Goal: Task Accomplishment & Management: Use online tool/utility

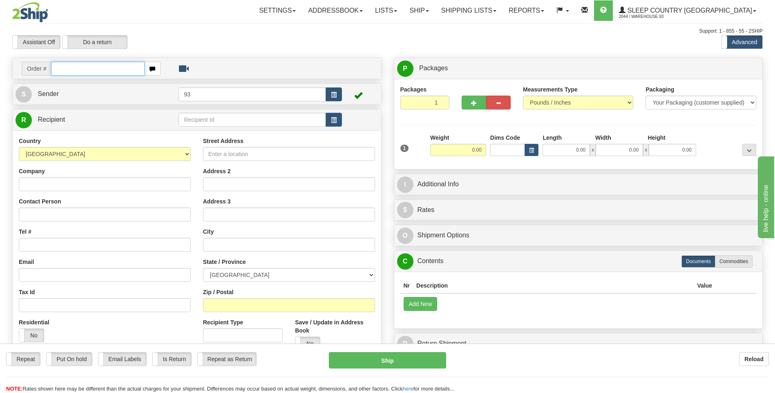
click at [68, 72] on input "text" at bounding box center [97, 69] width 93 height 14
type input "9000I083829"
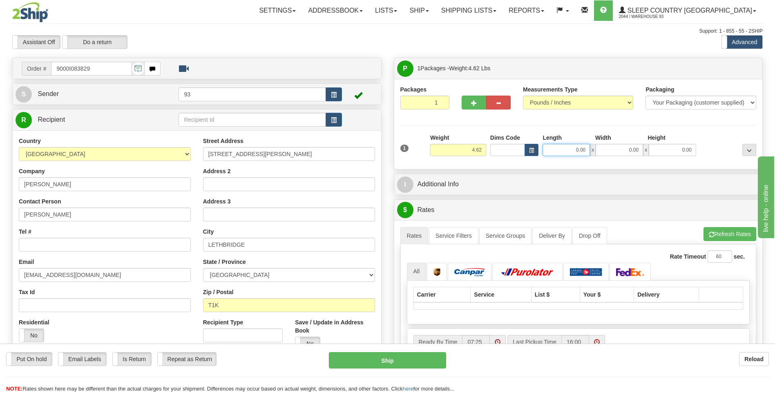
click at [500, 152] on input "0.00" at bounding box center [565, 150] width 47 height 12
type input "12.00"
click at [500, 154] on input "0.00" at bounding box center [618, 150] width 47 height 12
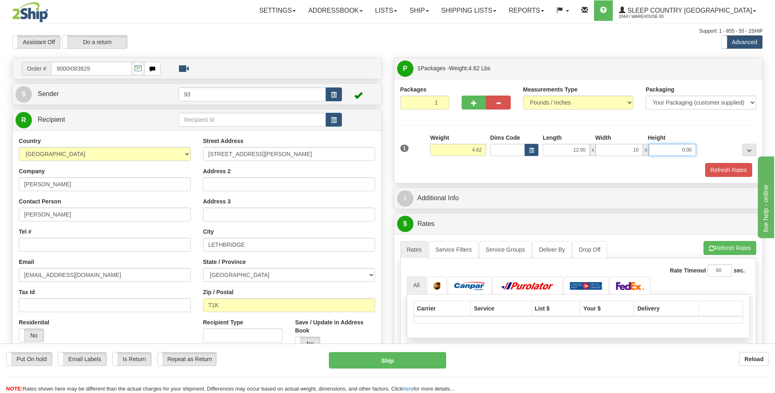
type input "10.00"
click at [500, 153] on input "0.00" at bounding box center [671, 150] width 47 height 12
type input "2"
type input "3.00"
click at [500, 171] on button "Refresh Rates" at bounding box center [728, 170] width 47 height 14
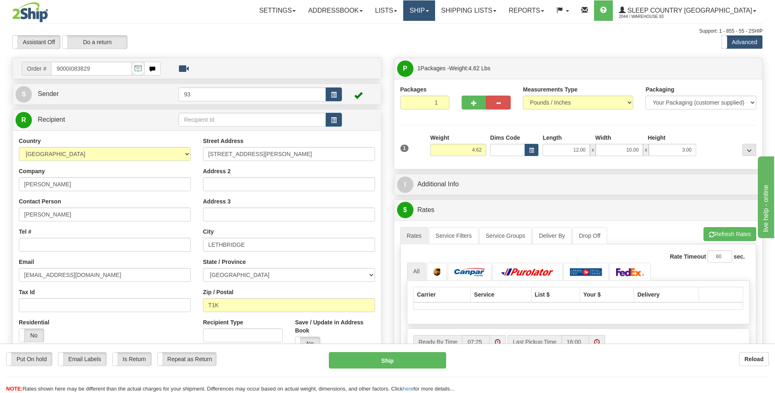
click at [434, 7] on link "Ship" at bounding box center [418, 10] width 31 height 20
click at [434, 25] on link "Ship Screen" at bounding box center [398, 28] width 74 height 11
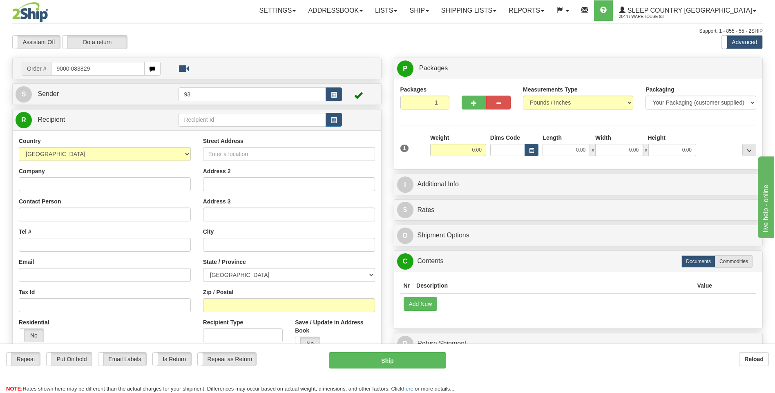
type input "9000I083829"
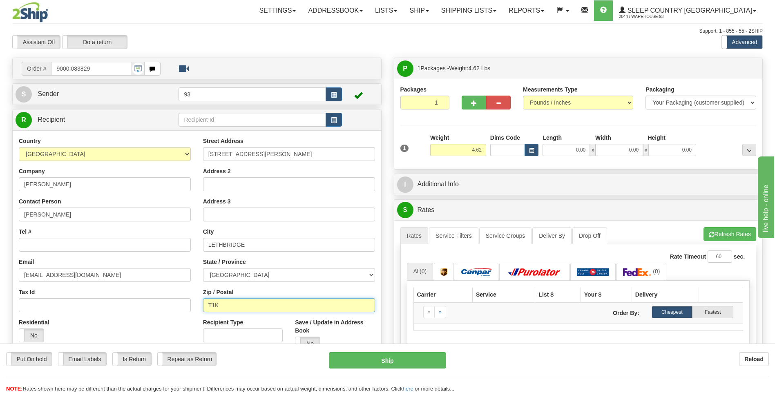
click at [222, 303] on input "T1K" at bounding box center [289, 305] width 172 height 14
type input "T1K 7V1"
click at [565, 153] on input "0.00" at bounding box center [565, 150] width 47 height 12
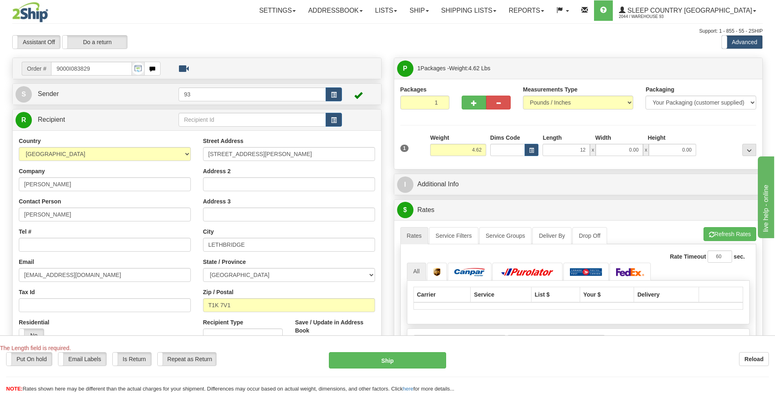
type input "12.00"
click at [634, 156] on div "1 Weight 4.62 Dims Code x x" at bounding box center [578, 148] width 360 height 29
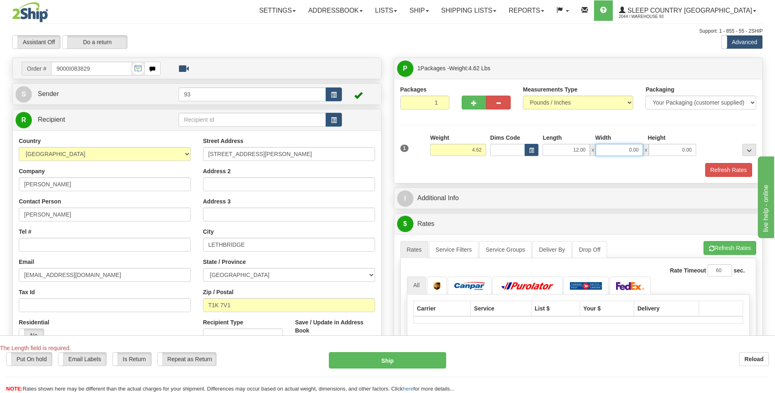
click at [634, 152] on input "0.00" at bounding box center [618, 150] width 47 height 12
type input "10.00"
click at [679, 151] on input "0.00" at bounding box center [671, 150] width 47 height 12
type input "3.00"
click at [732, 165] on button "Refresh Rates" at bounding box center [728, 170] width 47 height 14
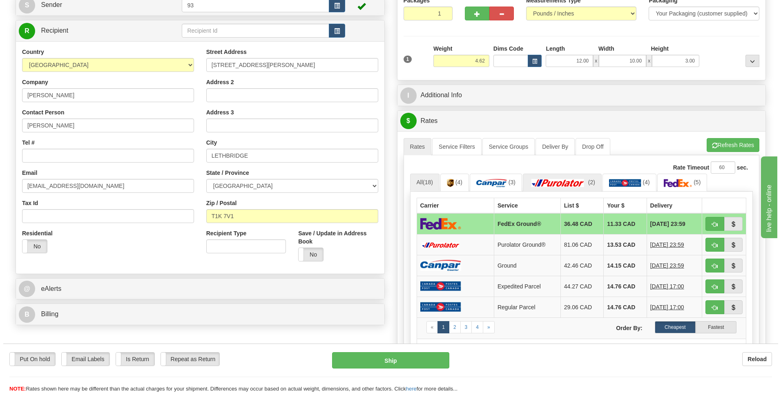
scroll to position [123, 0]
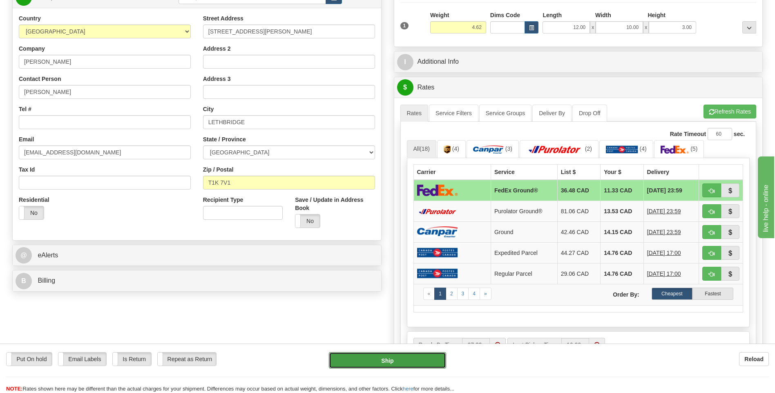
drag, startPoint x: 403, startPoint y: 361, endPoint x: 412, endPoint y: 349, distance: 14.6
click at [403, 361] on button "Ship" at bounding box center [387, 360] width 117 height 16
type input "92"
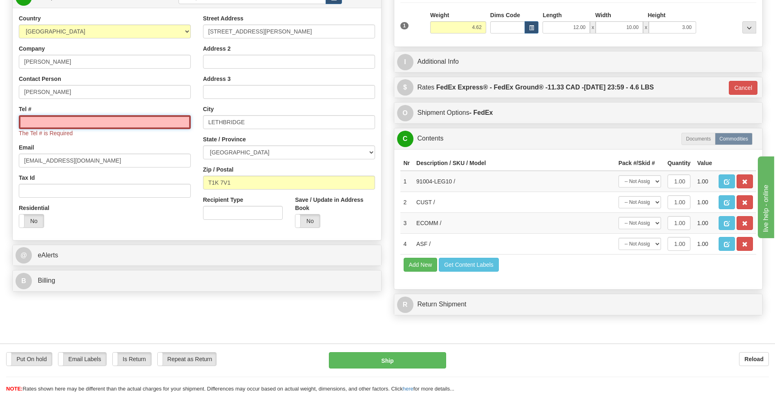
click at [73, 121] on input "Tel #" at bounding box center [105, 122] width 172 height 14
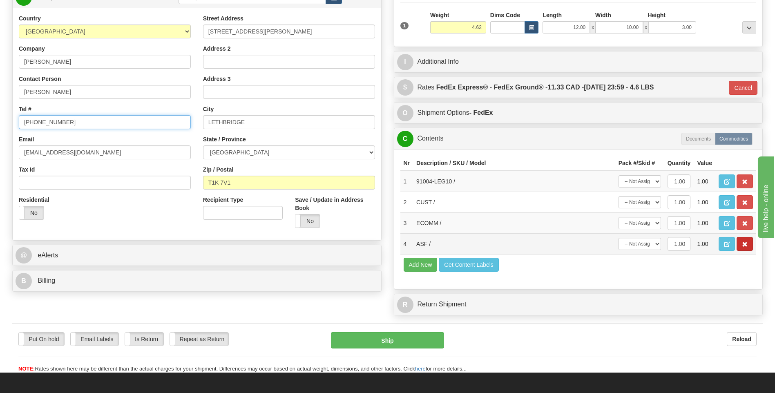
type input "825-594-2251"
click at [750, 245] on button "button" at bounding box center [744, 244] width 16 height 14
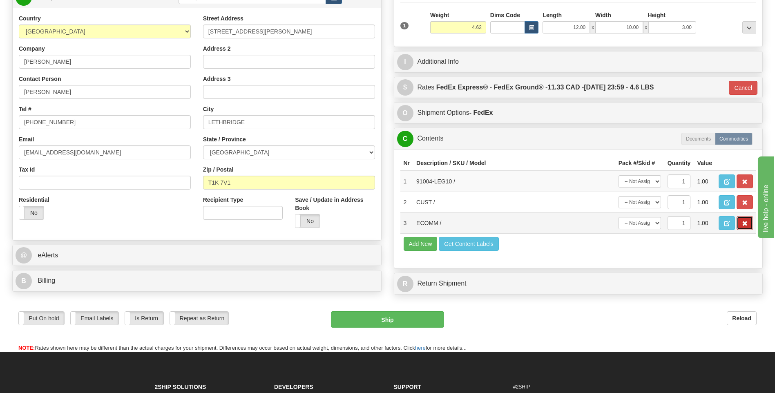
click at [748, 221] on button "button" at bounding box center [744, 223] width 16 height 14
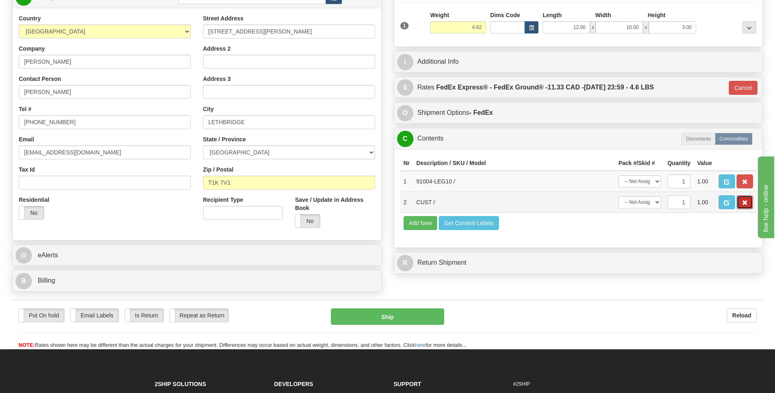
click at [745, 197] on button "button" at bounding box center [744, 202] width 16 height 14
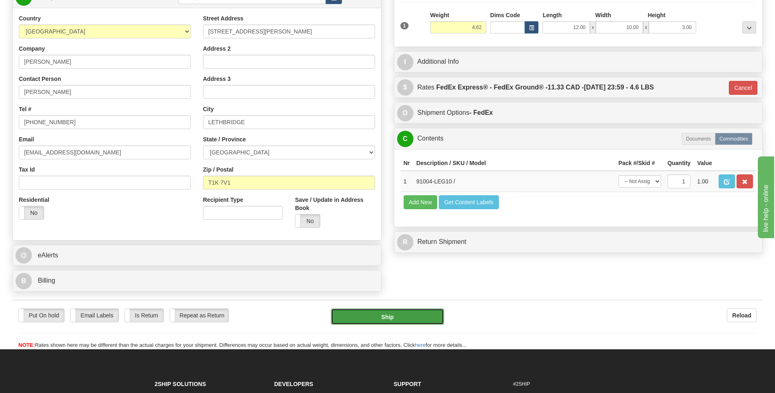
click at [350, 316] on button "Ship" at bounding box center [387, 316] width 113 height 16
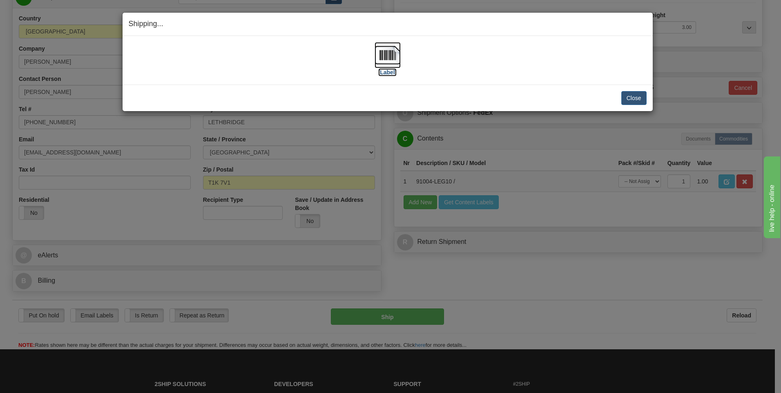
click at [390, 58] on img at bounding box center [387, 55] width 26 height 26
click at [632, 99] on button "Close" at bounding box center [633, 98] width 25 height 14
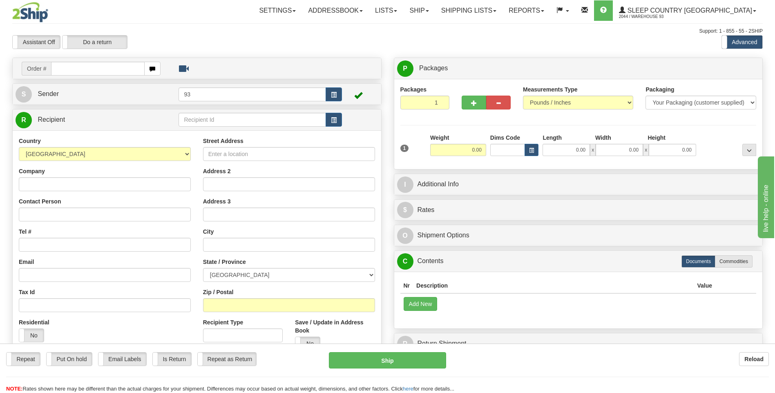
click at [82, 70] on input "text" at bounding box center [97, 69] width 93 height 14
type input "9000I098788"
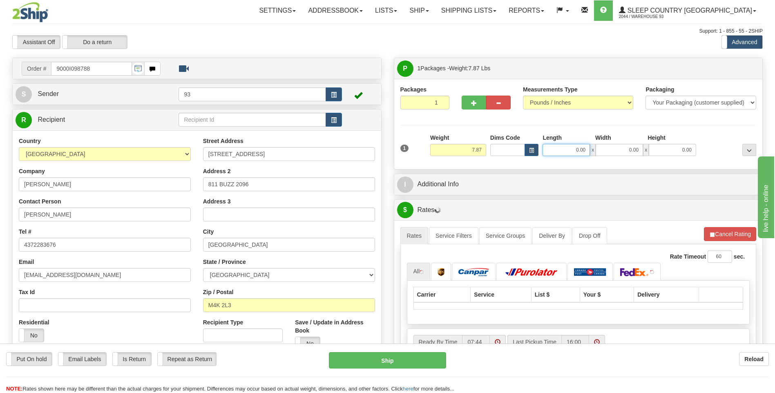
click at [555, 148] on input "0.00" at bounding box center [565, 150] width 47 height 12
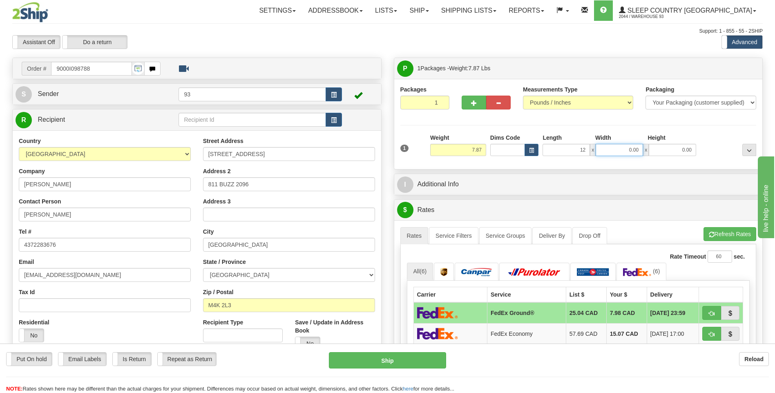
type input "12.00"
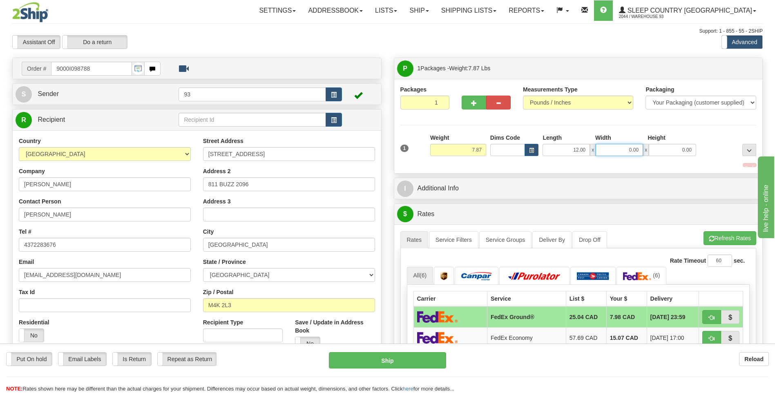
click at [628, 147] on input "0.00" at bounding box center [618, 150] width 47 height 12
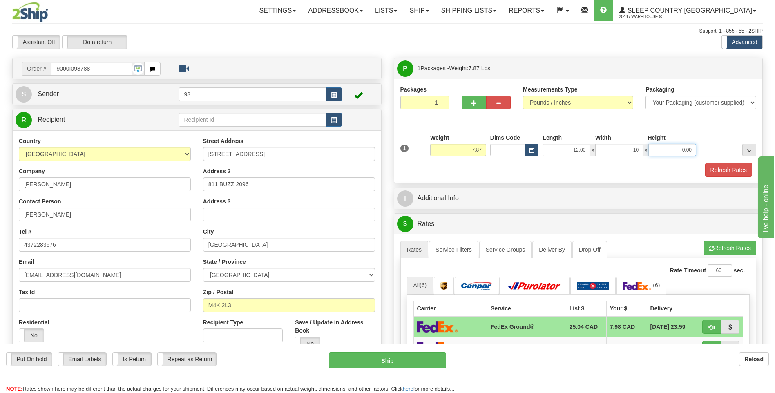
type input "10.00"
click at [680, 149] on input "0.00" at bounding box center [671, 150] width 47 height 12
type input "3.00"
click at [719, 169] on button "Refresh Rates" at bounding box center [728, 170] width 47 height 14
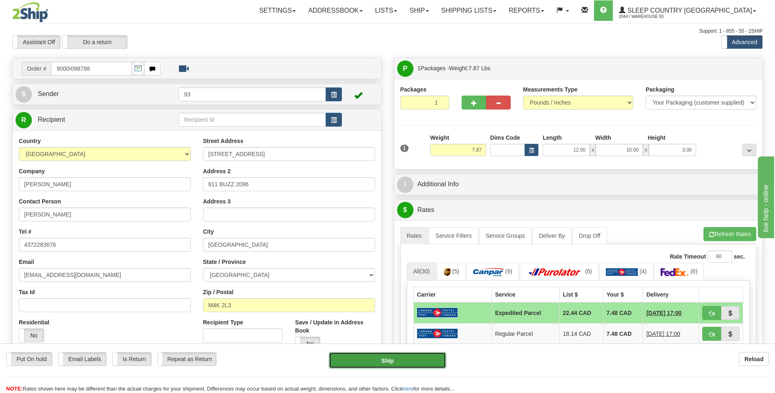
click at [417, 356] on button "Ship" at bounding box center [387, 360] width 117 height 16
type input "DOM.EP"
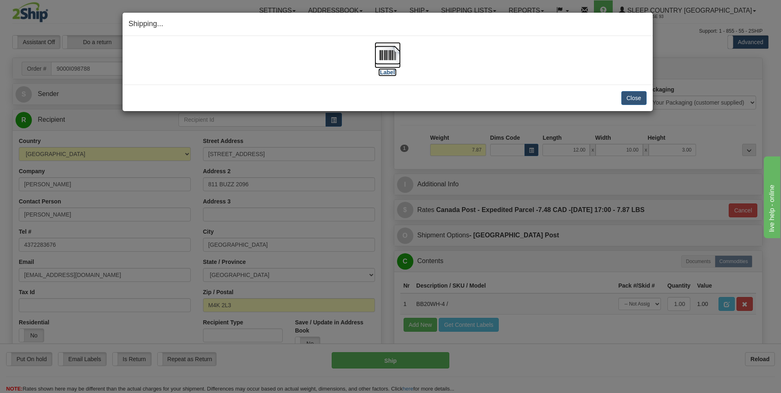
click at [387, 53] on img at bounding box center [387, 55] width 26 height 26
click at [629, 100] on button "Close" at bounding box center [633, 98] width 25 height 14
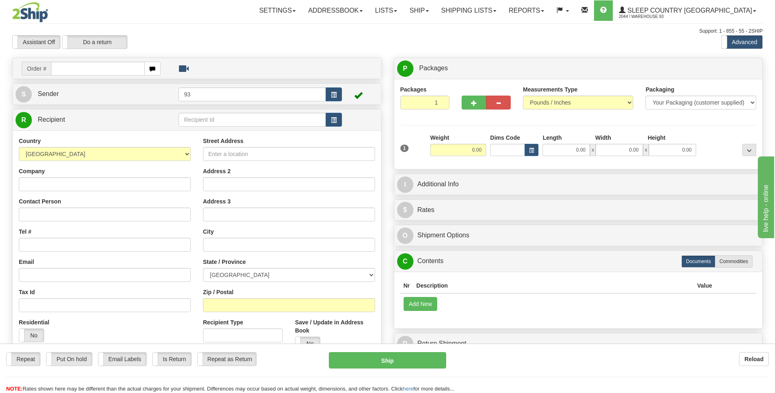
click at [69, 71] on input "text" at bounding box center [97, 69] width 93 height 14
type input "9000I099688"
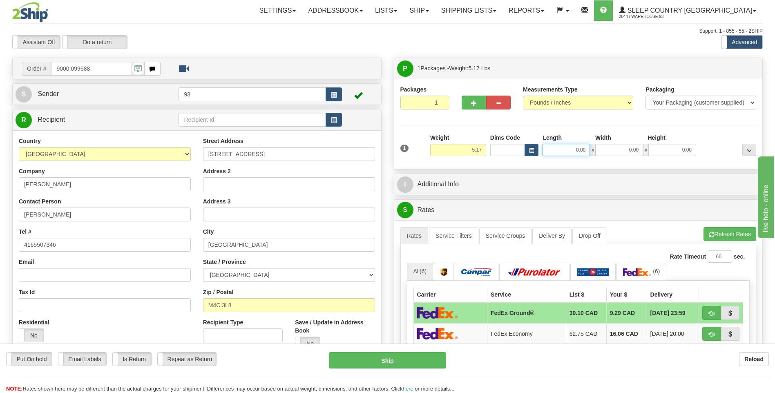
click at [556, 149] on input "0.00" at bounding box center [565, 150] width 47 height 12
type input "18.00"
click at [623, 155] on input "0.00" at bounding box center [618, 150] width 47 height 12
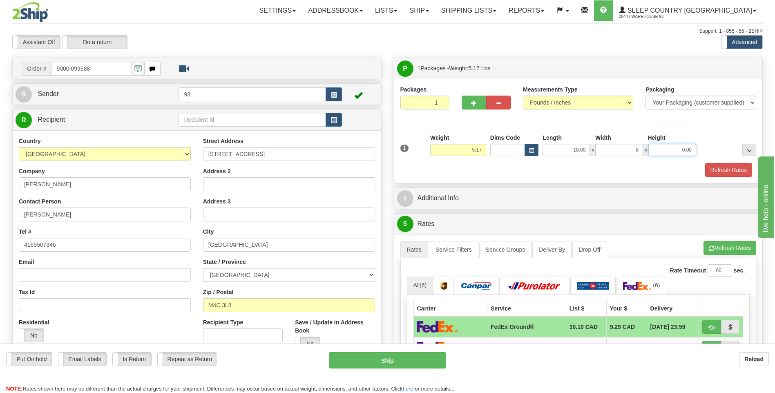
click at [684, 152] on input "0.00" at bounding box center [671, 150] width 47 height 12
type input "8.00"
click at [717, 166] on button "Refresh Rates" at bounding box center [728, 170] width 47 height 14
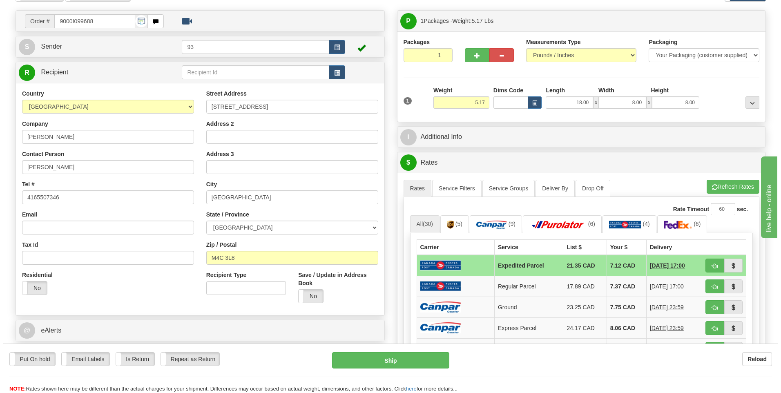
scroll to position [123, 0]
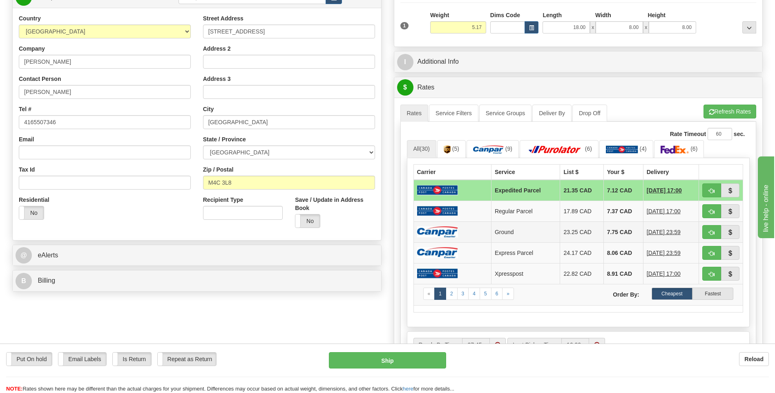
click at [468, 237] on td at bounding box center [452, 231] width 78 height 21
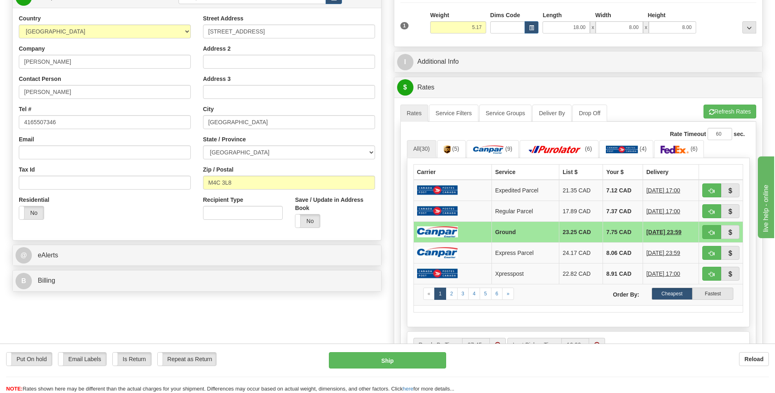
click at [421, 351] on div "Put On hold Put On hold Email Labels Email Labels Edit Is Return Is Return Repe…" at bounding box center [387, 367] width 775 height 49
click at [418, 357] on button "Ship" at bounding box center [387, 360] width 117 height 16
type input "1"
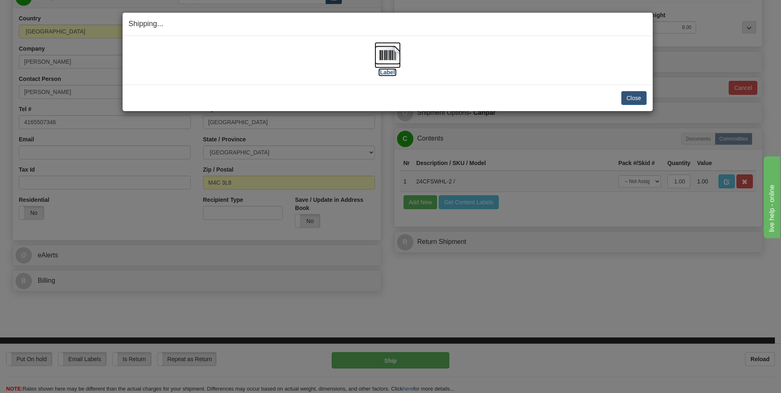
click at [388, 52] on img at bounding box center [387, 55] width 26 height 26
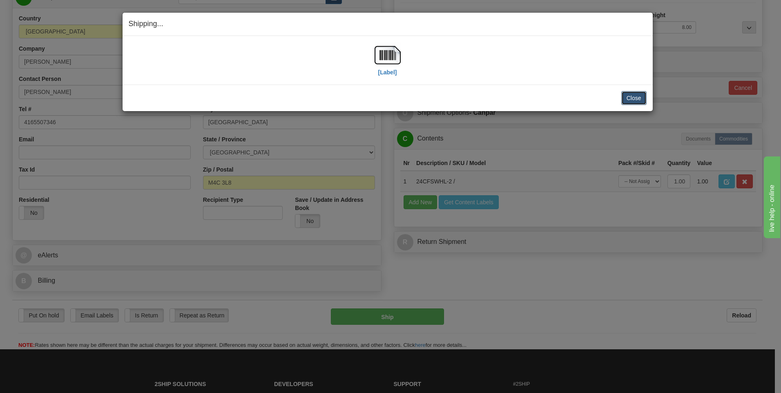
click at [625, 100] on button "Close" at bounding box center [633, 98] width 25 height 14
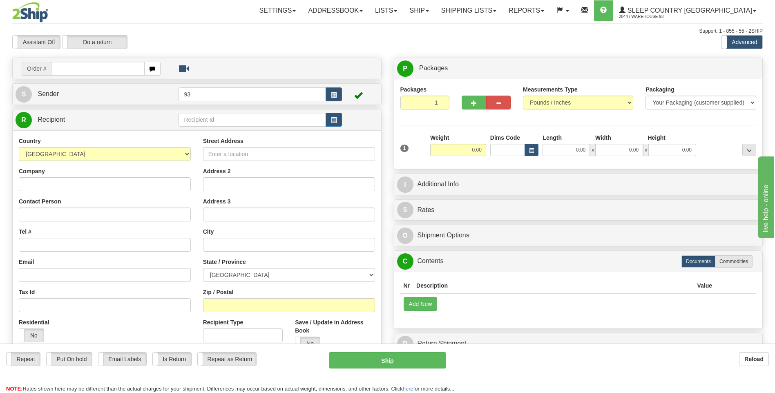
click at [70, 72] on input "text" at bounding box center [97, 69] width 93 height 14
type input "9000I100777"
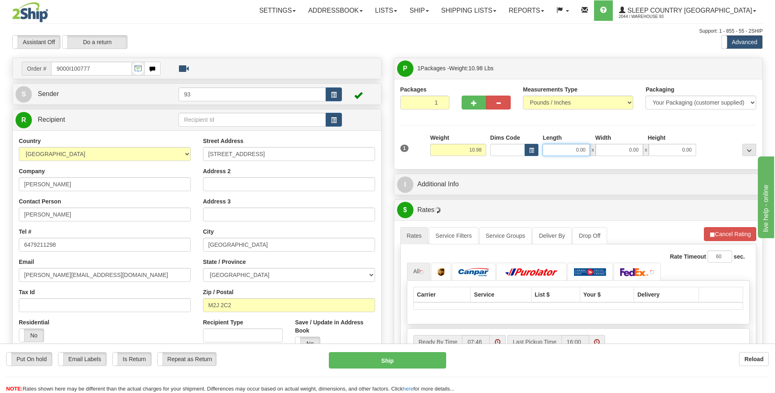
click at [557, 147] on input "0.00" at bounding box center [565, 150] width 47 height 12
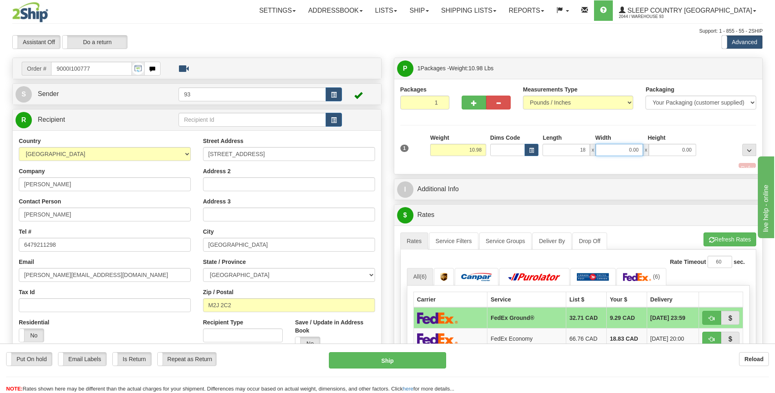
type input "18.00"
click at [608, 145] on input "0.00" at bounding box center [618, 150] width 47 height 12
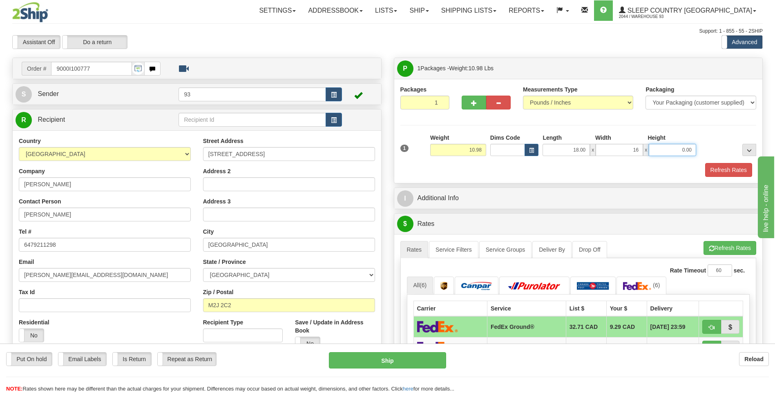
click at [686, 152] on input "0.00" at bounding box center [671, 150] width 47 height 12
type input "16.00"
type input "8.00"
click at [727, 165] on button "Refresh Rates" at bounding box center [728, 170] width 47 height 14
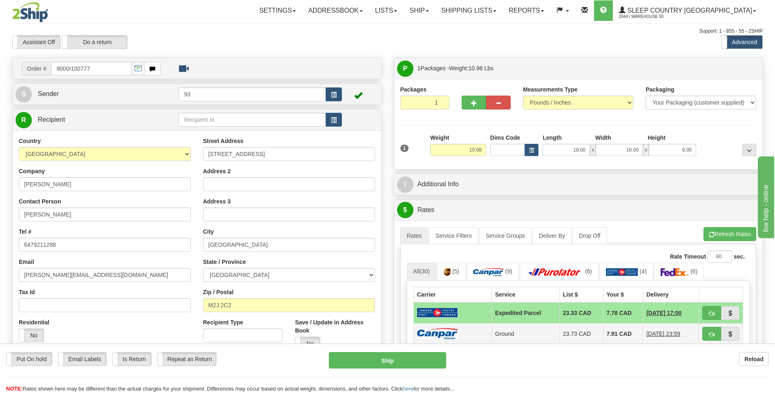
click at [461, 339] on td at bounding box center [452, 333] width 78 height 21
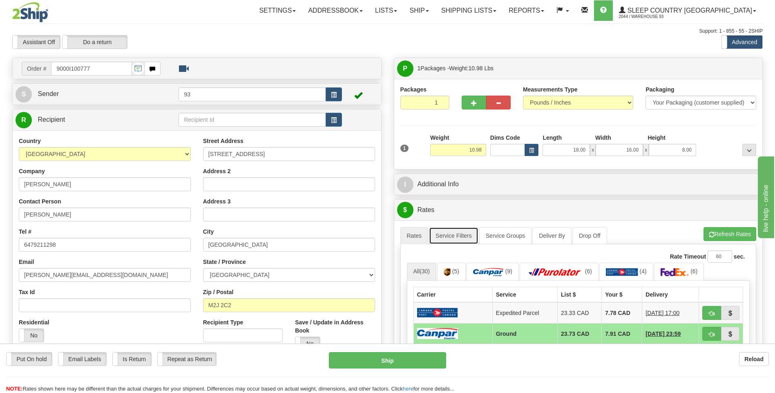
click at [454, 233] on link "Service Filters" at bounding box center [453, 235] width 49 height 17
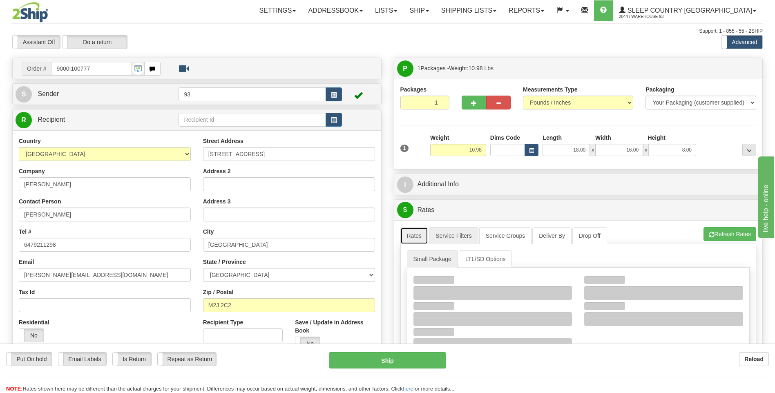
click at [418, 234] on link "Rates" at bounding box center [414, 235] width 28 height 17
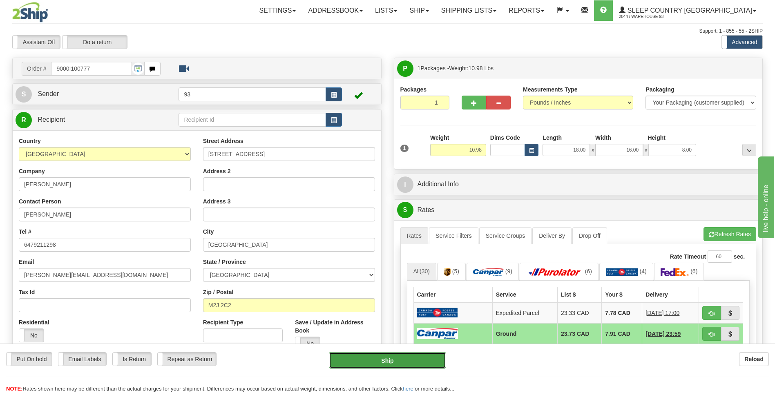
click at [411, 354] on button "Ship" at bounding box center [387, 360] width 117 height 16
type input "1"
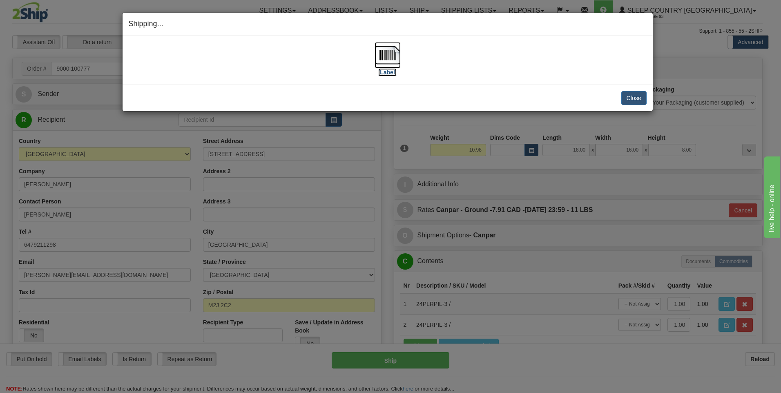
click at [387, 49] on img at bounding box center [387, 55] width 26 height 26
click at [630, 100] on button "Close" at bounding box center [633, 98] width 25 height 14
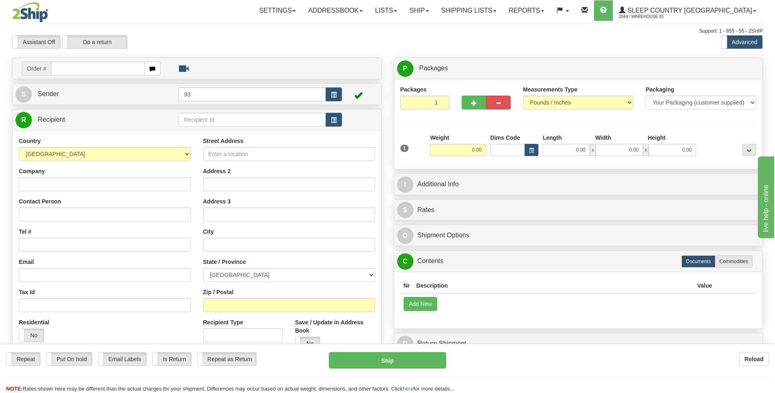
click at [99, 70] on input "text" at bounding box center [97, 69] width 93 height 14
type input "9000I100807"
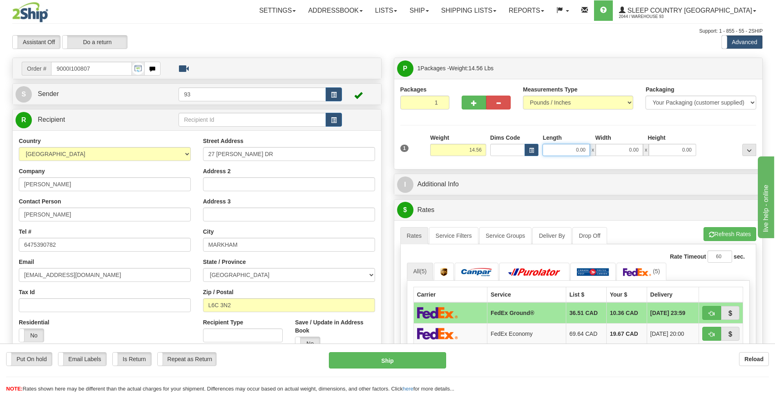
click at [569, 148] on input "0.00" at bounding box center [565, 150] width 47 height 12
type input "18.00"
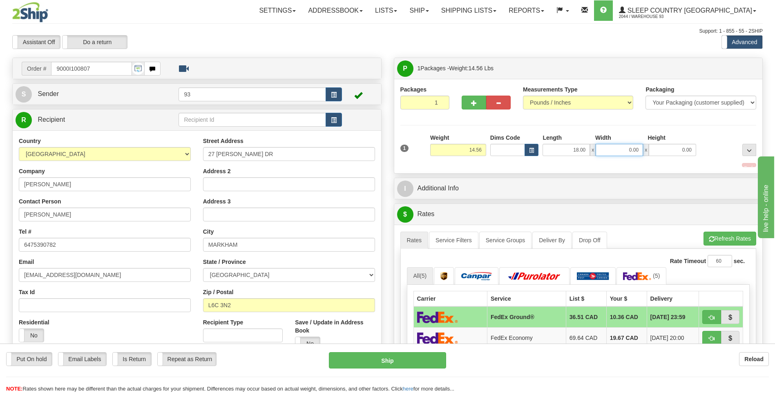
click at [627, 147] on input "0.00" at bounding box center [618, 150] width 47 height 12
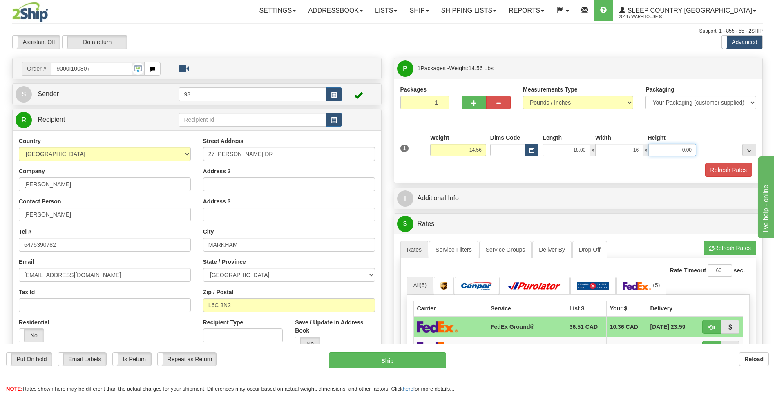
type input "16.00"
click at [684, 153] on input "0.00" at bounding box center [671, 150] width 47 height 12
type input "8.00"
click at [733, 163] on button "Refresh Rates" at bounding box center [728, 170] width 47 height 14
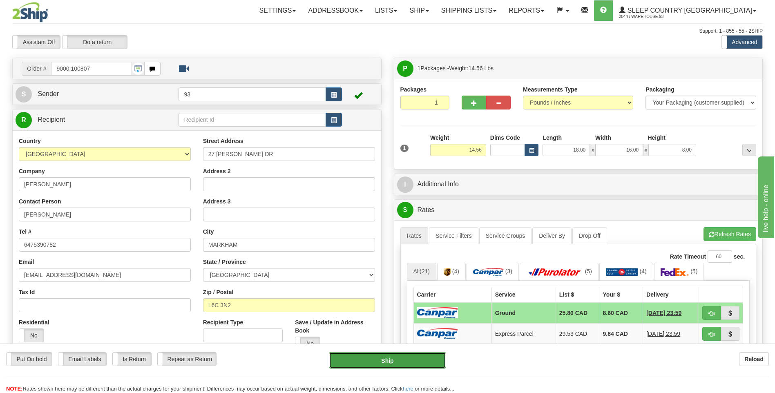
click at [414, 357] on button "Ship" at bounding box center [387, 360] width 117 height 16
type input "1"
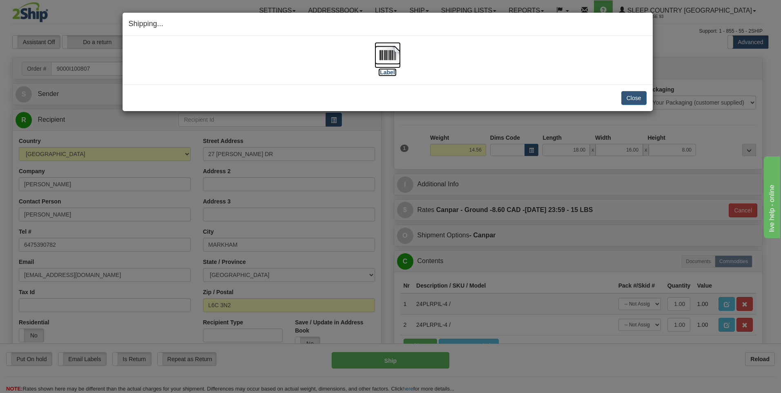
click at [395, 58] on img at bounding box center [387, 55] width 26 height 26
click at [632, 95] on button "Close" at bounding box center [633, 98] width 25 height 14
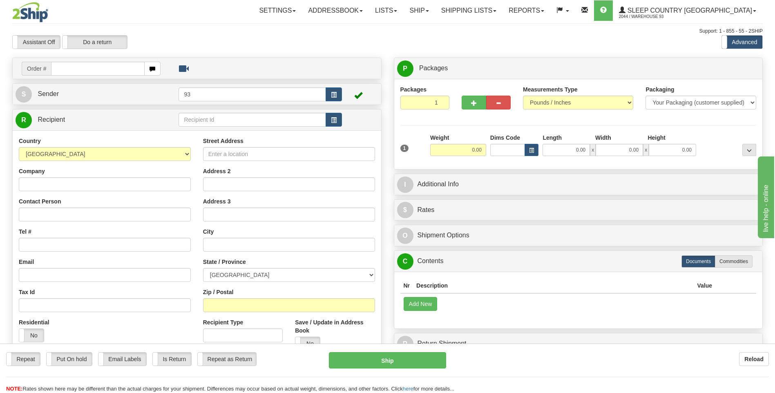
click at [101, 66] on input "text" at bounding box center [97, 69] width 93 height 14
type input "9000I100823"
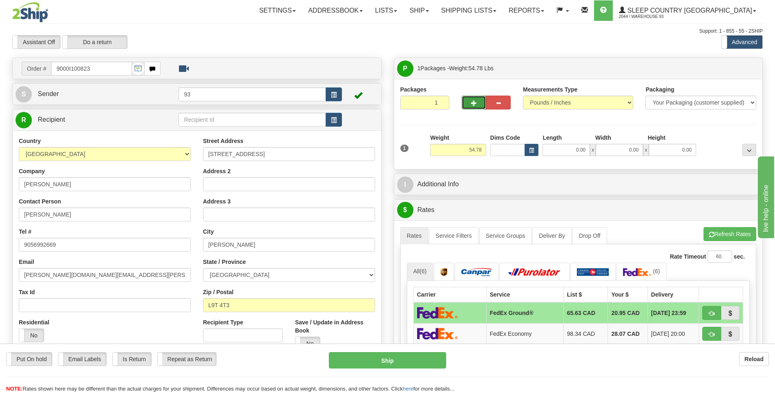
click at [477, 99] on button "button" at bounding box center [473, 103] width 25 height 14
type input "2"
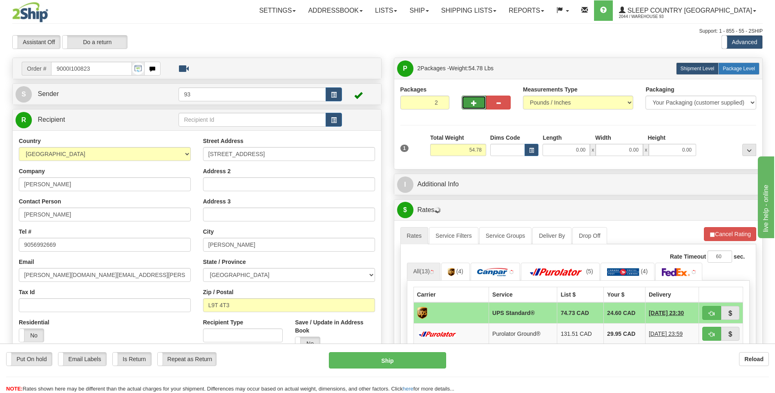
click at [723, 69] on span "Package Level" at bounding box center [738, 69] width 32 height 6
radio input "true"
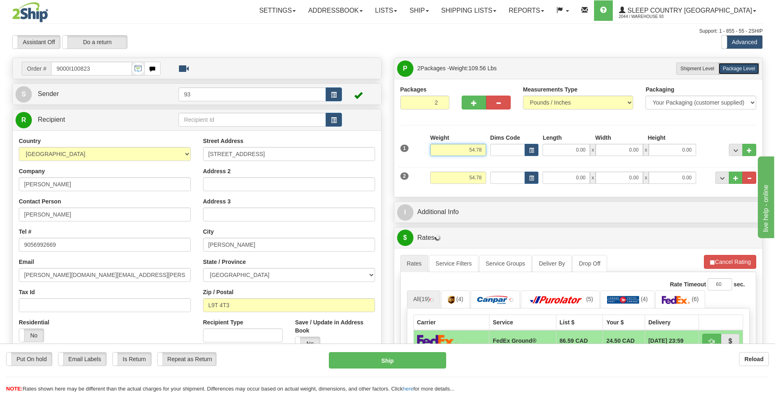
click at [483, 150] on input "54.78" at bounding box center [458, 150] width 56 height 12
type input "5"
type input "37.00"
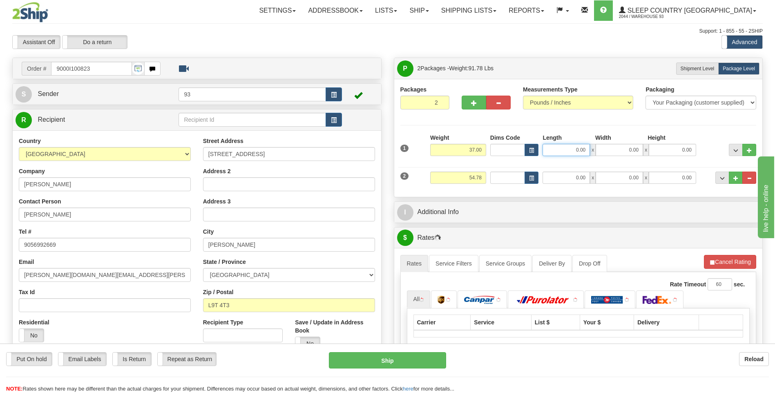
click at [572, 153] on input "0.00" at bounding box center [565, 150] width 47 height 12
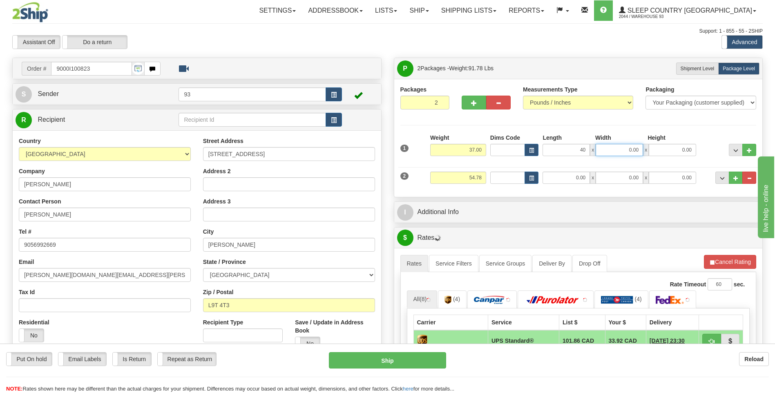
click at [608, 153] on input "0.00" at bounding box center [618, 150] width 47 height 12
type input "40.00"
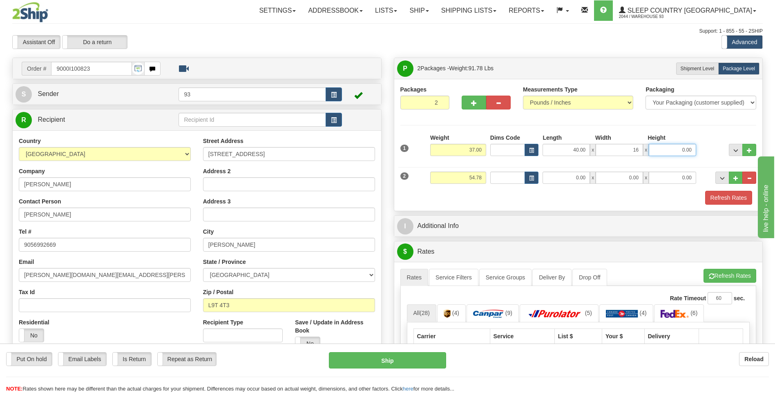
type input "16.00"
click at [671, 149] on input "0.00" at bounding box center [671, 150] width 47 height 12
type input "16.00"
click at [484, 174] on input "54.78" at bounding box center [458, 178] width 56 height 12
type input "5"
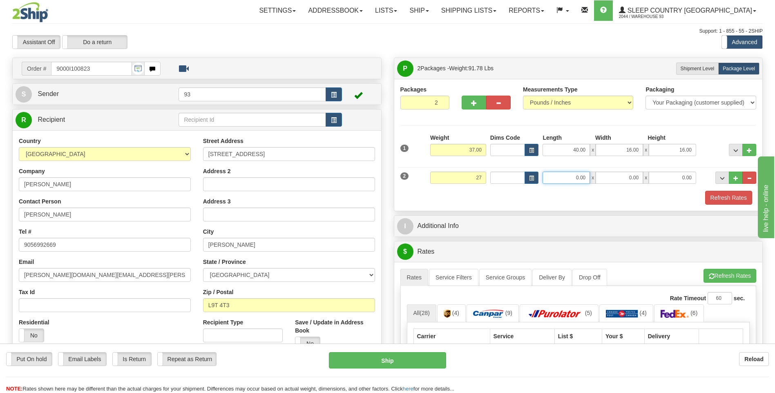
click at [576, 180] on input "0.00" at bounding box center [565, 178] width 47 height 12
type input "27.00"
type input "40.00"
click at [627, 176] on input "0.00" at bounding box center [618, 178] width 47 height 12
type input "16.00"
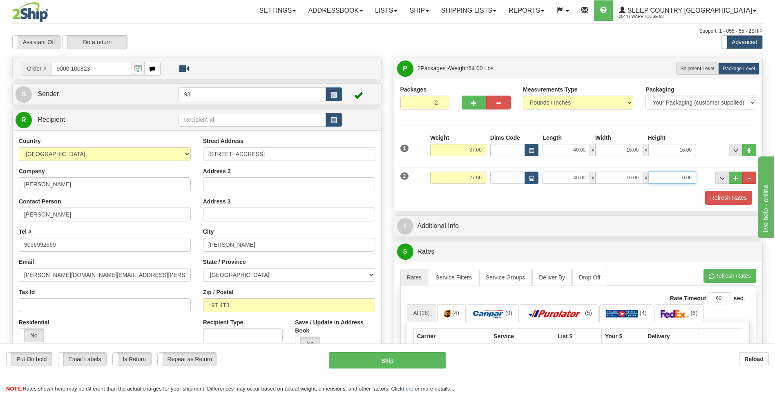
click at [666, 174] on input "0.00" at bounding box center [671, 178] width 47 height 12
type input "16.00"
click at [722, 194] on button "Refresh Rates" at bounding box center [728, 198] width 47 height 14
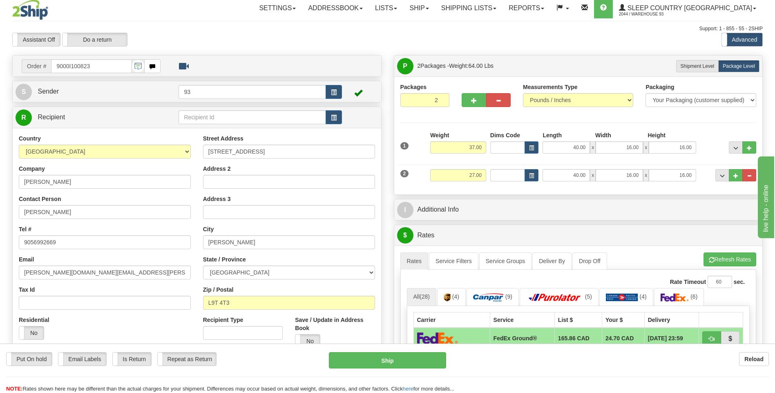
scroll to position [82, 0]
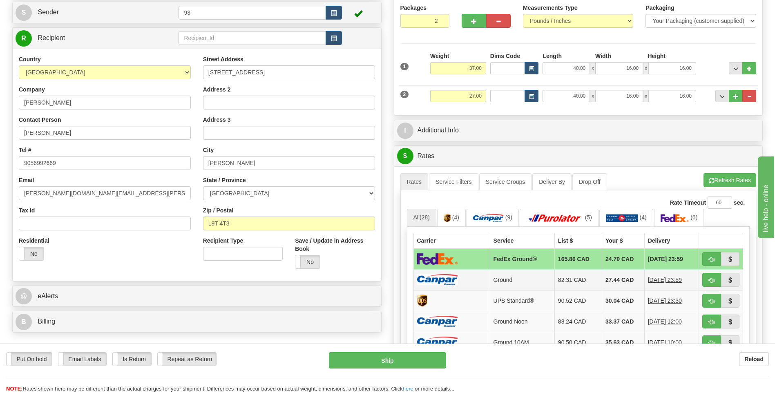
click at [452, 281] on img at bounding box center [437, 279] width 41 height 11
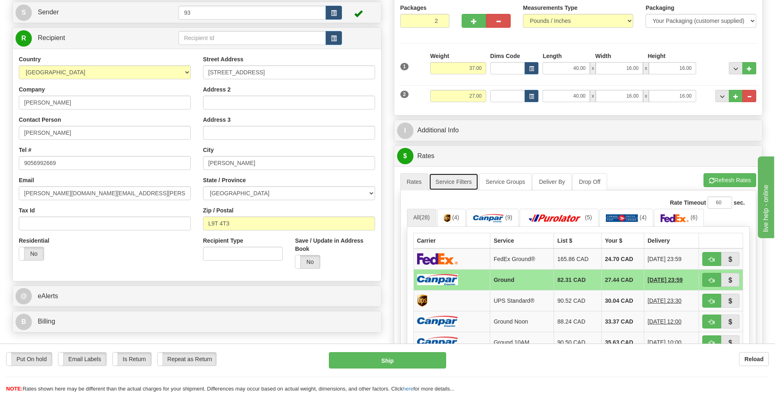
click at [453, 178] on link "Service Filters" at bounding box center [453, 181] width 49 height 17
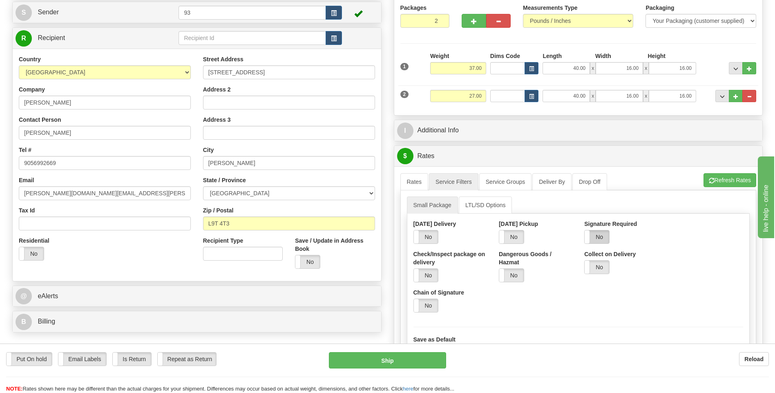
click at [604, 239] on label "No" at bounding box center [596, 236] width 25 height 13
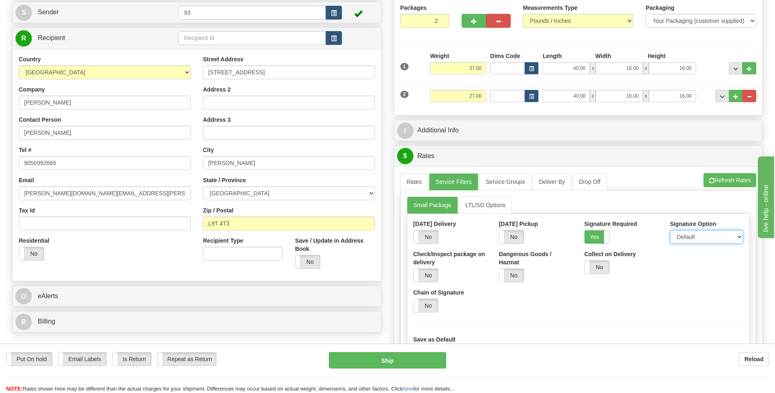
click at [693, 234] on select "Default Adult Direct Indirect No Signature Required" at bounding box center [706, 237] width 73 height 14
select select "1"
click at [670, 230] on select "Default Adult Direct Indirect No Signature Required" at bounding box center [706, 237] width 73 height 14
click at [414, 182] on link "Rates" at bounding box center [414, 181] width 28 height 17
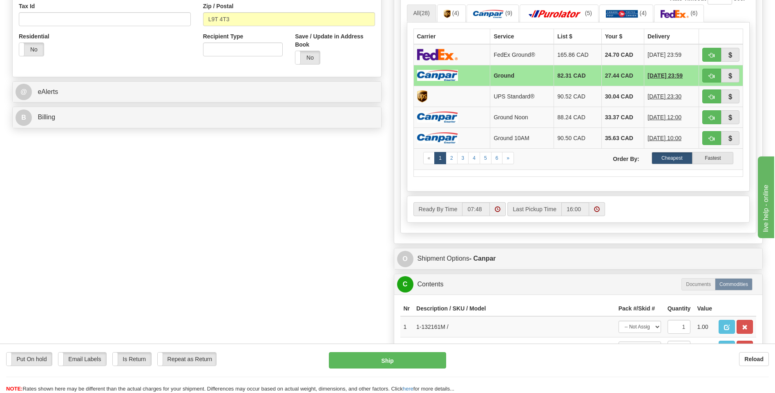
scroll to position [408, 0]
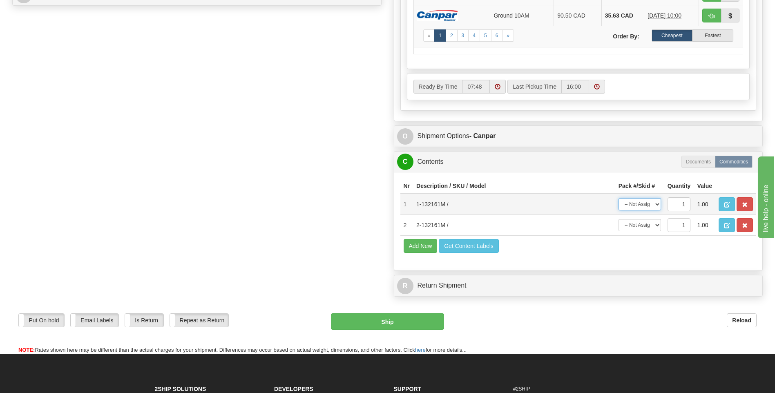
click at [659, 204] on select "-- Not Assigned -- Package 1 Package 2" at bounding box center [639, 204] width 42 height 12
select select "1"
click at [618, 198] on select "-- Not Assigned -- Package 1 Package 2" at bounding box center [639, 204] width 42 height 12
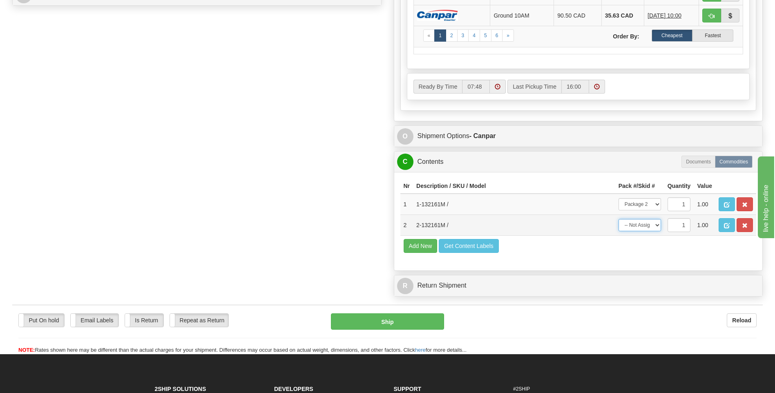
click at [650, 224] on select "-- Not Assigned -- Package 1 Package 2" at bounding box center [639, 225] width 42 height 12
select select "0"
click at [618, 219] on select "-- Not Assigned -- Package 1 Package 2" at bounding box center [639, 225] width 42 height 12
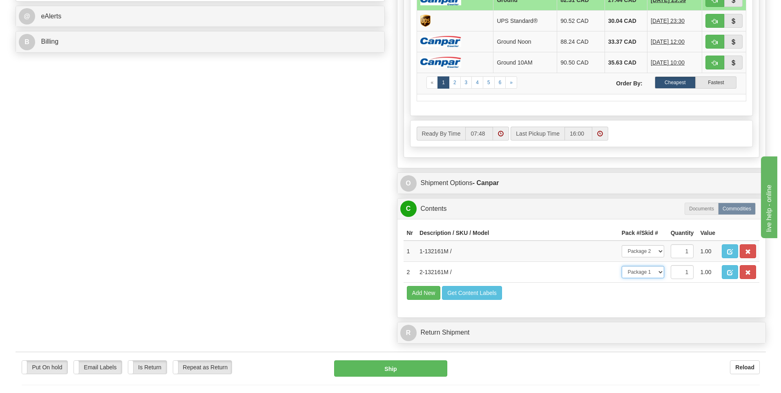
scroll to position [376, 0]
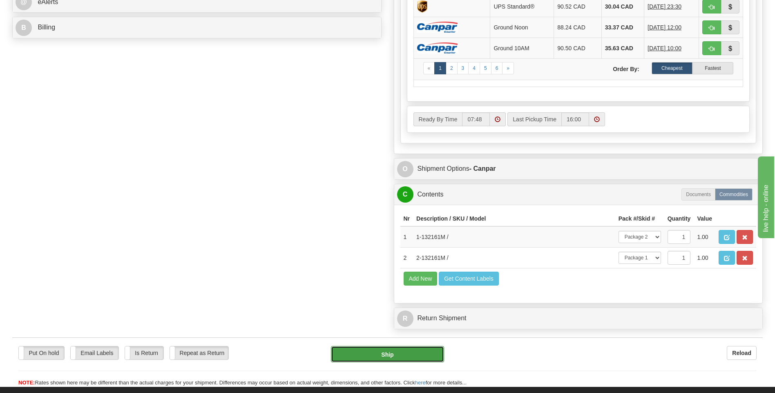
click at [409, 351] on button "Ship" at bounding box center [387, 354] width 113 height 16
type input "1"
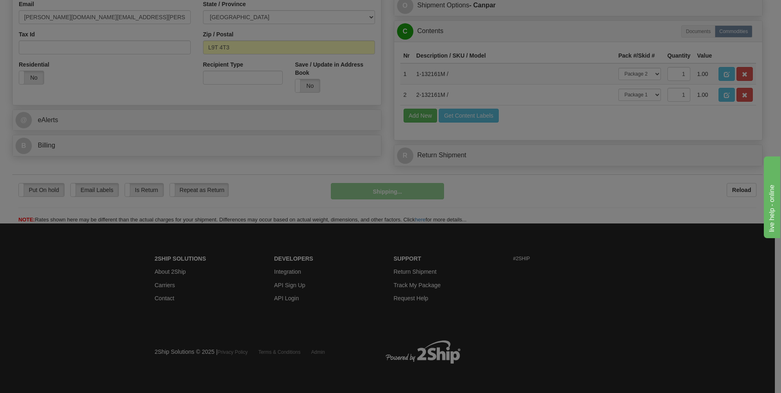
scroll to position [258, 0]
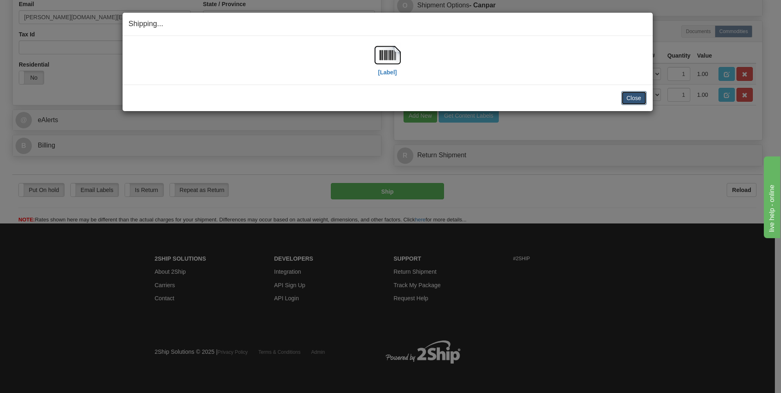
drag, startPoint x: 635, startPoint y: 97, endPoint x: 625, endPoint y: 92, distance: 11.0
click at [635, 97] on button "Close" at bounding box center [633, 98] width 25 height 14
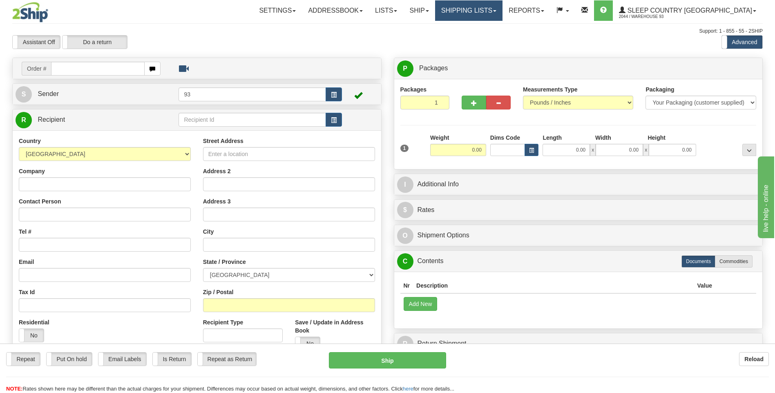
click at [489, 9] on link "Shipping lists" at bounding box center [468, 10] width 67 height 20
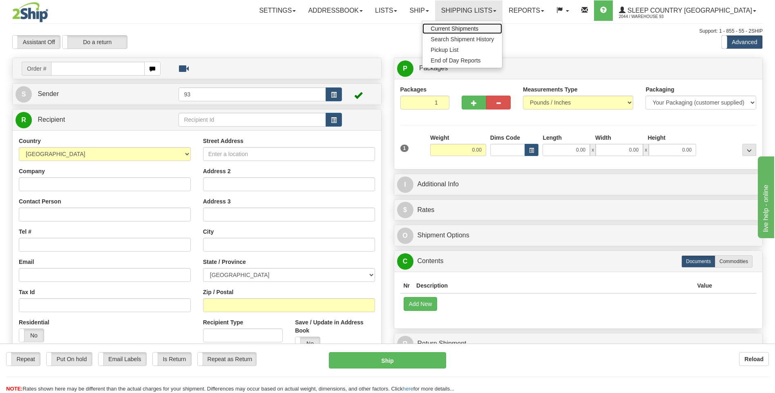
click at [478, 27] on span "Current Shipments" at bounding box center [454, 28] width 48 height 7
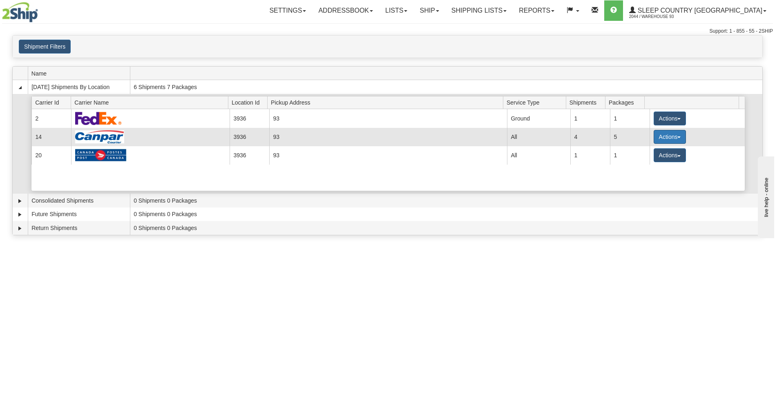
click at [655, 137] on button "Actions" at bounding box center [669, 137] width 33 height 14
click at [642, 154] on span "Details" at bounding box center [639, 152] width 22 height 6
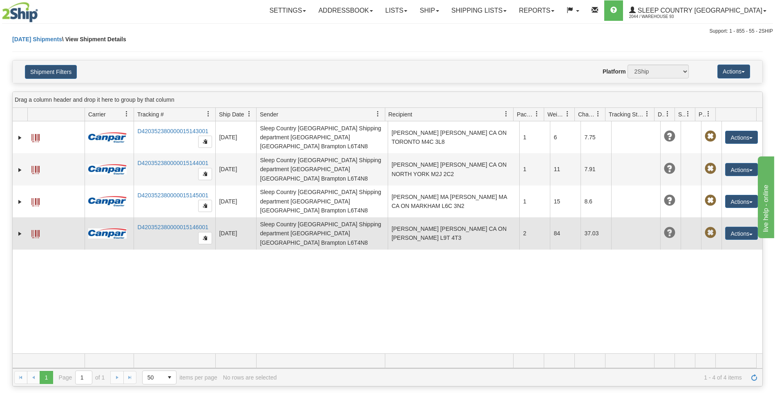
click at [37, 230] on span at bounding box center [35, 234] width 8 height 8
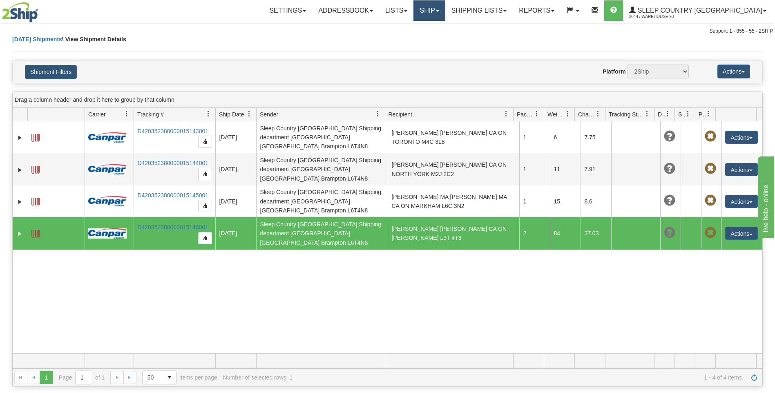
click at [445, 6] on link "Ship" at bounding box center [428, 10] width 31 height 20
click at [445, 27] on link "Ship Screen" at bounding box center [408, 28] width 74 height 11
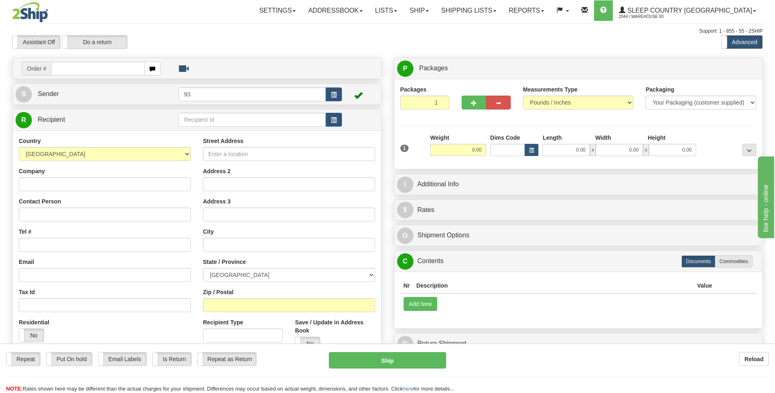
click at [118, 72] on input "text" at bounding box center [97, 69] width 93 height 14
type input "9000I100944"
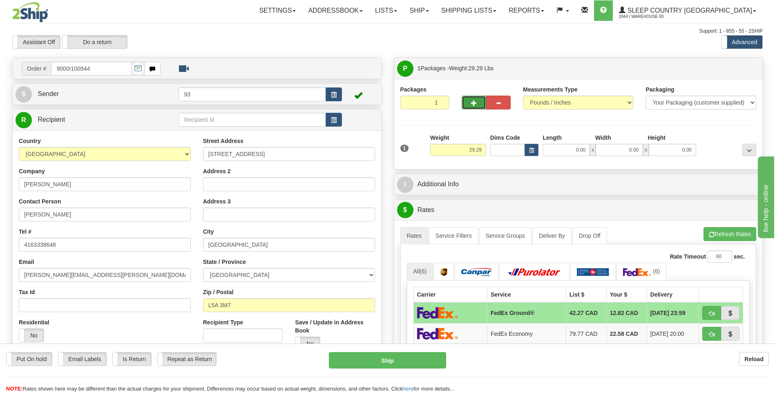
click at [471, 102] on span "button" at bounding box center [474, 102] width 6 height 5
type input "2"
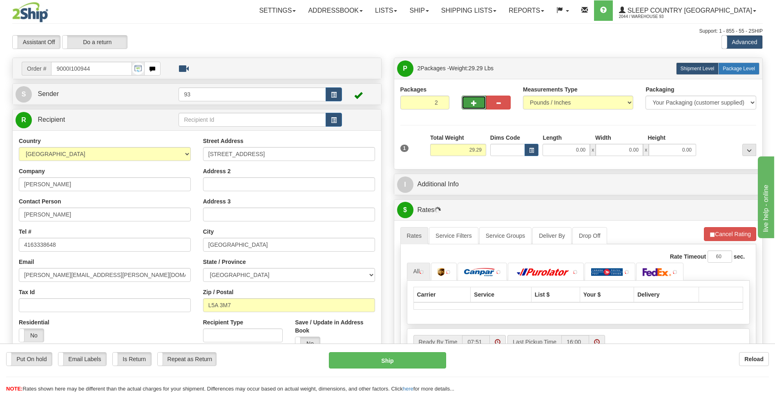
click at [733, 67] on span "Package Level" at bounding box center [738, 69] width 32 height 6
radio input "true"
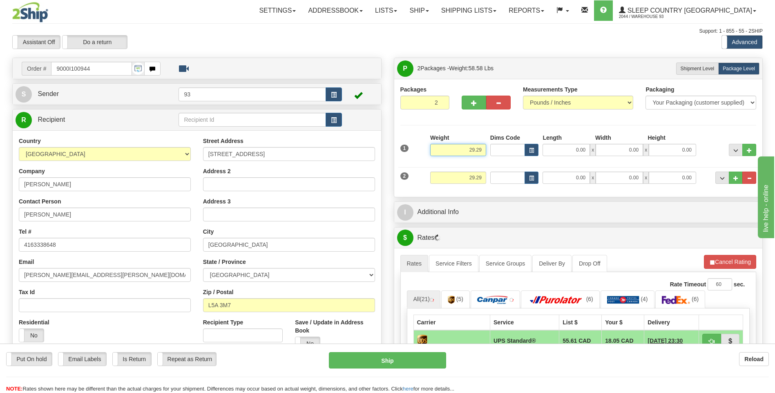
click at [485, 149] on input "29.29" at bounding box center [458, 150] width 56 height 12
type input "2"
type input "27.00"
click at [570, 154] on input "0.00" at bounding box center [565, 150] width 47 height 12
type input "40.00"
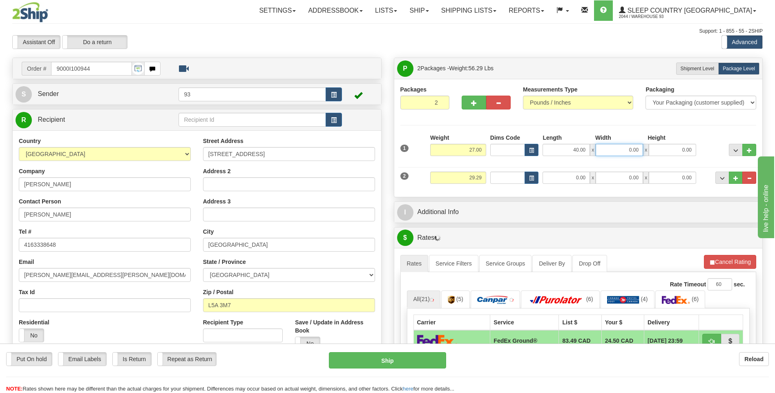
click at [606, 149] on input "0.00" at bounding box center [618, 150] width 47 height 12
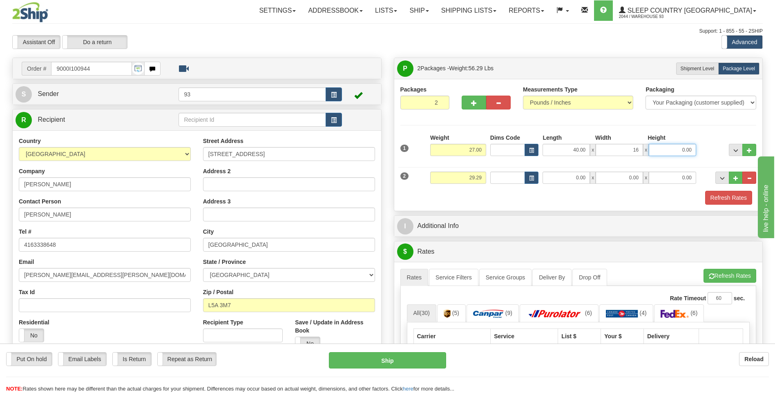
click at [677, 149] on input "0.00" at bounding box center [671, 150] width 47 height 12
type input "16.00"
click at [481, 177] on input "29.29" at bounding box center [458, 178] width 56 height 12
type input "2"
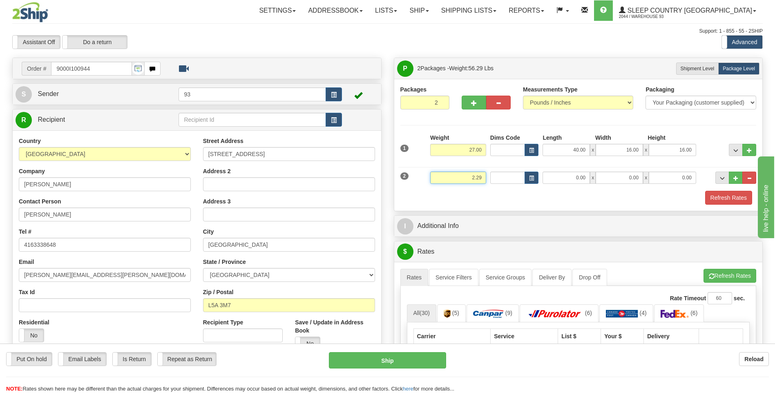
type input "2.29"
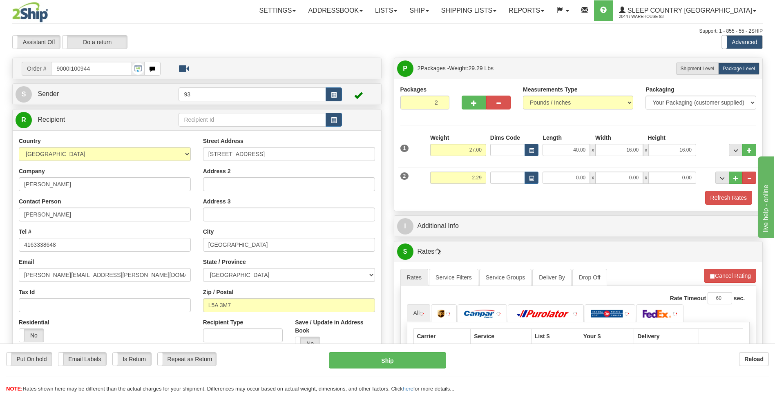
click at [561, 167] on div "2 Weight 2.29 Dims Code Length Width Height" at bounding box center [578, 176] width 360 height 27
click at [566, 175] on input "0.00" at bounding box center [565, 178] width 47 height 12
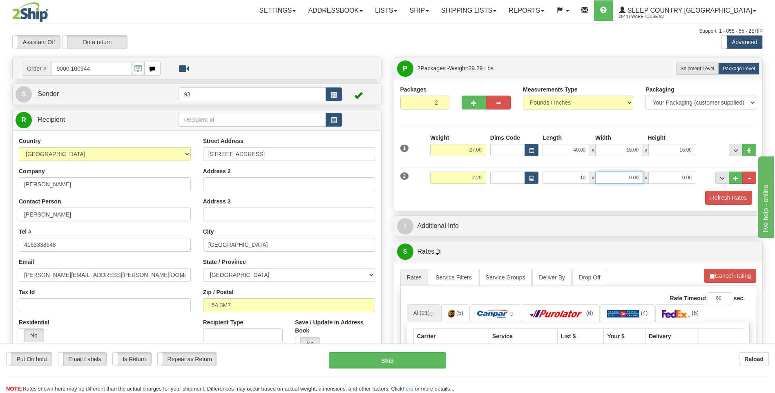
type input "10.00"
click at [617, 176] on input "0.00" at bounding box center [618, 178] width 47 height 12
type input "5.00"
click at [684, 179] on input "0.00" at bounding box center [671, 178] width 47 height 12
type input "5.00"
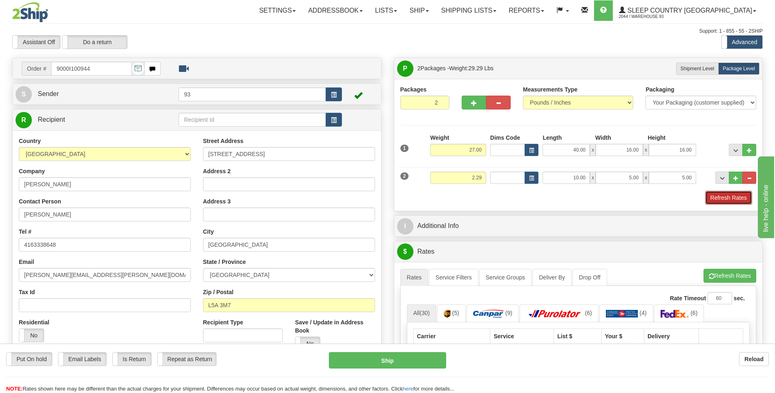
click at [728, 203] on button "Refresh Rates" at bounding box center [728, 198] width 47 height 14
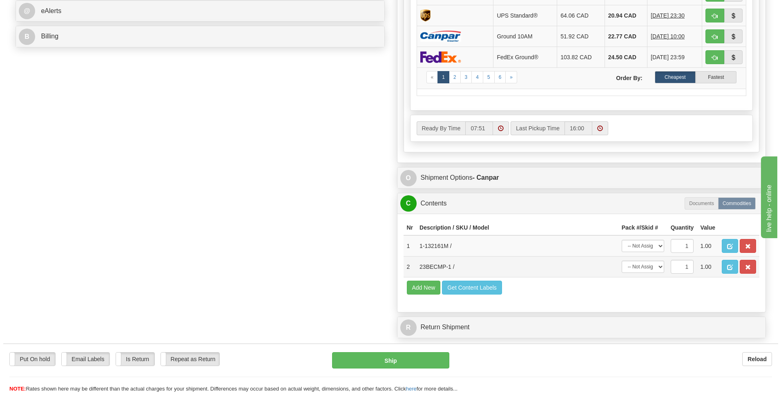
scroll to position [368, 0]
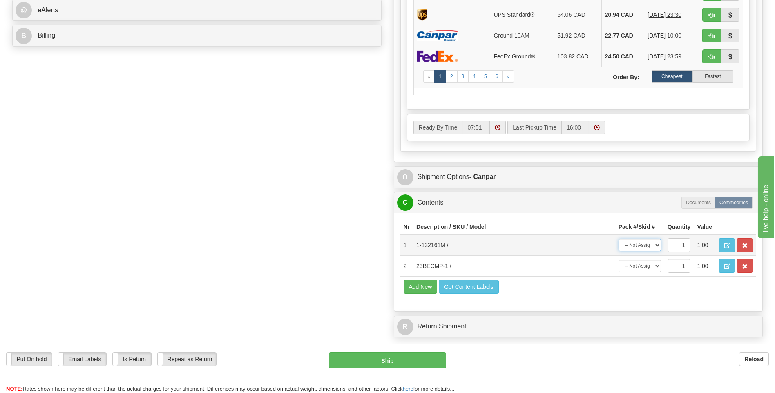
click at [654, 247] on select "-- Not Assigned -- Package 1 Package 2" at bounding box center [639, 245] width 42 height 12
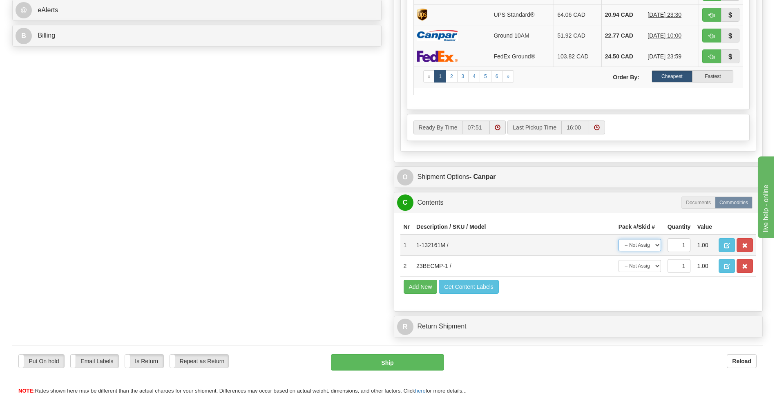
select select "0"
click at [618, 239] on select "-- Not Assigned -- Package 1 Package 2" at bounding box center [639, 245] width 42 height 12
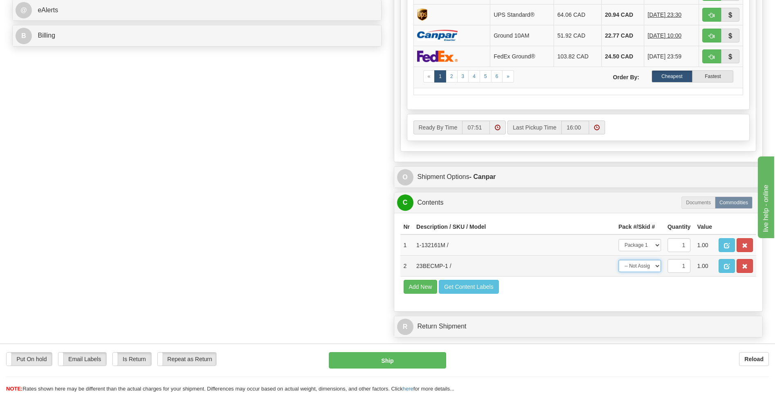
click at [649, 265] on select "-- Not Assigned -- Package 1 Package 2" at bounding box center [639, 266] width 42 height 12
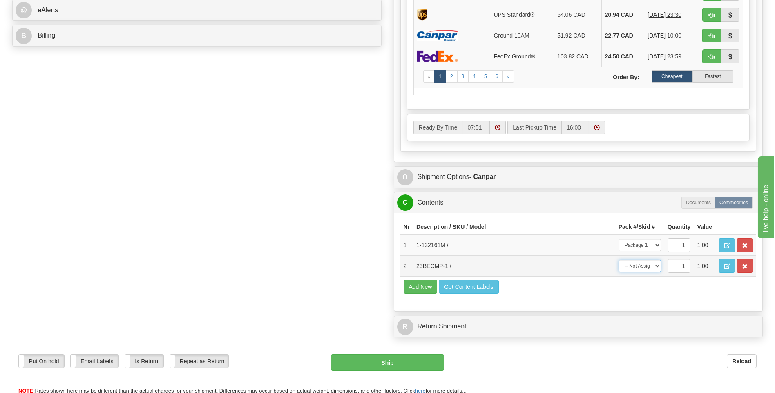
select select "1"
click at [618, 260] on select "-- Not Assigned -- Package 1 Package 2" at bounding box center [639, 266] width 42 height 12
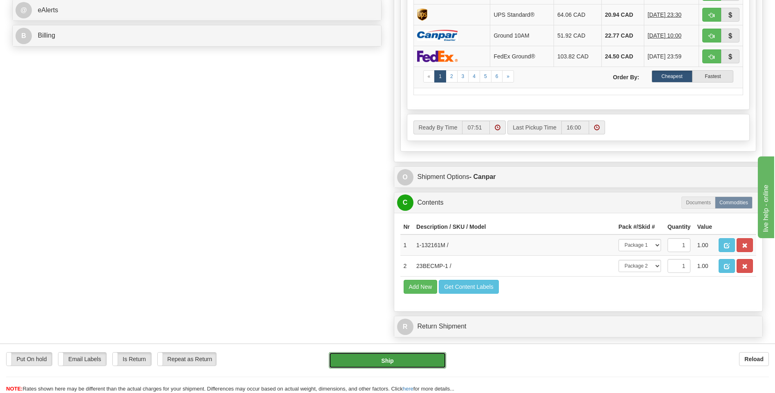
click at [394, 354] on button "Ship" at bounding box center [387, 360] width 117 height 16
type input "1"
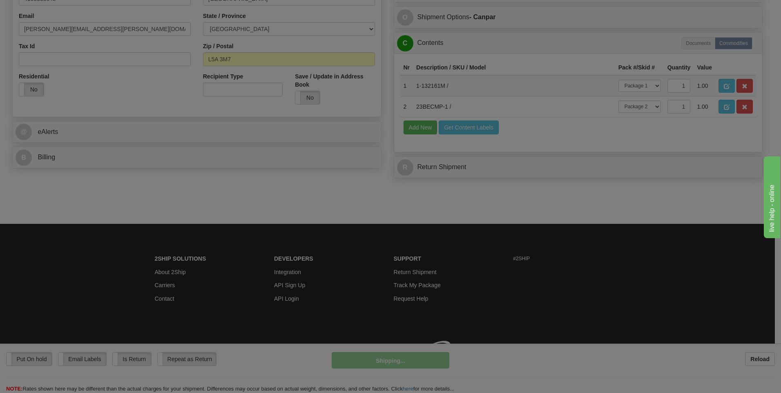
scroll to position [258, 0]
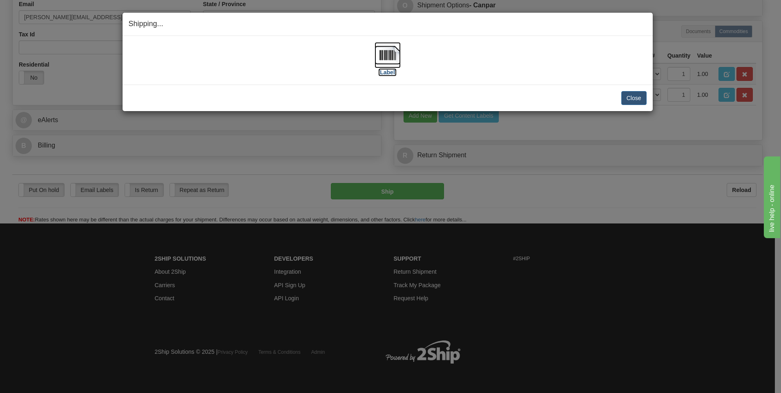
click at [390, 52] on img at bounding box center [387, 55] width 26 height 26
click at [632, 96] on button "Close" at bounding box center [633, 98] width 25 height 14
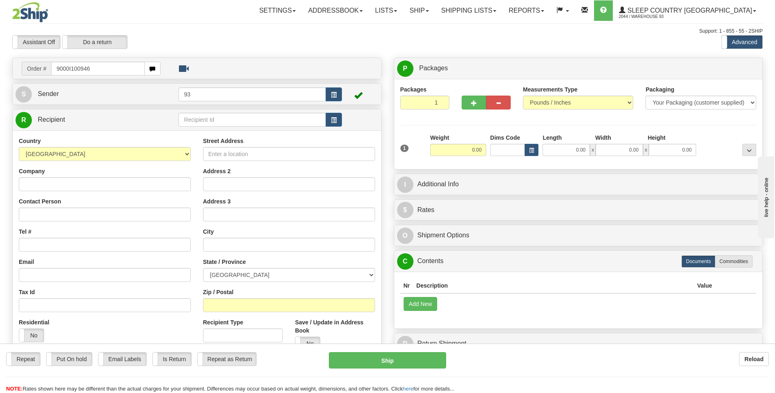
type input "9000I100946"
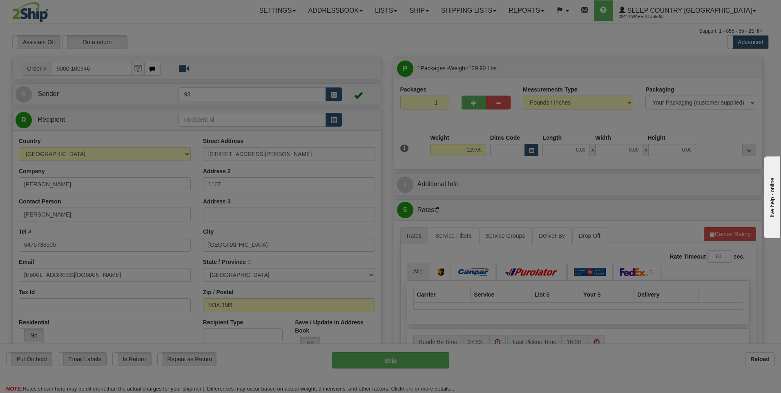
type input "NORTH YORK"
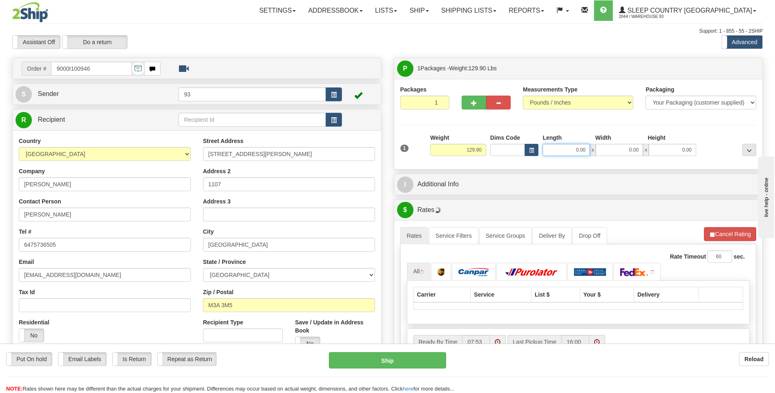
click at [556, 152] on input "0.00" at bounding box center [565, 150] width 47 height 12
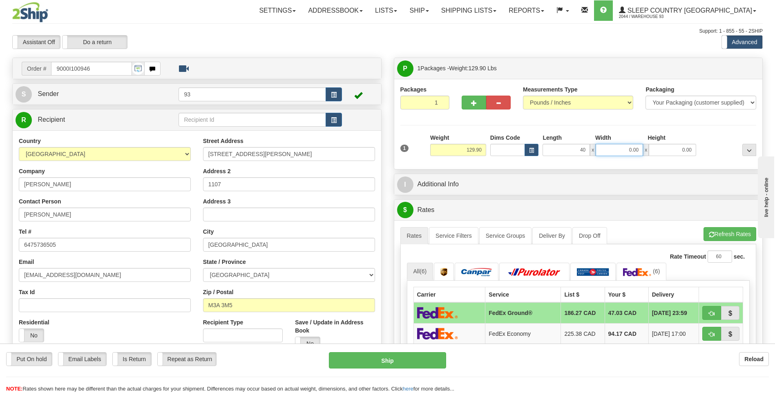
type input "40.00"
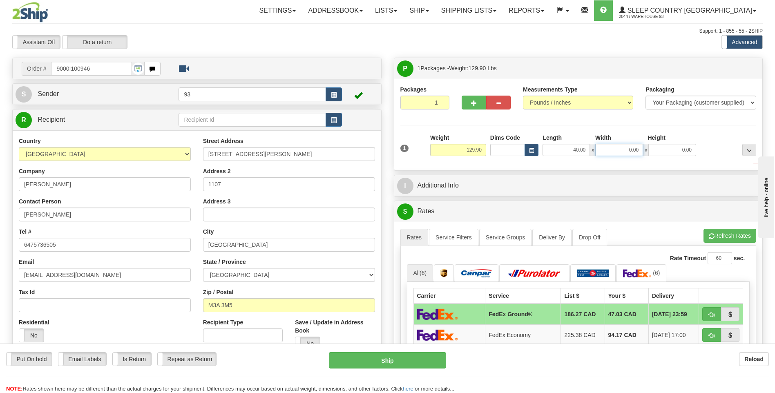
click at [624, 151] on input "0.00" at bounding box center [618, 150] width 47 height 12
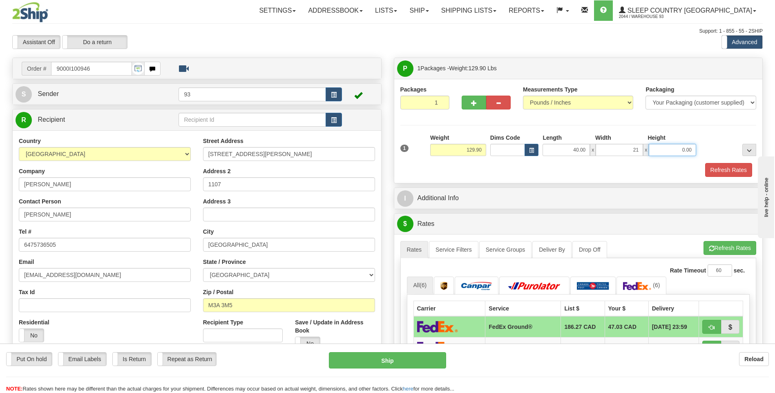
type input "21.00"
click at [676, 154] on input "0.00" at bounding box center [671, 150] width 47 height 12
type input "21.00"
click at [713, 169] on button "Refresh Rates" at bounding box center [728, 170] width 47 height 14
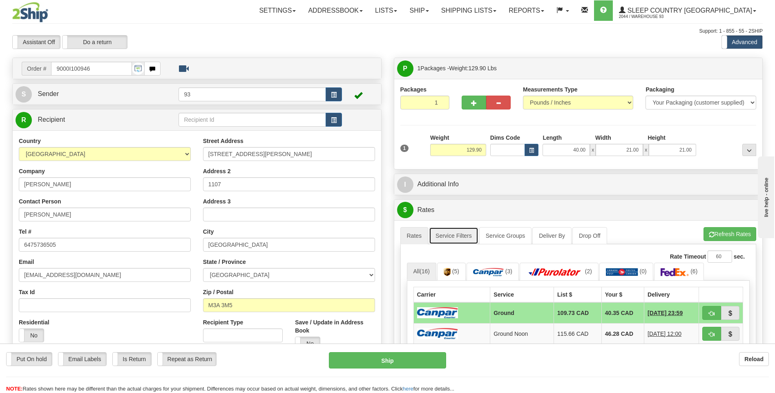
click at [451, 240] on link "Service Filters" at bounding box center [453, 235] width 49 height 17
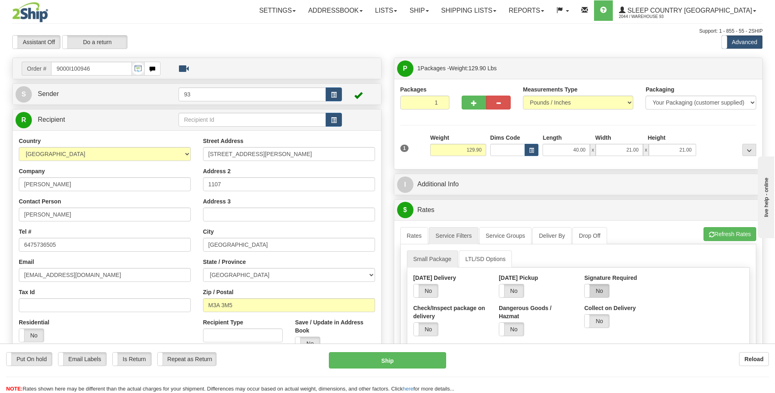
click at [595, 291] on label "No" at bounding box center [596, 290] width 25 height 13
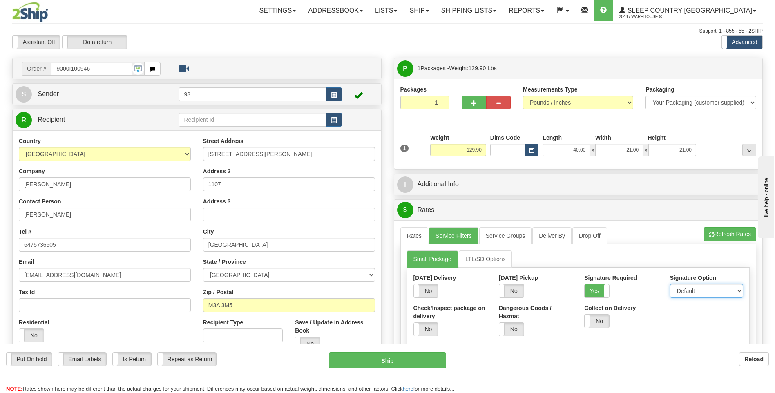
click at [691, 294] on select "Default Adult Direct Indirect No Signature Required" at bounding box center [706, 291] width 73 height 14
select select "1"
click at [670, 284] on select "Default Adult Direct Indirect No Signature Required" at bounding box center [706, 291] width 73 height 14
click at [410, 234] on link "Rates" at bounding box center [414, 235] width 28 height 17
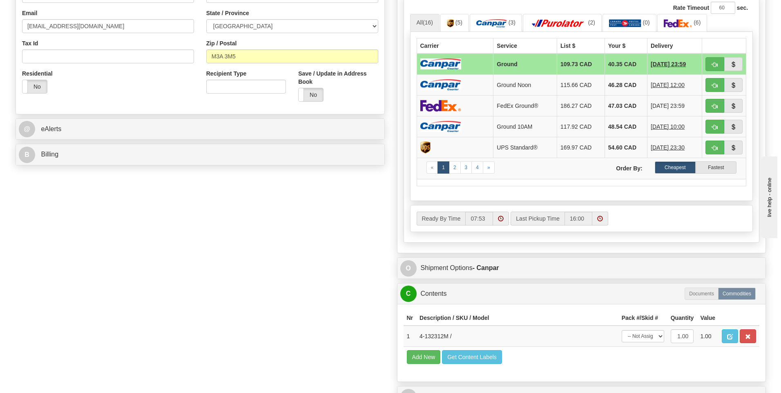
scroll to position [368, 0]
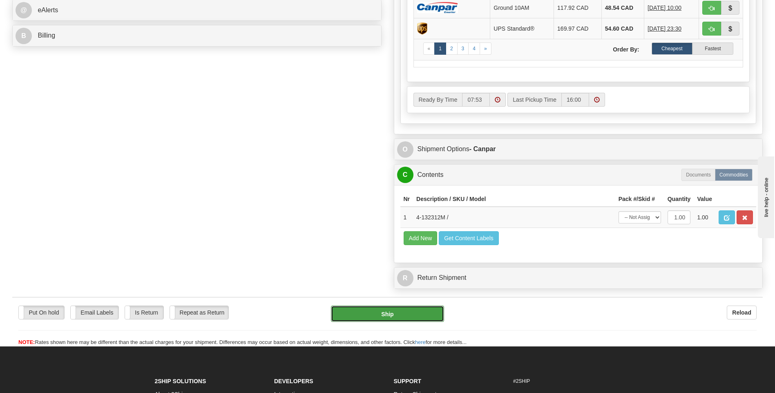
click at [399, 313] on button "Ship" at bounding box center [387, 313] width 113 height 16
type input "1"
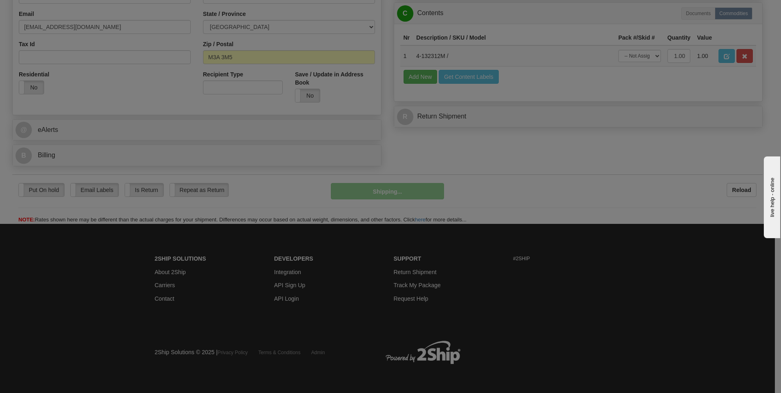
scroll to position [248, 0]
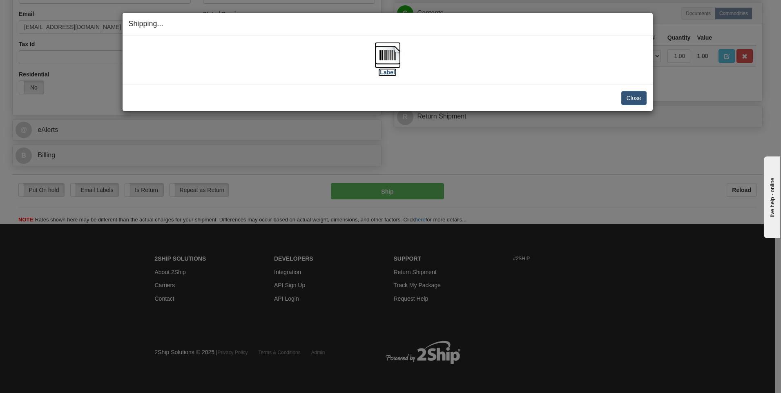
click at [395, 51] on img at bounding box center [387, 55] width 26 height 26
click at [633, 100] on button "Close" at bounding box center [633, 98] width 25 height 14
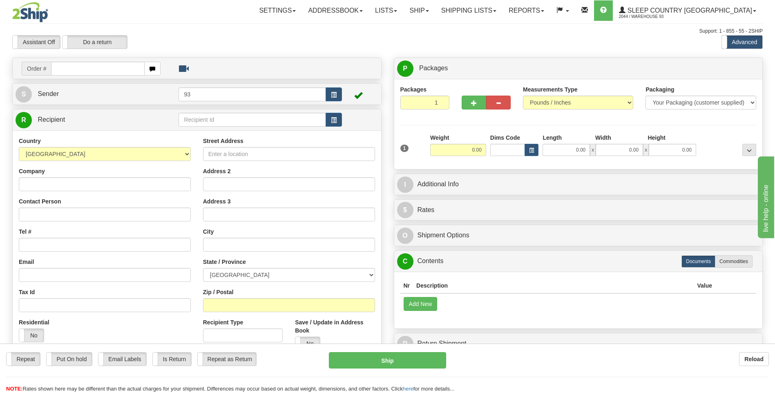
click at [88, 70] on input "text" at bounding box center [97, 69] width 93 height 14
type input "9000I100959"
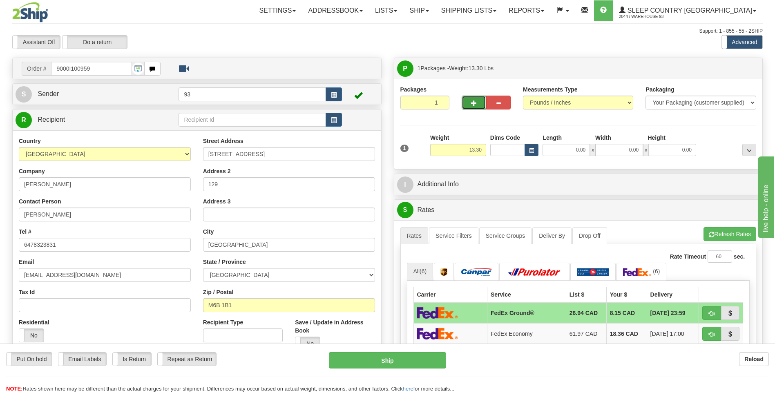
click at [480, 102] on button "button" at bounding box center [473, 103] width 25 height 14
type input "2"
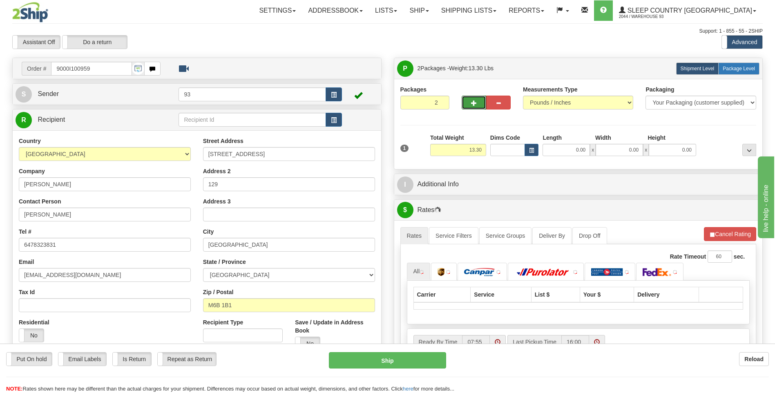
click at [739, 63] on label "Package Level Pack.." at bounding box center [738, 68] width 41 height 12
radio input "true"
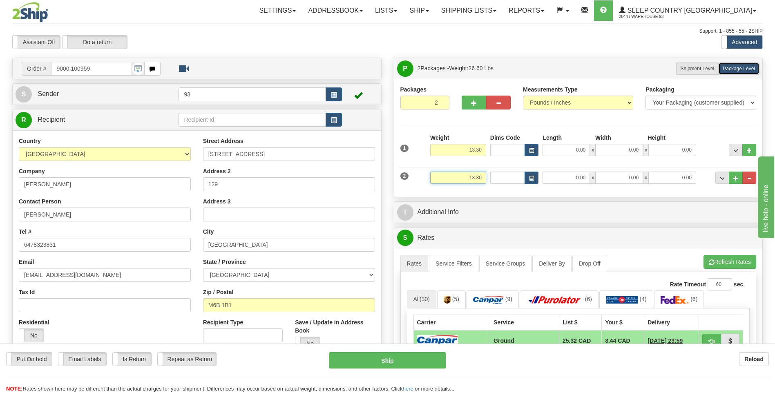
click at [482, 178] on input "13.30" at bounding box center [458, 178] width 56 height 12
type input "1"
type input "6.00"
click at [566, 178] on input "0.00" at bounding box center [565, 178] width 47 height 12
click at [635, 181] on input "0.00" at bounding box center [618, 178] width 47 height 12
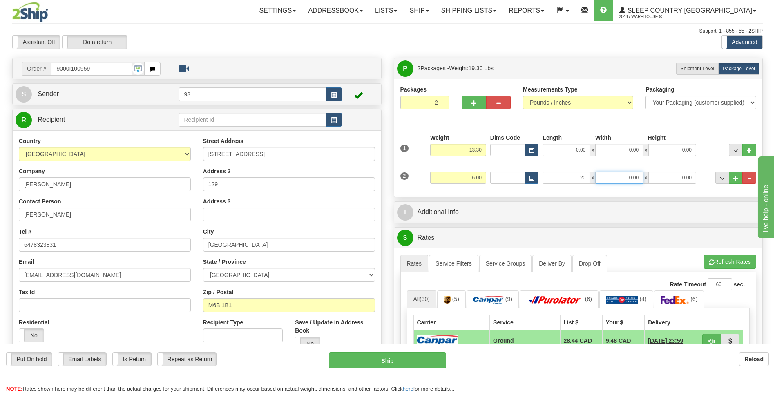
type input "20.00"
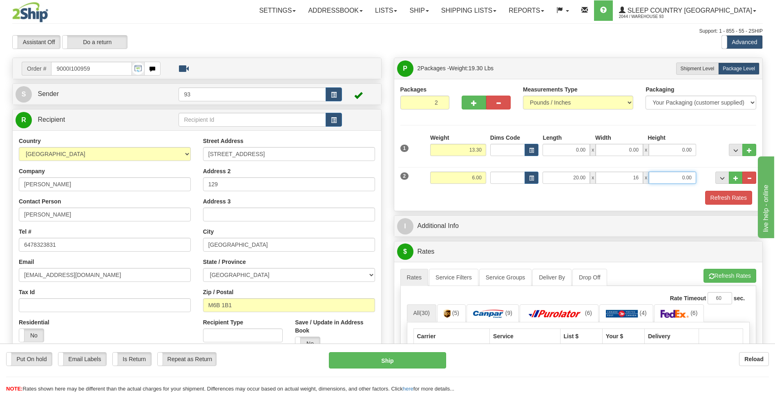
click at [677, 180] on input "0.00" at bounding box center [671, 178] width 47 height 12
type input "16.00"
type input "6.00"
click at [483, 150] on input "13.30" at bounding box center [458, 150] width 56 height 12
type input "1"
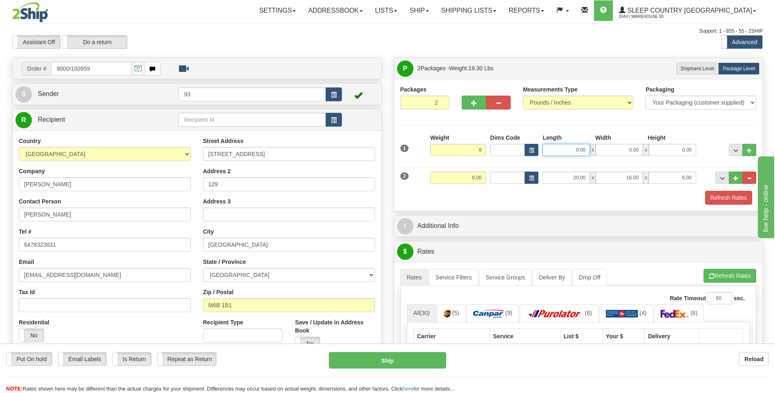
click at [566, 147] on input "0.00" at bounding box center [565, 150] width 47 height 12
type input "8.00"
type input "20.00"
click at [623, 149] on input "0.00" at bounding box center [618, 150] width 47 height 12
type input "10.00"
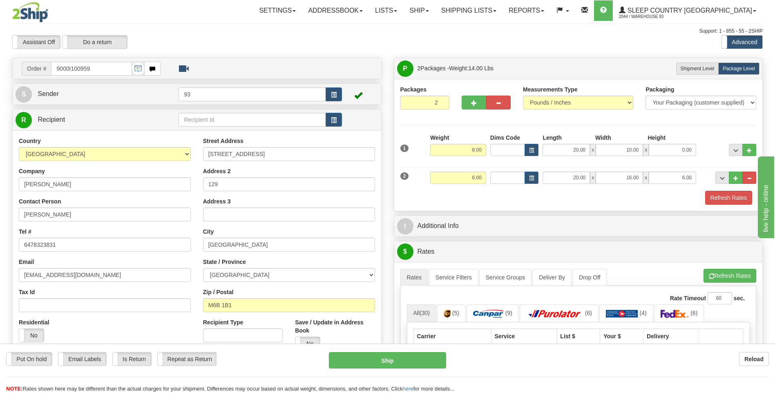
drag, startPoint x: 671, startPoint y: 137, endPoint x: 672, endPoint y: 151, distance: 14.3
click at [672, 142] on div "Height" at bounding box center [671, 139] width 53 height 10
click at [672, 151] on input "0.00" at bounding box center [671, 150] width 47 height 12
type input "10.00"
click at [736, 196] on button "Refresh Rates" at bounding box center [728, 198] width 47 height 14
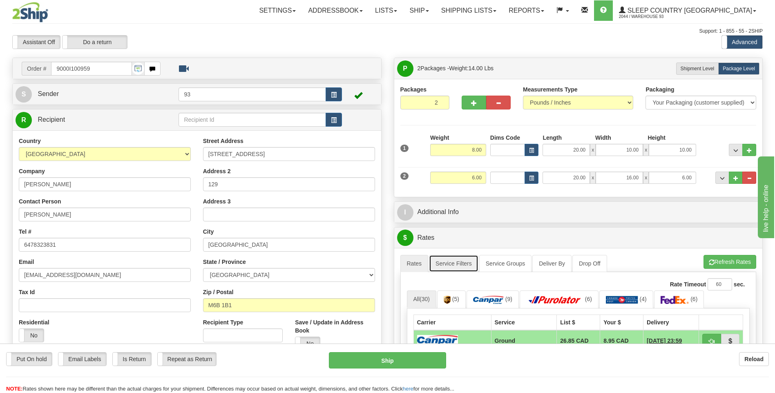
click at [461, 261] on link "Service Filters" at bounding box center [453, 263] width 49 height 17
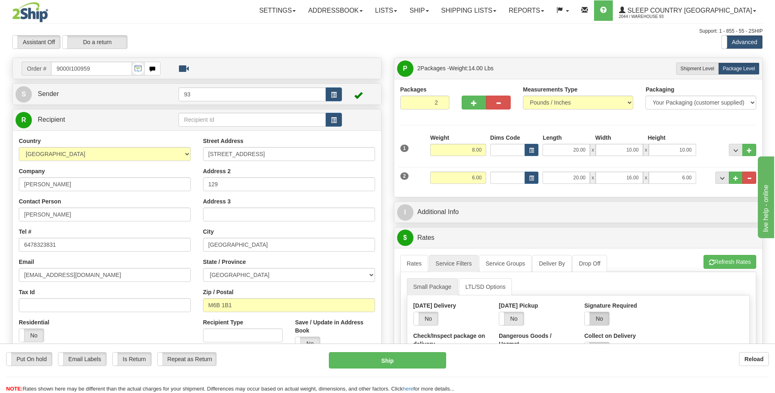
click at [599, 319] on label "No" at bounding box center [596, 318] width 25 height 13
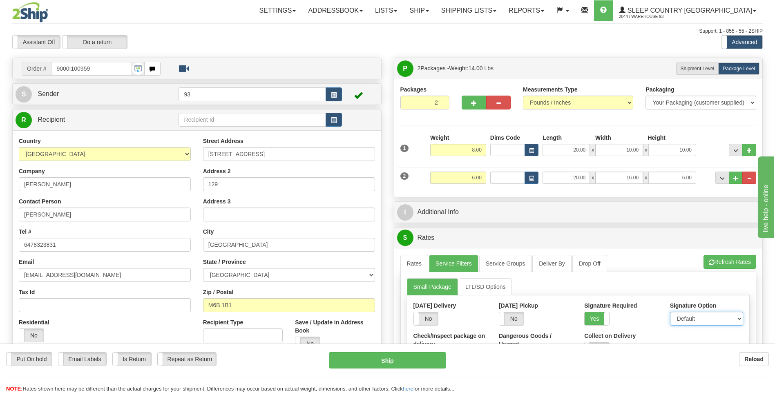
click at [711, 320] on select "Default Adult Direct Indirect No Signature Required" at bounding box center [706, 319] width 73 height 14
select select "1"
click at [670, 312] on select "Default Adult Direct Indirect No Signature Required" at bounding box center [706, 319] width 73 height 14
click at [414, 258] on link "Rates" at bounding box center [414, 263] width 28 height 17
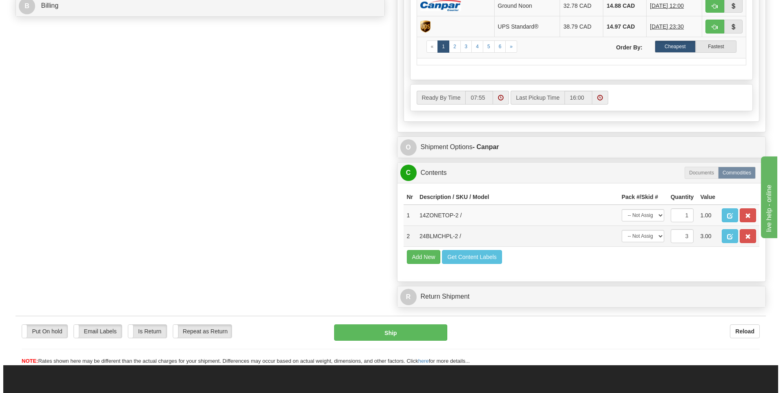
scroll to position [408, 0]
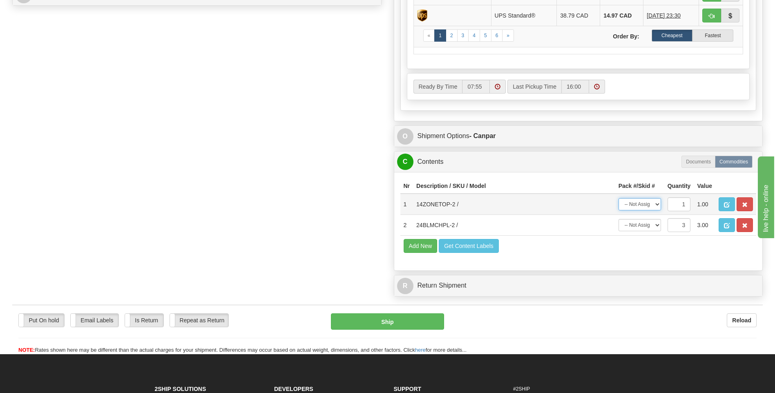
click at [648, 204] on select "-- Not Assigned -- Package 1 Package 2" at bounding box center [639, 204] width 42 height 12
select select "0"
click at [618, 198] on select "-- Not Assigned -- Package 1 Package 2" at bounding box center [639, 204] width 42 height 12
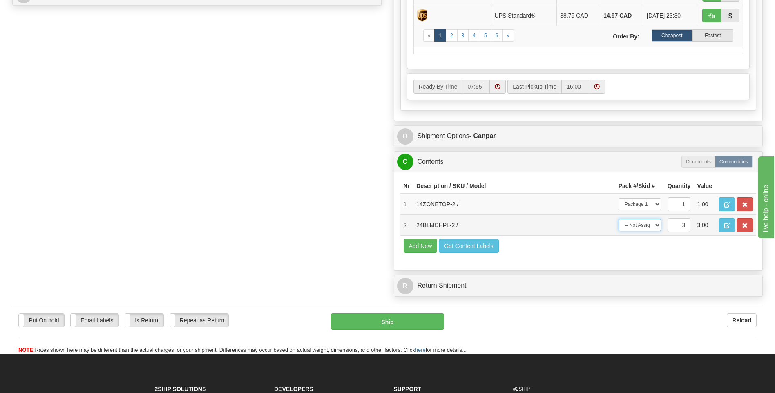
click at [645, 225] on select "-- Not Assigned -- Package 1 Package 2 Split" at bounding box center [639, 225] width 42 height 12
select select "1"
click at [618, 219] on select "-- Not Assigned -- Package 1 Package 2 Split" at bounding box center [639, 225] width 42 height 12
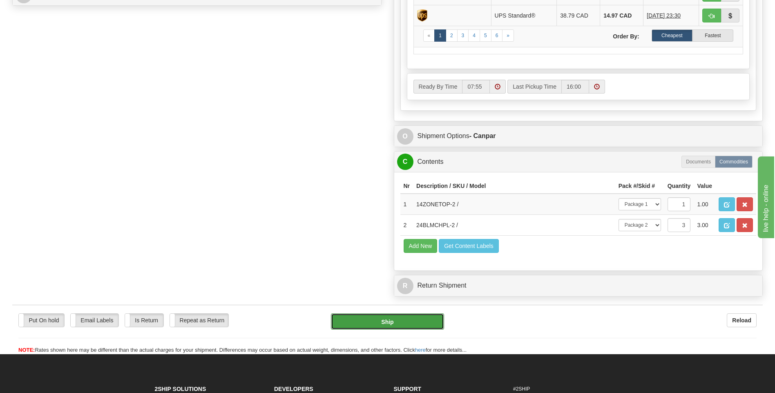
click at [406, 323] on button "Ship" at bounding box center [387, 321] width 113 height 16
type input "1"
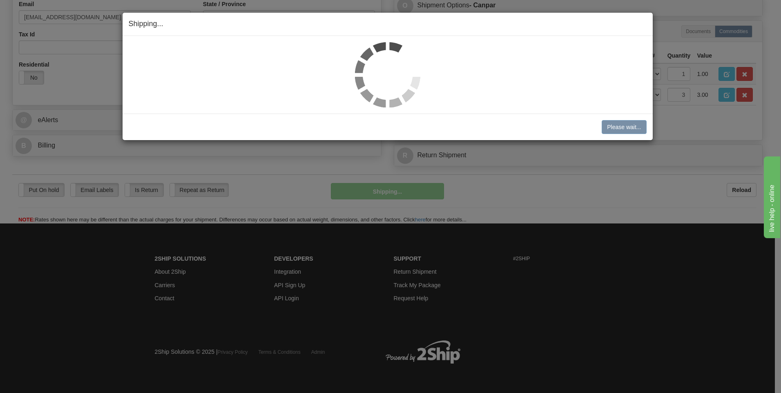
scroll to position [258, 0]
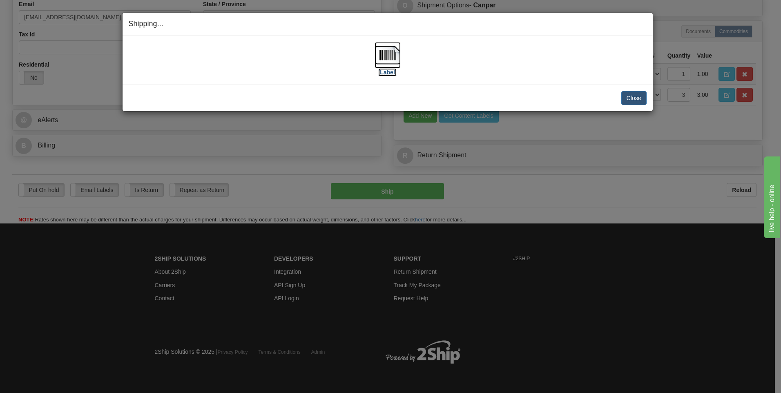
click at [388, 58] on img at bounding box center [387, 55] width 26 height 26
click at [631, 98] on button "Close" at bounding box center [633, 98] width 25 height 14
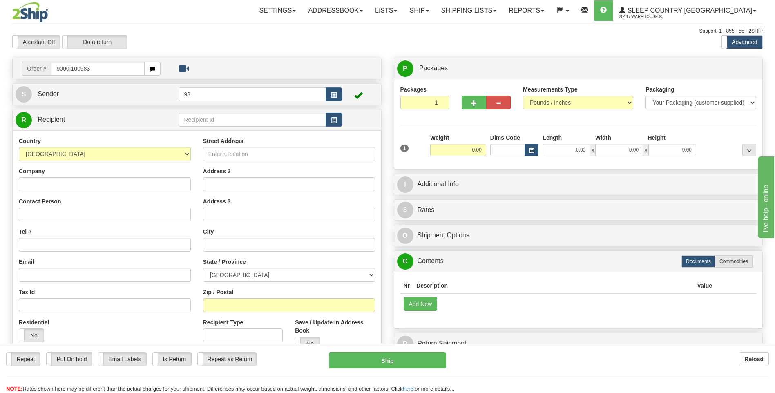
type input "9000I100983"
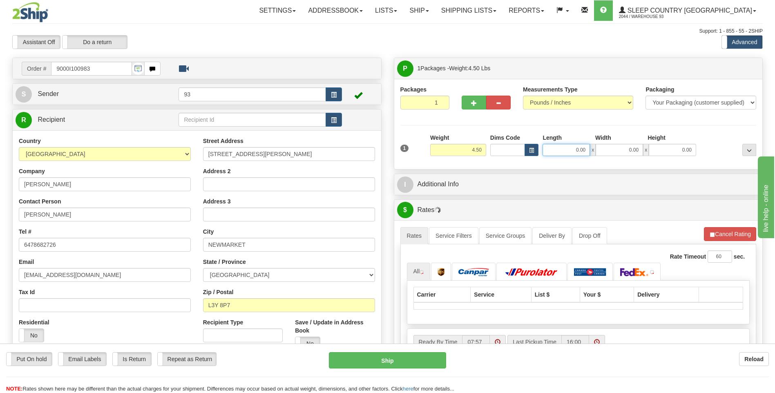
click at [559, 151] on input "0.00" at bounding box center [565, 150] width 47 height 12
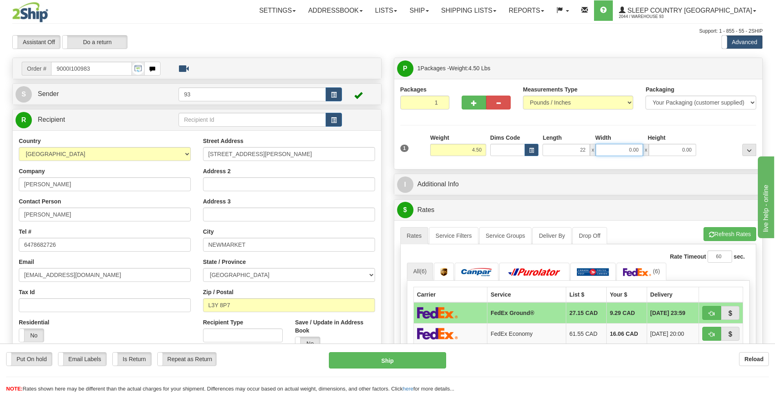
type input "22.00"
click at [614, 148] on input "0.00" at bounding box center [618, 150] width 47 height 12
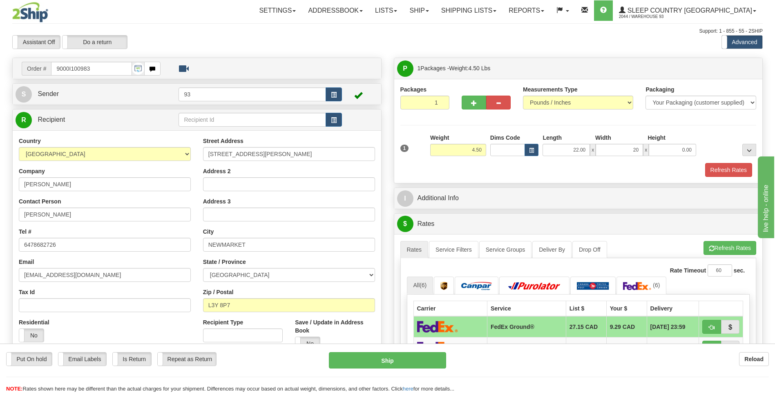
type input "20.00"
click at [664, 157] on div "1 Weight 4.50 Dims Code x x" at bounding box center [578, 148] width 360 height 29
click at [669, 150] on input "0.00" at bounding box center [671, 150] width 47 height 12
type input "10.00"
click at [735, 173] on button "Refresh Rates" at bounding box center [728, 170] width 47 height 14
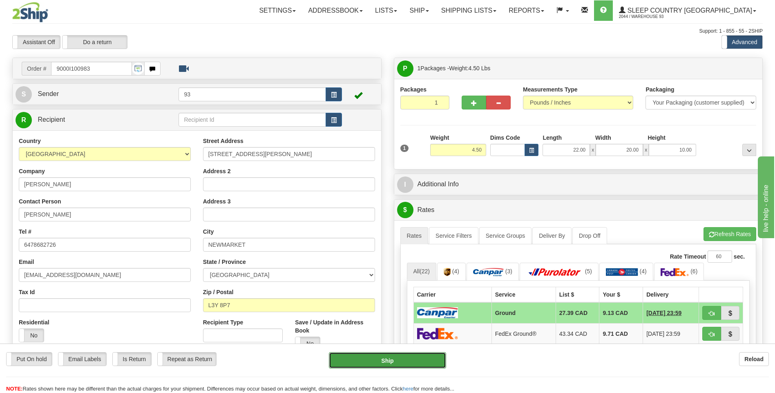
click at [427, 360] on button "Ship" at bounding box center [387, 360] width 117 height 16
type input "1"
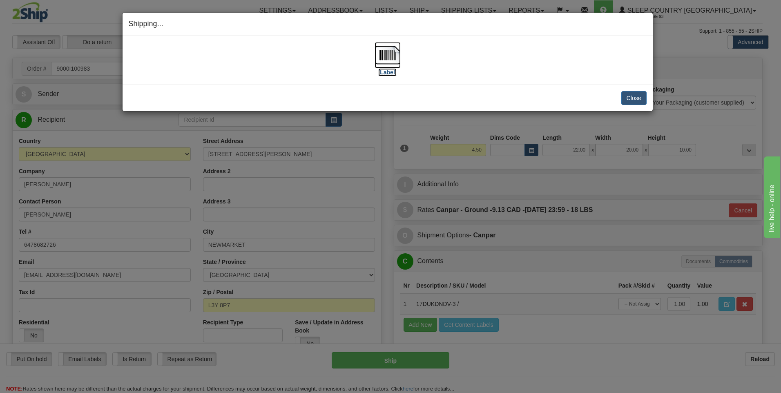
click at [390, 56] on img at bounding box center [387, 55] width 26 height 26
click at [630, 99] on button "Close" at bounding box center [633, 98] width 25 height 14
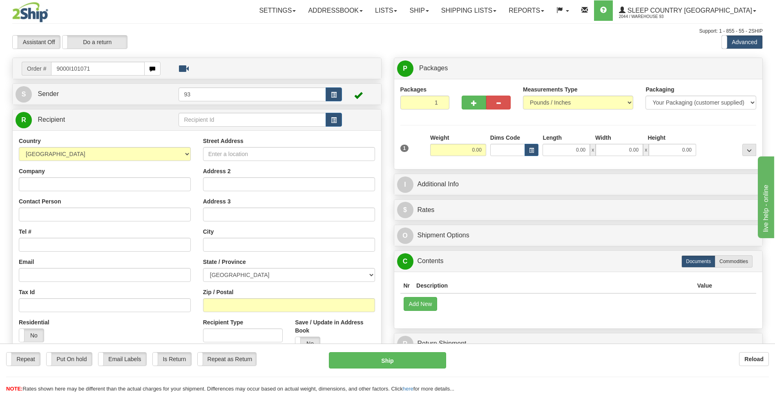
type input "9000I101071"
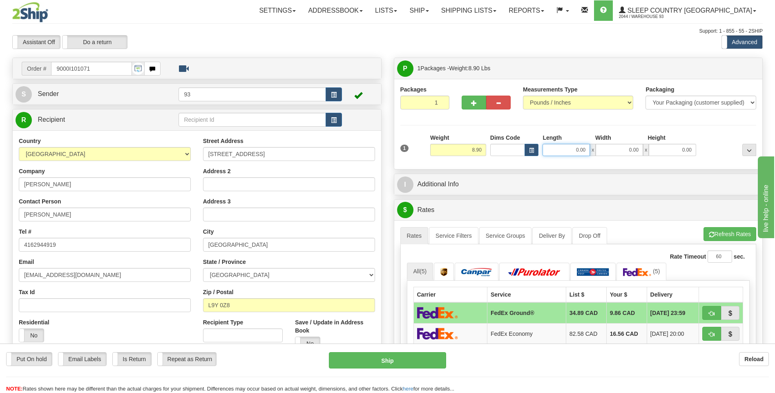
click at [564, 149] on input "0.00" at bounding box center [565, 150] width 47 height 12
type input "18.00"
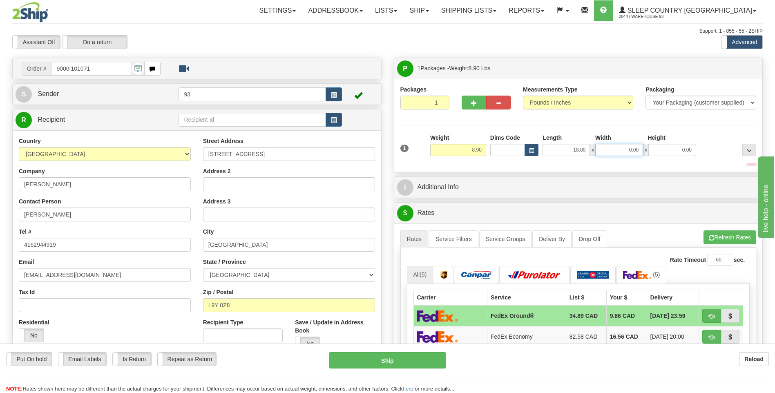
click at [614, 149] on input "0.00" at bounding box center [618, 150] width 47 height 12
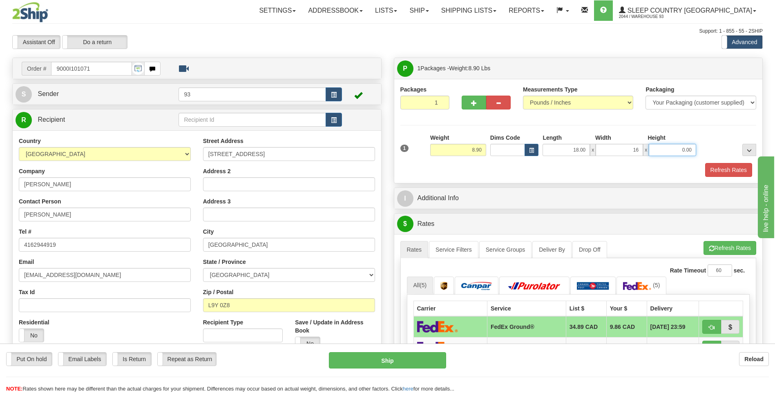
type input "16.00"
click at [692, 151] on input "0.00" at bounding box center [671, 150] width 47 height 12
type input "8.00"
click at [726, 169] on button "Refresh Rates" at bounding box center [728, 170] width 47 height 14
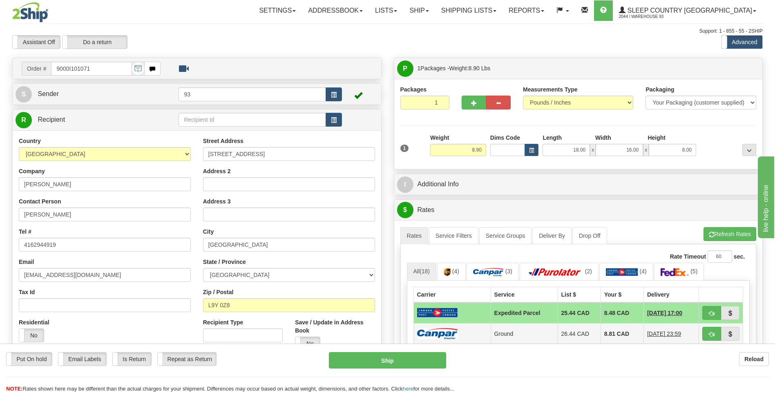
click at [445, 331] on img at bounding box center [437, 333] width 41 height 11
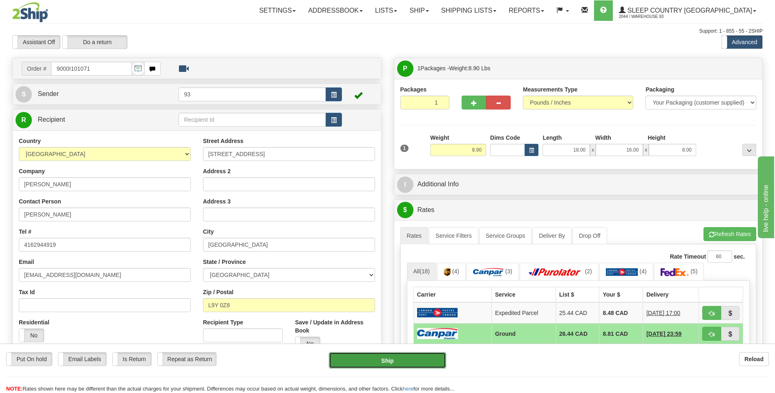
click at [422, 359] on button "Ship" at bounding box center [387, 360] width 117 height 16
type input "1"
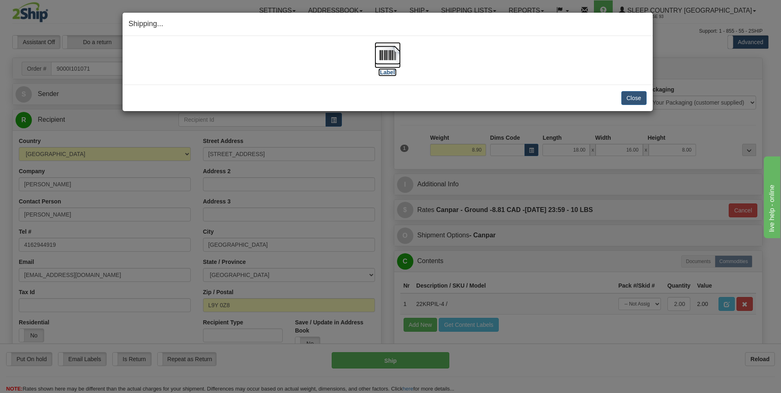
click at [394, 51] on img at bounding box center [387, 55] width 26 height 26
click at [630, 93] on button "Close" at bounding box center [633, 98] width 25 height 14
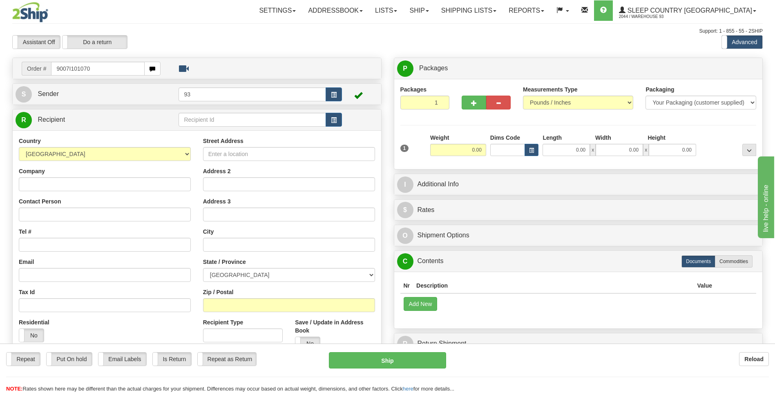
type input "9007I101070"
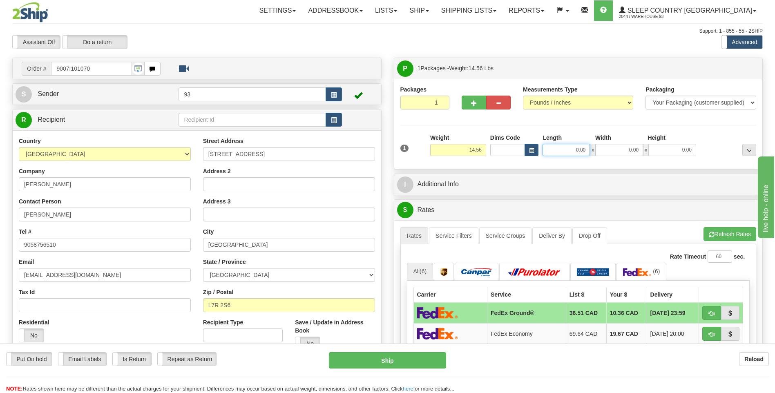
click at [560, 150] on input "0.00" at bounding box center [565, 150] width 47 height 12
click at [627, 148] on input "0.00" at bounding box center [618, 150] width 47 height 12
type input "18.00"
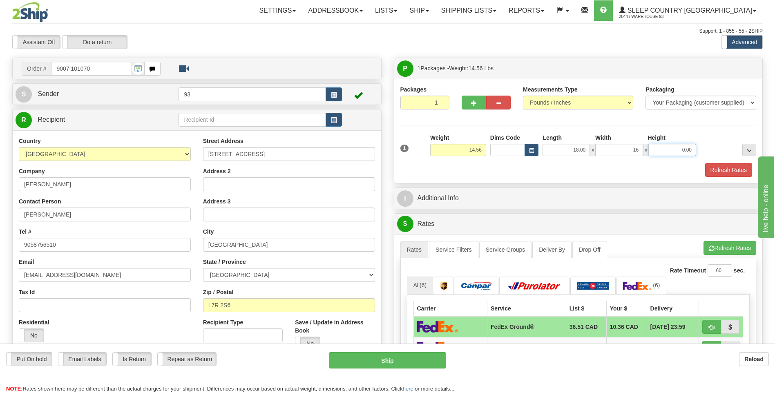
type input "16.00"
click at [676, 153] on input "0.00" at bounding box center [671, 150] width 47 height 12
type input "8.00"
click at [736, 172] on button "Refresh Rates" at bounding box center [728, 170] width 47 height 14
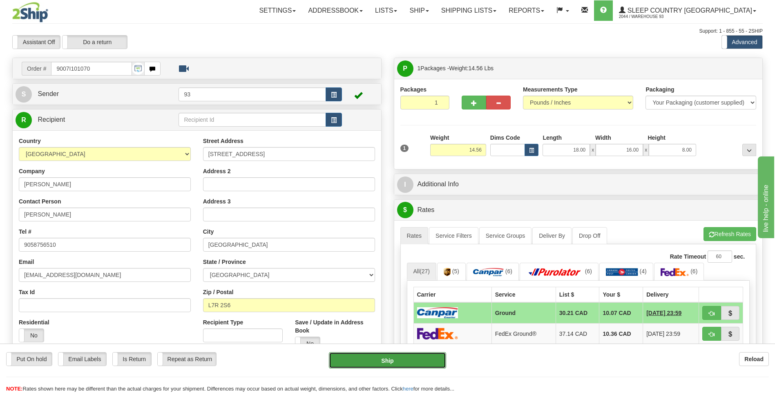
click at [425, 359] on button "Ship" at bounding box center [387, 360] width 117 height 16
type input "1"
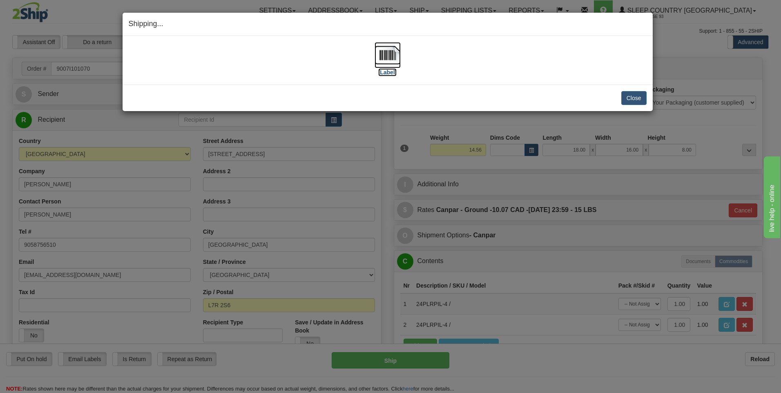
click at [393, 53] on img at bounding box center [387, 55] width 26 height 26
click at [630, 100] on button "Close" at bounding box center [633, 98] width 25 height 14
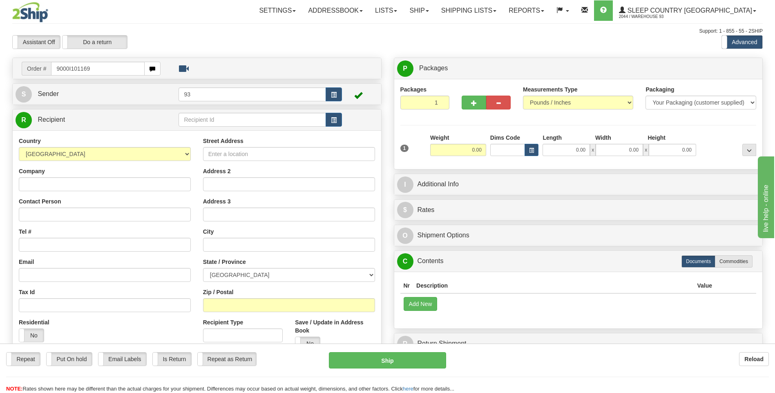
type input "9000I101169"
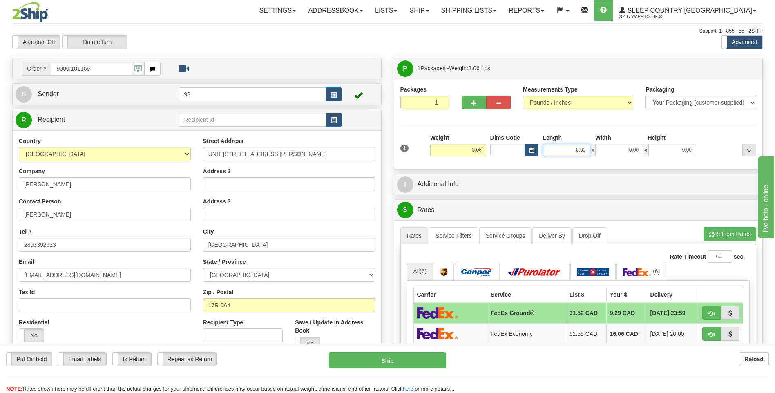
click at [563, 149] on input "0.00" at bounding box center [565, 150] width 47 height 12
click at [627, 150] on input "0.00" at bounding box center [618, 150] width 47 height 12
type input "12.00"
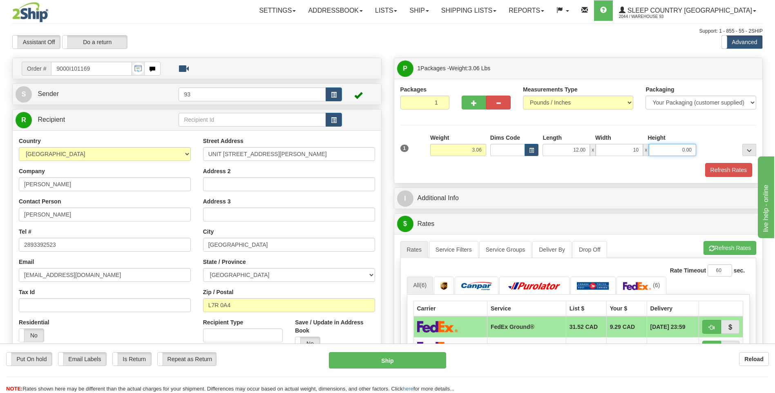
type input "10.00"
click at [672, 155] on input "0.00" at bounding box center [671, 150] width 47 height 12
type input "4.00"
click at [725, 170] on button "Refresh Rates" at bounding box center [728, 170] width 47 height 14
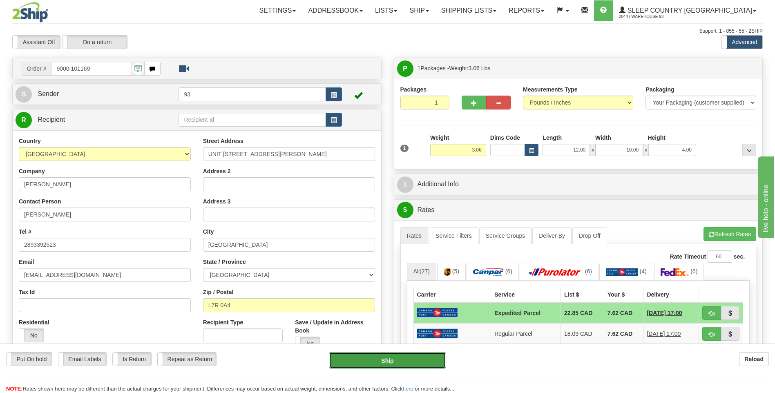
click at [420, 359] on button "Ship" at bounding box center [387, 360] width 117 height 16
type input "DOM.EP"
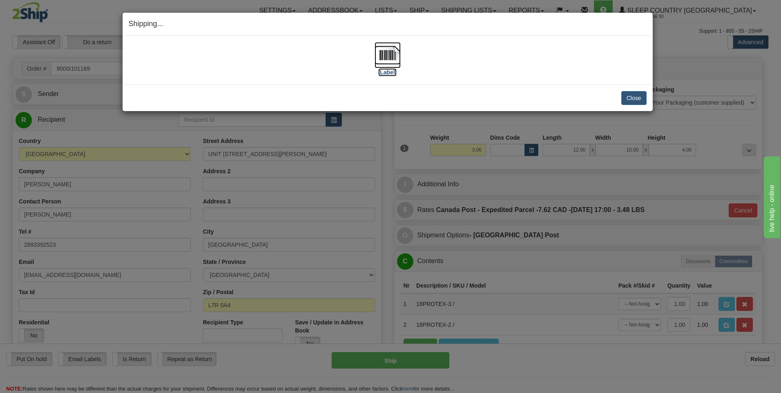
click at [383, 52] on img at bounding box center [387, 55] width 26 height 26
click at [637, 96] on button "Close" at bounding box center [633, 98] width 25 height 14
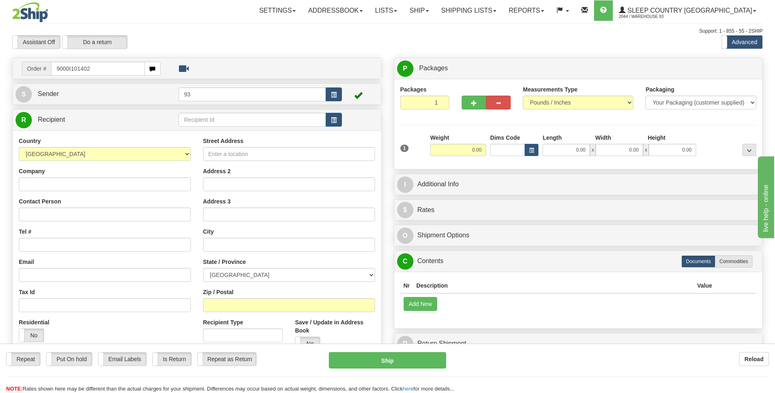
type input "9000I101402"
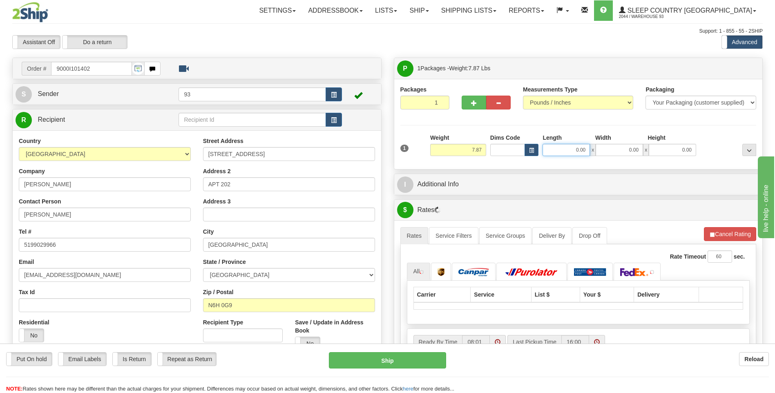
click at [569, 148] on input "0.00" at bounding box center [565, 150] width 47 height 12
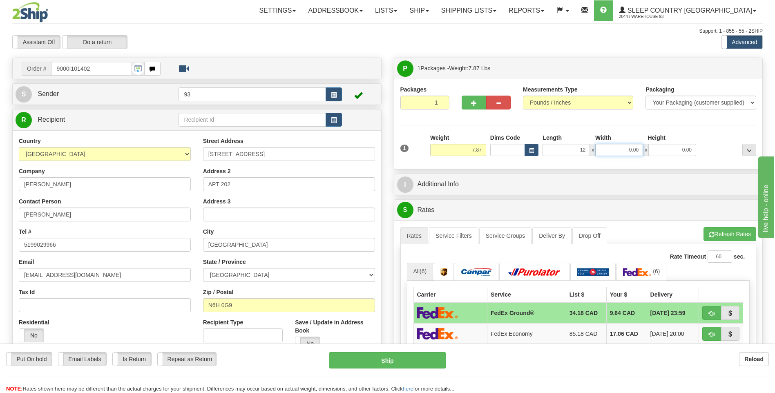
type input "12.00"
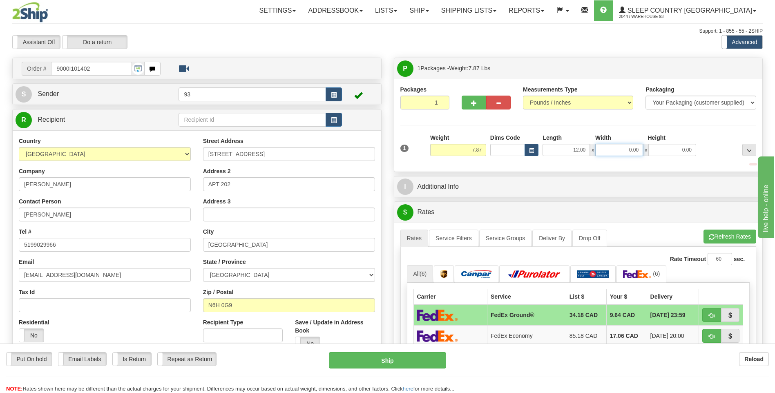
click at [618, 150] on input "0.00" at bounding box center [618, 150] width 47 height 12
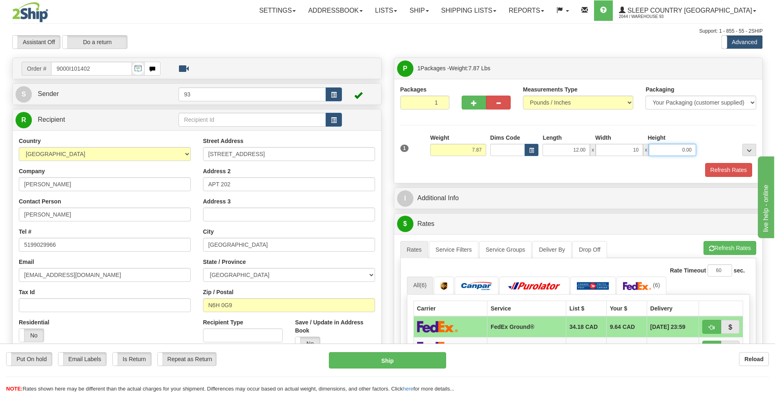
type input "10.00"
click at [674, 147] on input "0.00" at bounding box center [671, 150] width 47 height 12
type input "2.00"
click at [727, 165] on button "Refresh Rates" at bounding box center [728, 170] width 47 height 14
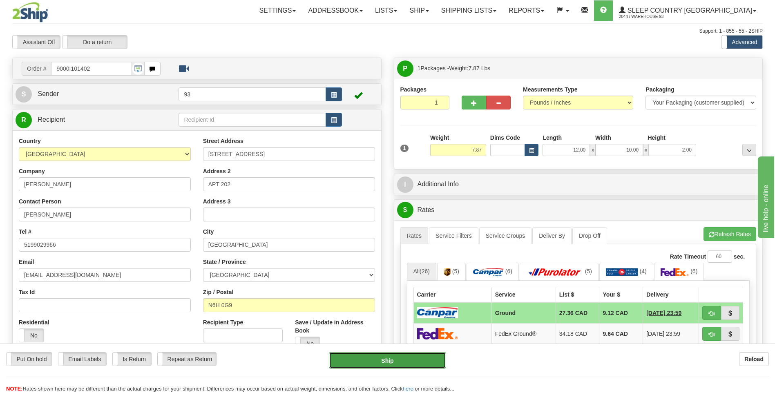
click at [412, 367] on button "Ship" at bounding box center [387, 360] width 117 height 16
type input "1"
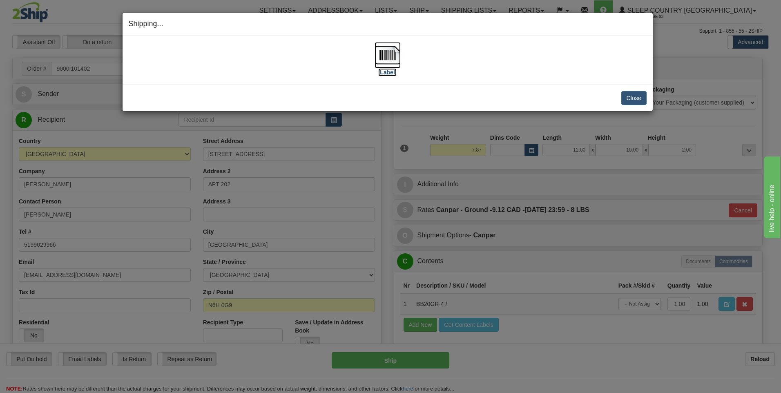
click at [382, 54] on img at bounding box center [387, 55] width 26 height 26
click at [633, 95] on button "Close" at bounding box center [633, 98] width 25 height 14
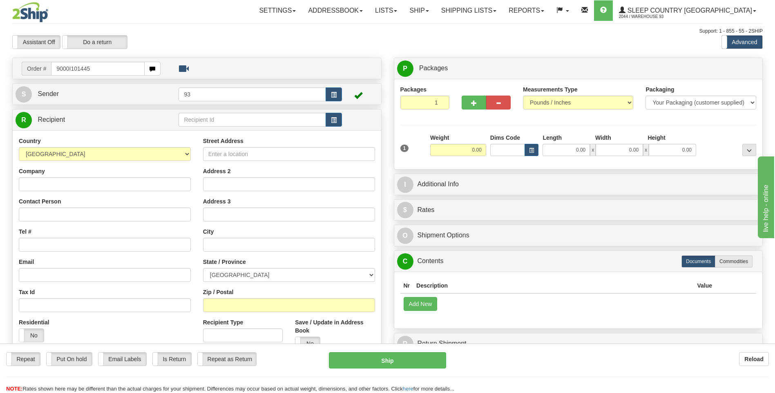
type input "9000I101445"
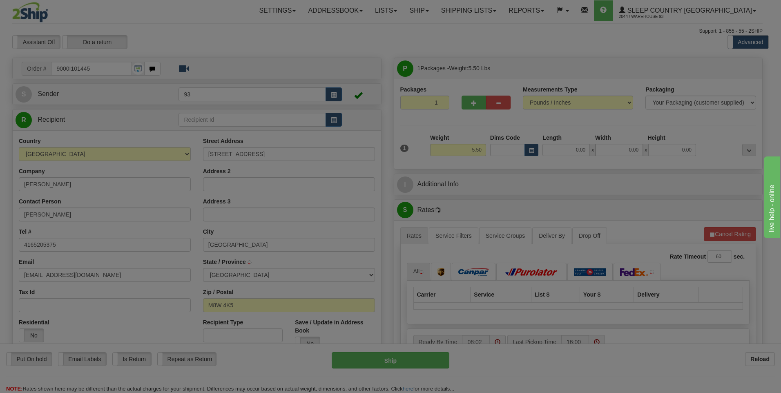
type input "ETOBICOKE"
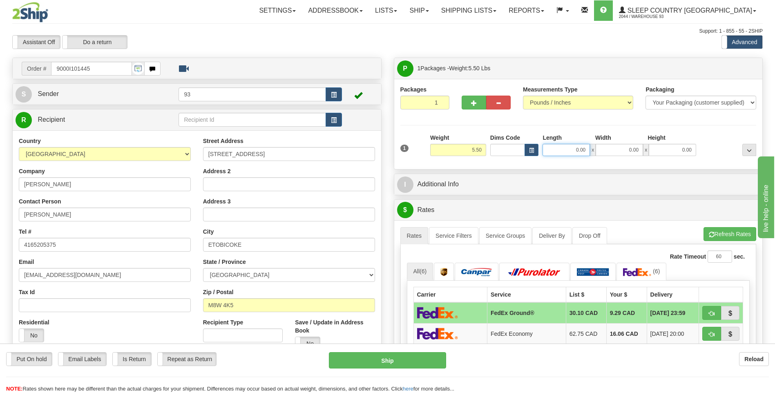
click at [569, 153] on input "0.00" at bounding box center [565, 150] width 47 height 12
type input "18.00"
click at [617, 148] on input "0.00" at bounding box center [618, 150] width 47 height 12
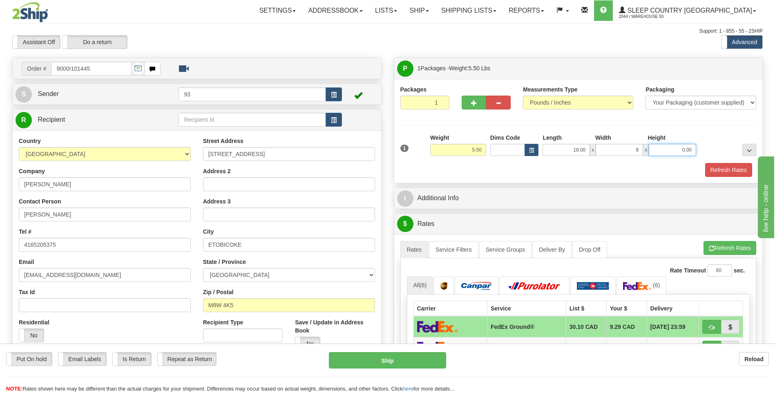
type input "8.00"
click at [692, 144] on input "0.00" at bounding box center [671, 150] width 47 height 12
type input "8.00"
click at [730, 170] on button "Refresh Rates" at bounding box center [728, 170] width 47 height 14
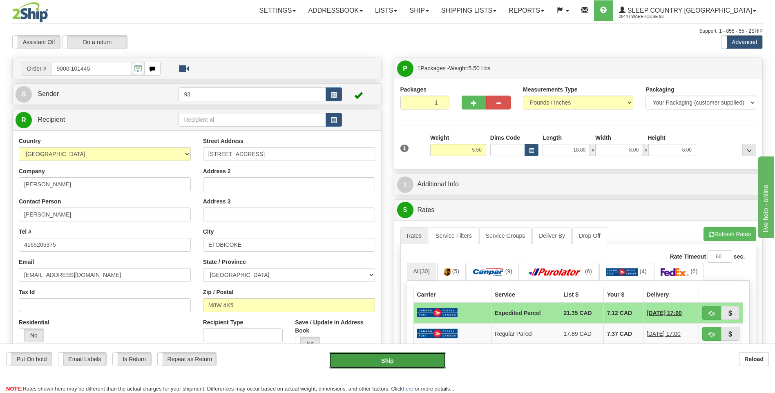
click at [409, 356] on button "Ship" at bounding box center [387, 360] width 117 height 16
type input "DOM.EP"
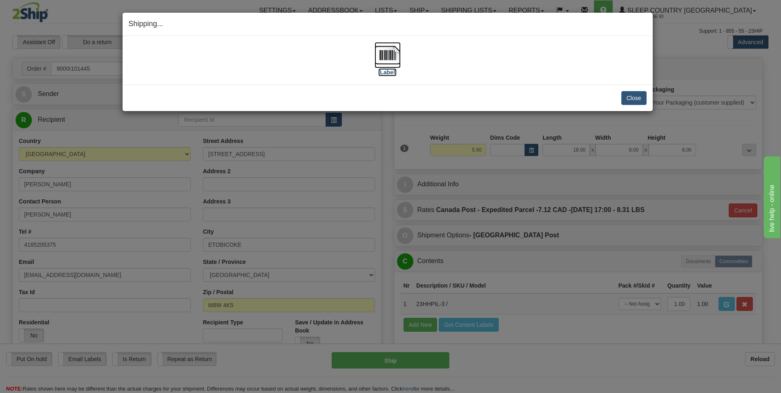
click at [392, 58] on img at bounding box center [387, 55] width 26 height 26
click at [628, 98] on button "Close" at bounding box center [633, 98] width 25 height 14
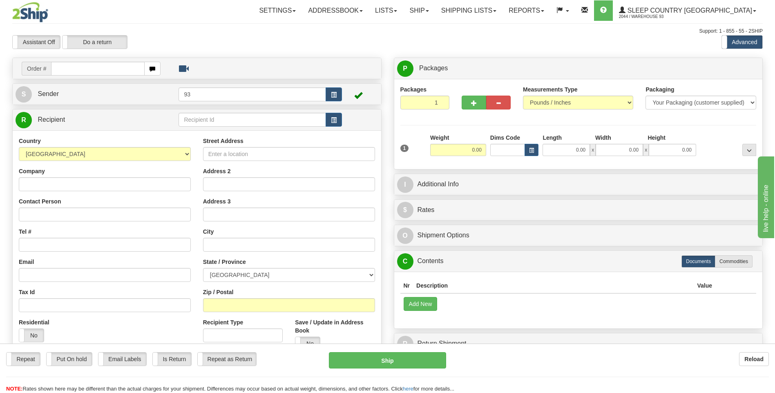
click at [103, 66] on input "text" at bounding box center [97, 69] width 93 height 14
type input "9000I101912"
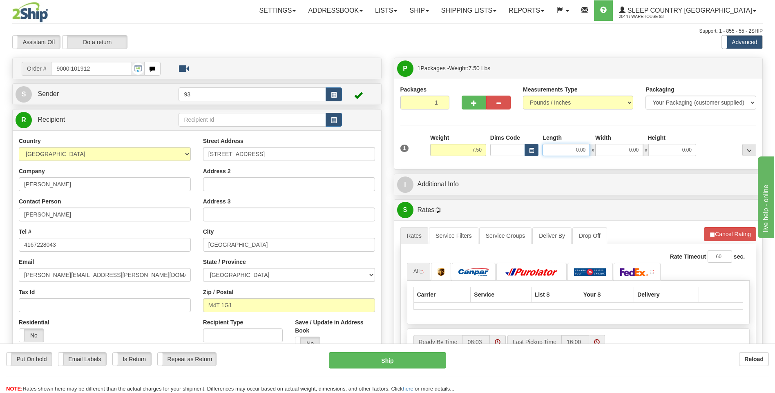
click at [554, 147] on input "0.00" at bounding box center [565, 150] width 47 height 12
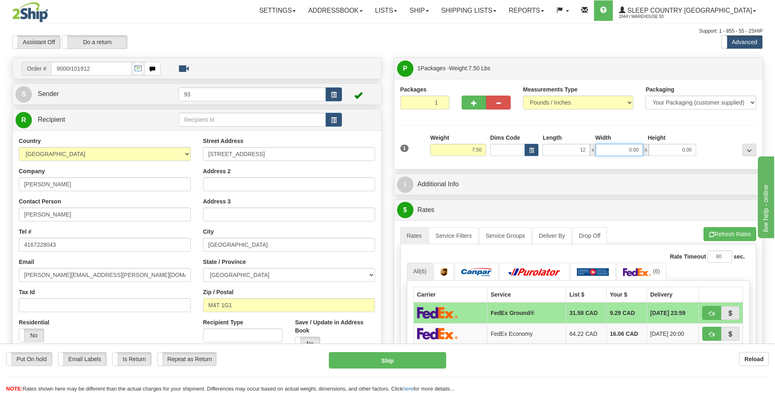
click at [623, 151] on input "0.00" at bounding box center [618, 150] width 47 height 12
type input "12.00"
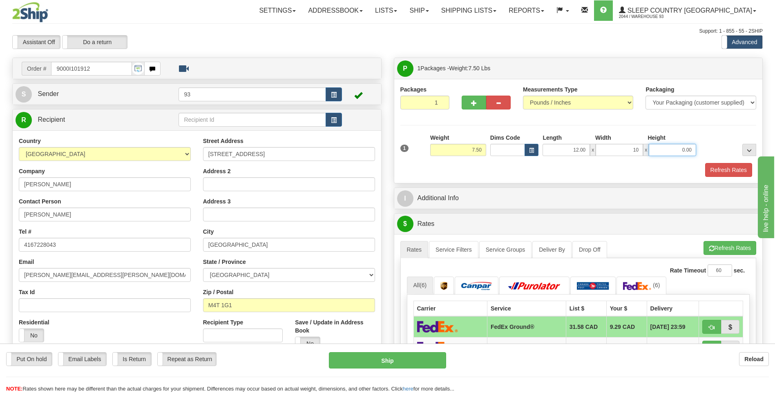
type input "10.00"
click at [672, 149] on input "0.00" at bounding box center [671, 150] width 47 height 12
type input "2.00"
click at [737, 169] on button "Refresh Rates" at bounding box center [728, 170] width 47 height 14
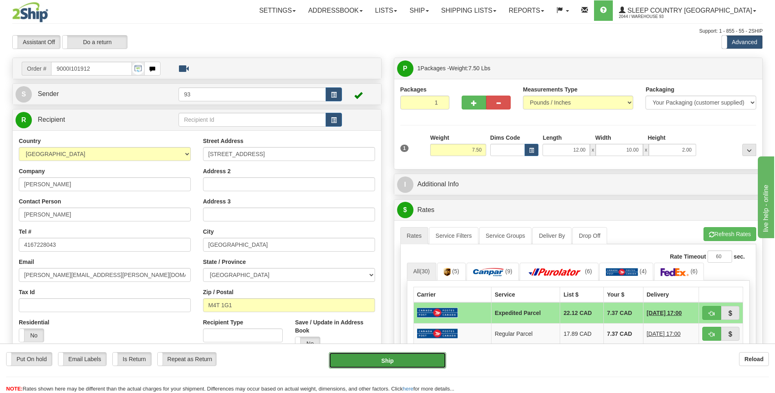
click at [420, 358] on button "Ship" at bounding box center [387, 360] width 117 height 16
type input "DOM.EP"
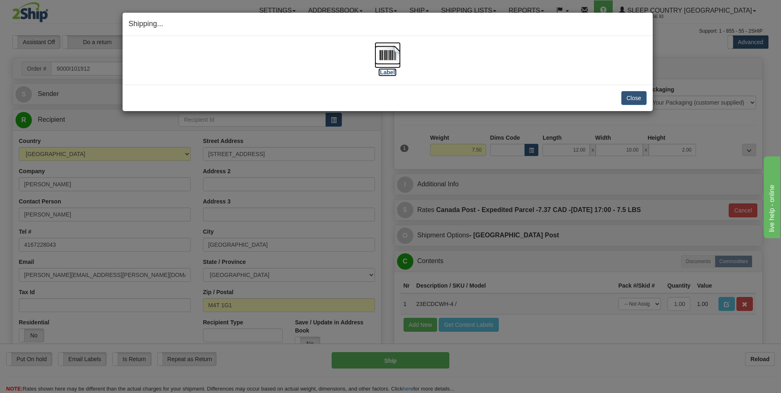
click at [387, 57] on img at bounding box center [387, 55] width 26 height 26
click at [635, 101] on button "Close" at bounding box center [633, 98] width 25 height 14
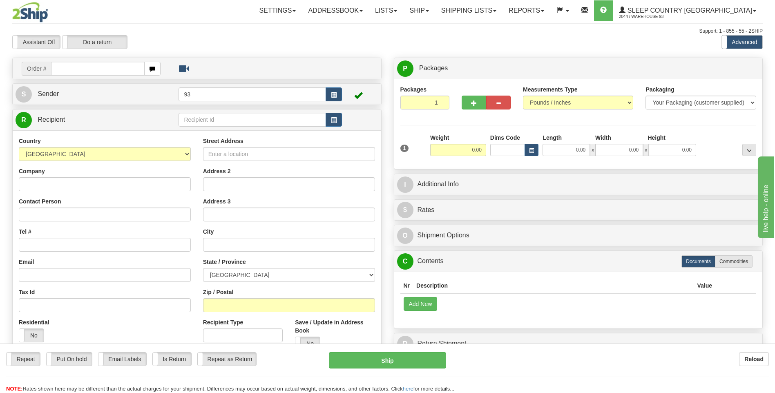
click at [70, 68] on input "text" at bounding box center [97, 69] width 93 height 14
type input "9000I102023"
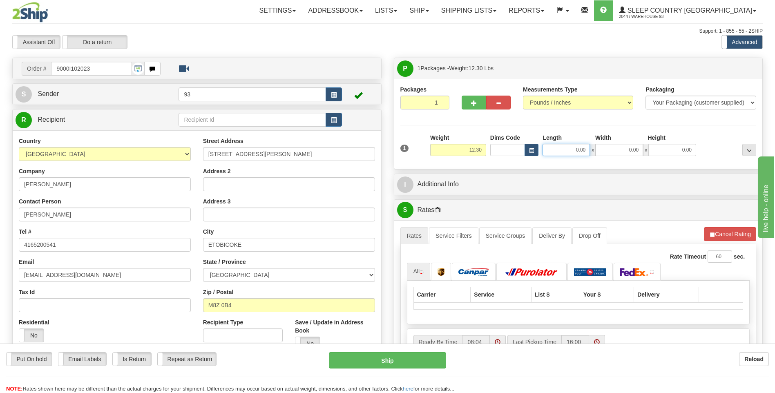
click at [560, 147] on input "0.00" at bounding box center [565, 150] width 47 height 12
click at [614, 148] on input "0.00" at bounding box center [618, 150] width 47 height 12
type input "18.00"
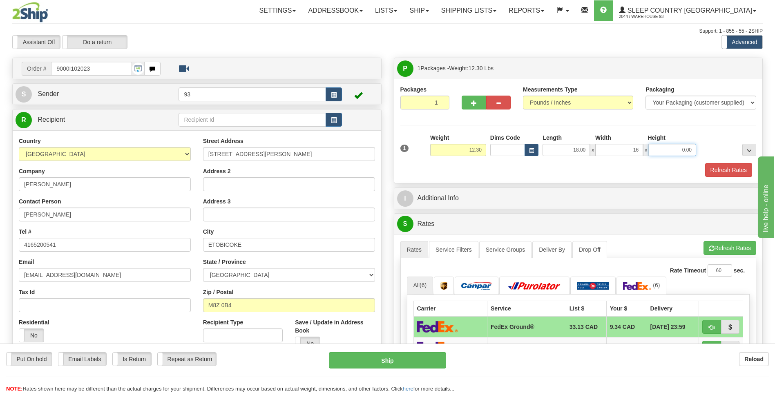
type input "16.00"
click at [688, 155] on input "0.00" at bounding box center [671, 150] width 47 height 12
type input "8.00"
click at [736, 169] on button "Refresh Rates" at bounding box center [728, 170] width 47 height 14
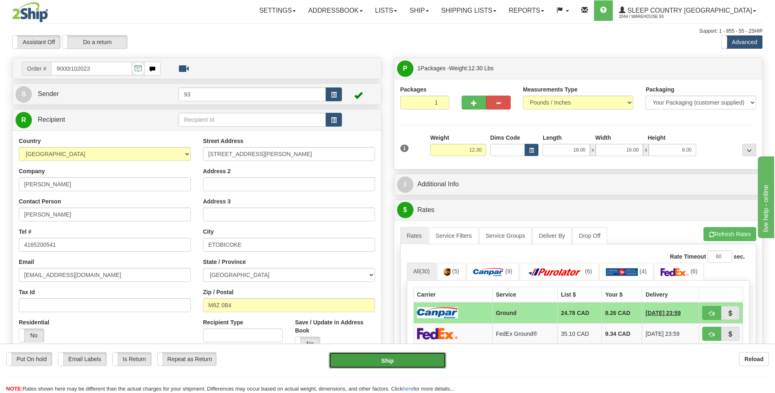
click at [410, 357] on button "Ship" at bounding box center [387, 360] width 117 height 16
type input "1"
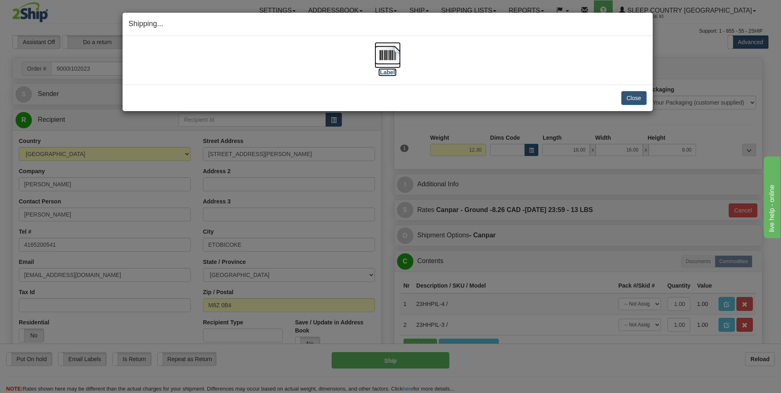
click at [389, 56] on img at bounding box center [387, 55] width 26 height 26
click at [645, 102] on button "Close" at bounding box center [633, 98] width 25 height 14
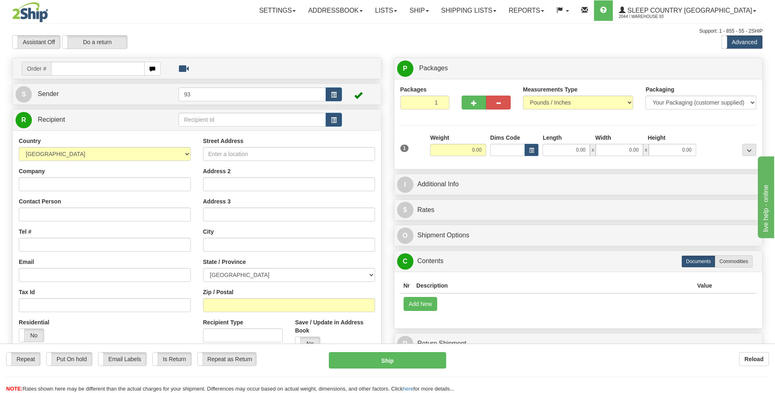
click at [69, 69] on input "text" at bounding box center [97, 69] width 93 height 14
type input "9008I101988"
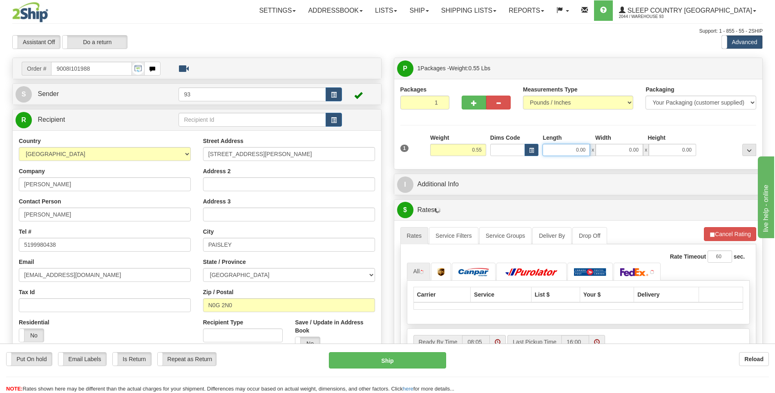
click at [564, 147] on input "0.00" at bounding box center [565, 150] width 47 height 12
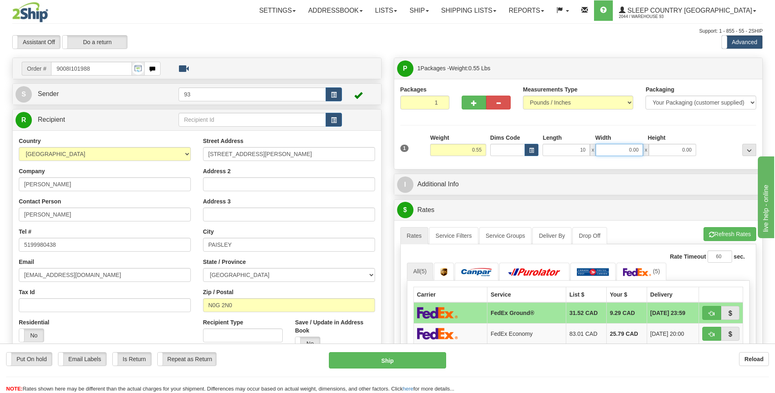
type input "10.00"
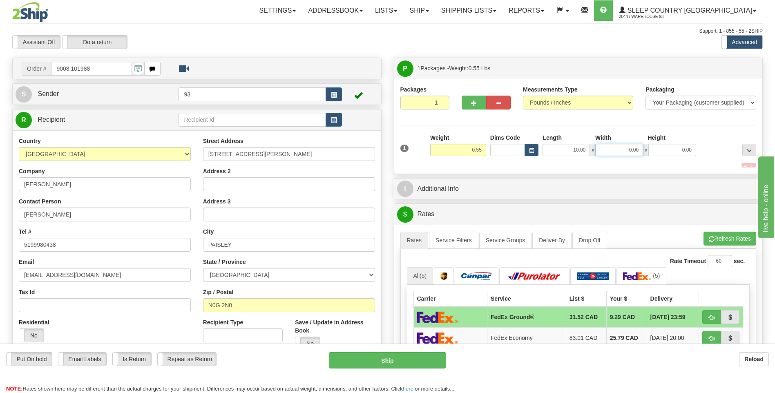
click at [630, 145] on input "0.00" at bounding box center [618, 150] width 47 height 12
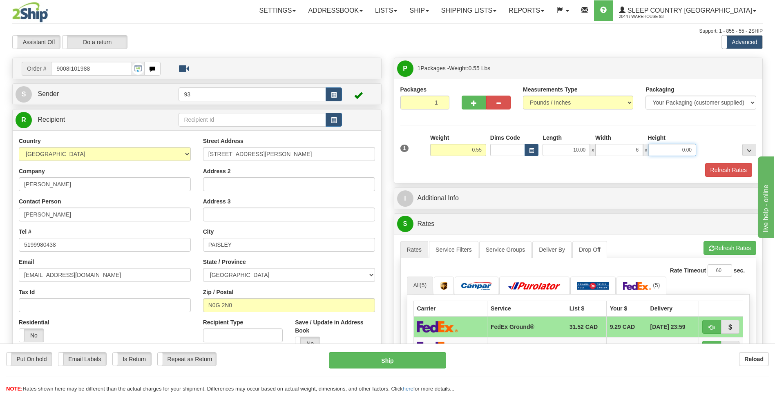
type input "6.00"
click at [672, 145] on input "0.00" at bounding box center [671, 150] width 47 height 12
type input "1.00"
click at [725, 174] on button "Refresh Rates" at bounding box center [728, 170] width 47 height 14
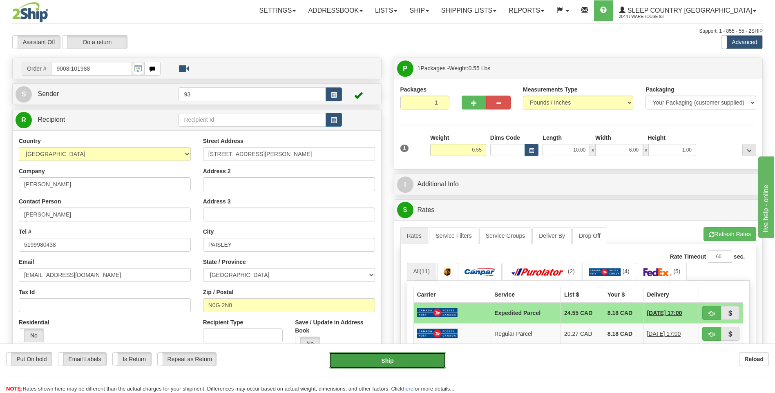
click at [432, 358] on button "Ship" at bounding box center [387, 360] width 117 height 16
type input "DOM.EP"
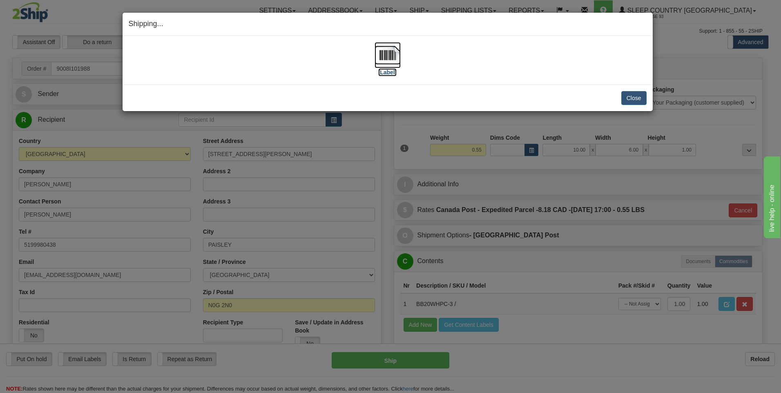
click at [392, 51] on img at bounding box center [387, 55] width 26 height 26
click at [637, 99] on button "Close" at bounding box center [633, 98] width 25 height 14
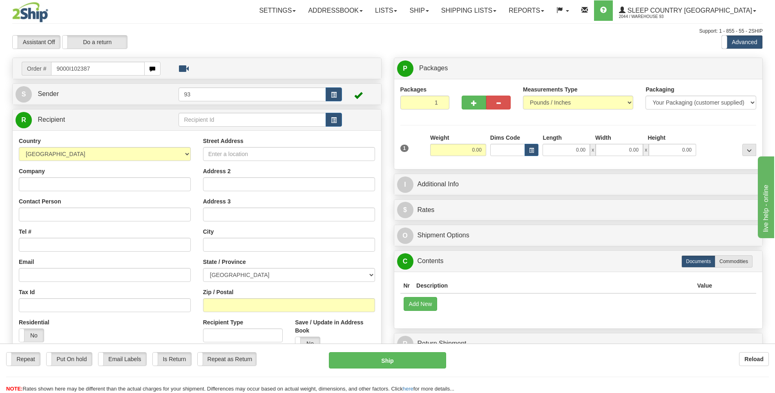
type input "9000I102387"
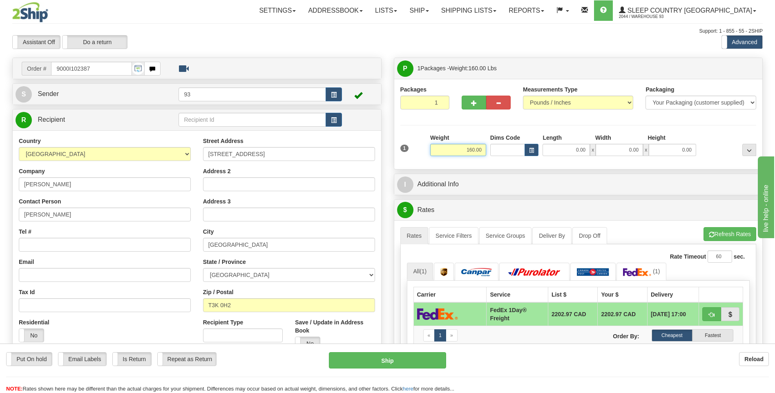
click at [481, 149] on input "160.00" at bounding box center [458, 150] width 56 height 12
type input "1"
type input "95.00"
click at [565, 157] on div "1 Weight 95.00 Dims Code x x" at bounding box center [578, 148] width 360 height 29
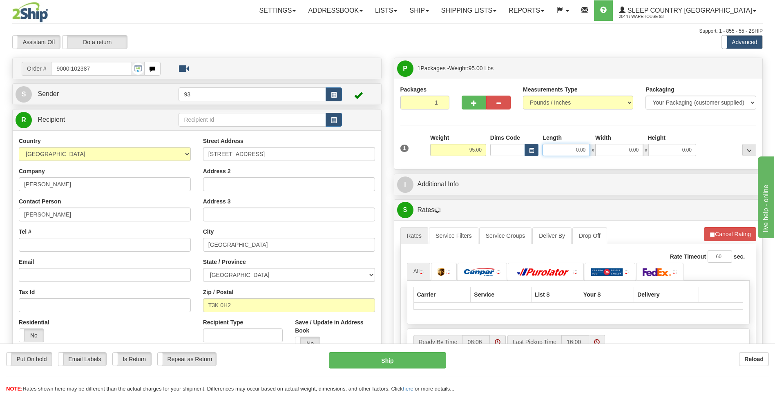
click at [567, 149] on input "0.00" at bounding box center [565, 150] width 47 height 12
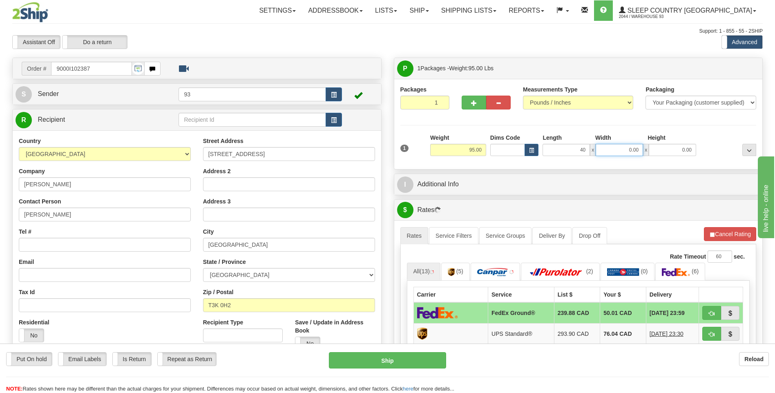
type input "40.00"
click at [619, 149] on input "0.00" at bounding box center [618, 150] width 47 height 12
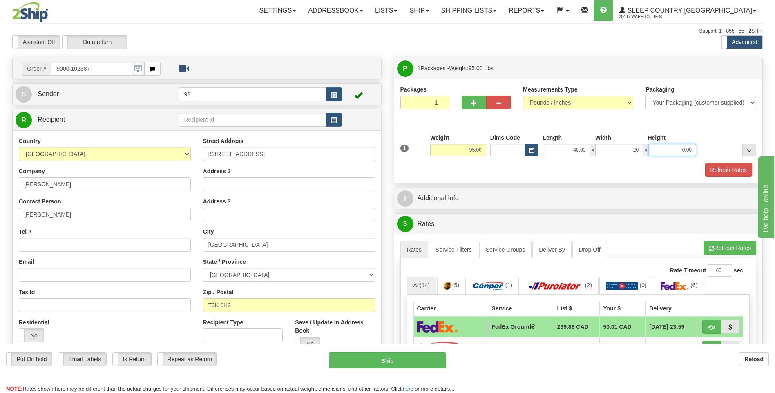
type input "20.00"
click at [671, 149] on input "0.00" at bounding box center [671, 150] width 47 height 12
type input "20.00"
click at [713, 169] on button "Refresh Rates" at bounding box center [728, 170] width 47 height 14
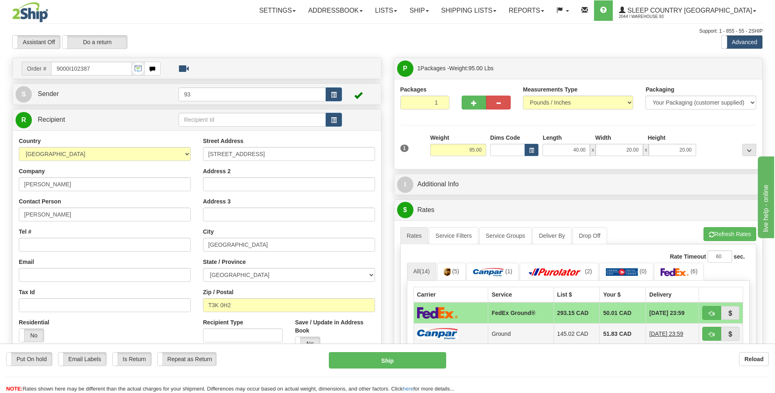
click at [449, 332] on img at bounding box center [437, 333] width 41 height 11
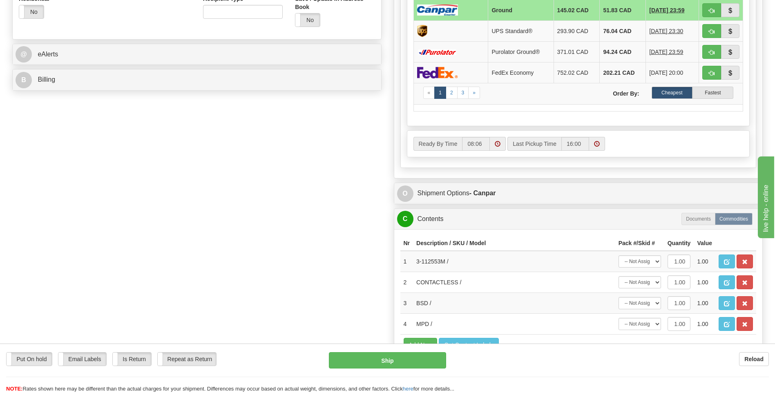
scroll to position [368, 0]
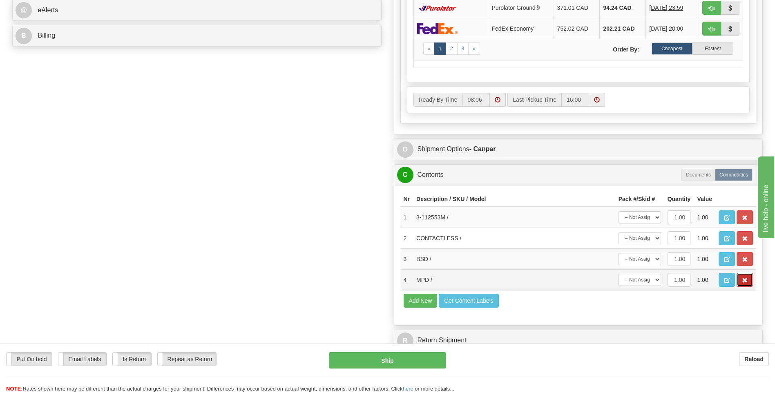
click at [745, 283] on span "button" at bounding box center [745, 280] width 6 height 5
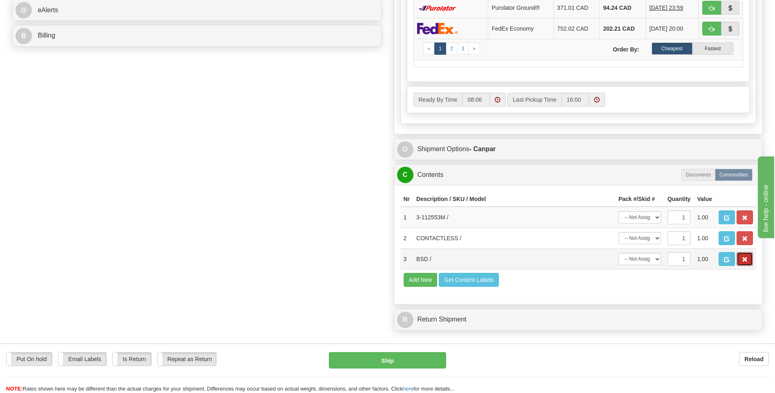
click at [745, 258] on span "button" at bounding box center [745, 259] width 6 height 5
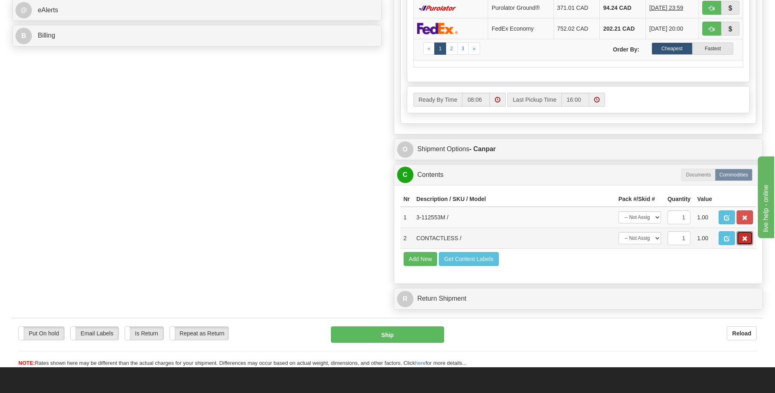
click at [750, 238] on button "button" at bounding box center [744, 238] width 16 height 14
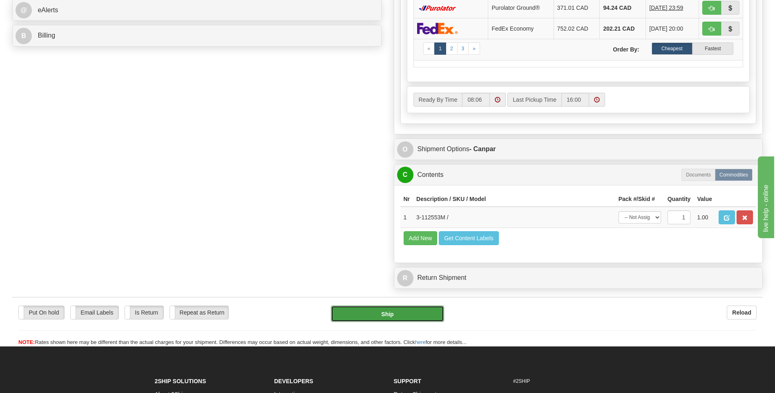
click at [378, 310] on button "Ship" at bounding box center [387, 313] width 113 height 16
type input "1"
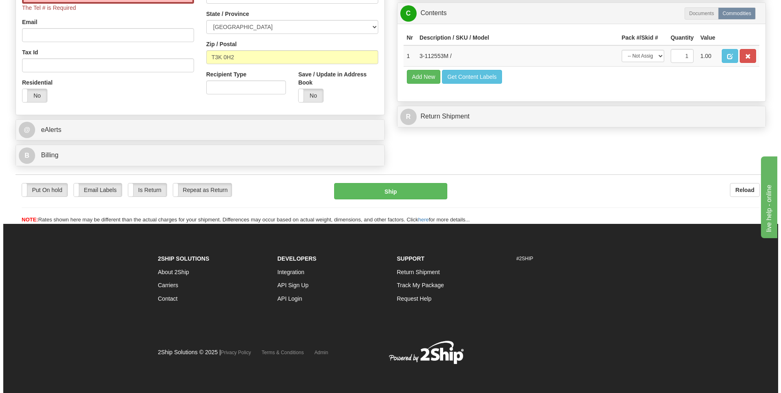
scroll to position [167, 0]
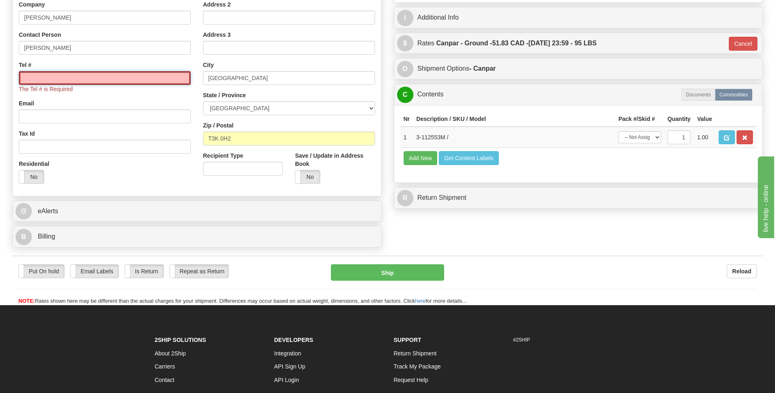
click at [110, 76] on input "Tel #" at bounding box center [105, 78] width 172 height 14
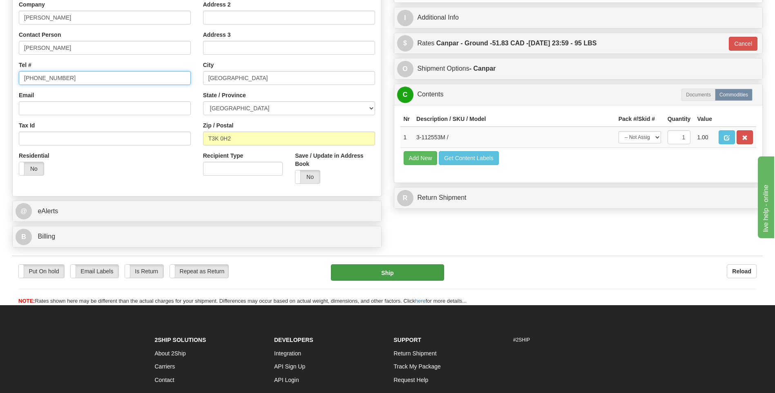
type input "403-921-0156"
click at [406, 272] on button "Ship" at bounding box center [387, 272] width 113 height 16
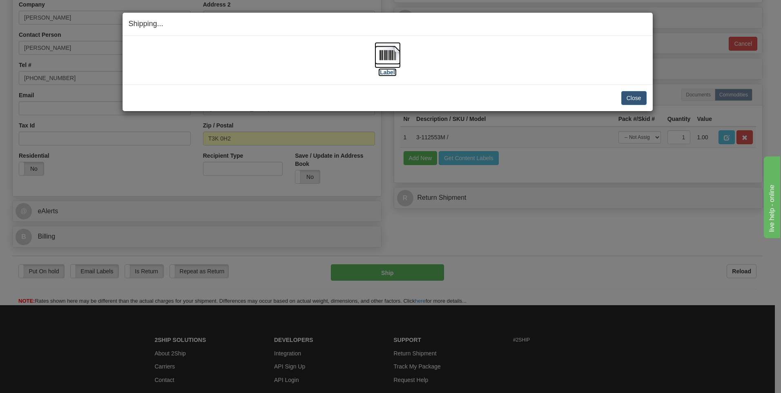
click at [380, 58] on img at bounding box center [387, 55] width 26 height 26
click at [631, 100] on button "Close" at bounding box center [633, 98] width 25 height 14
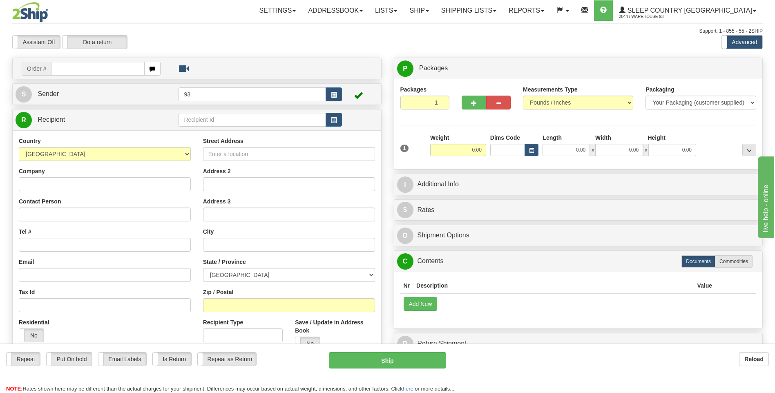
click at [67, 67] on input "text" at bounding box center [97, 69] width 93 height 14
type input "9000I102575"
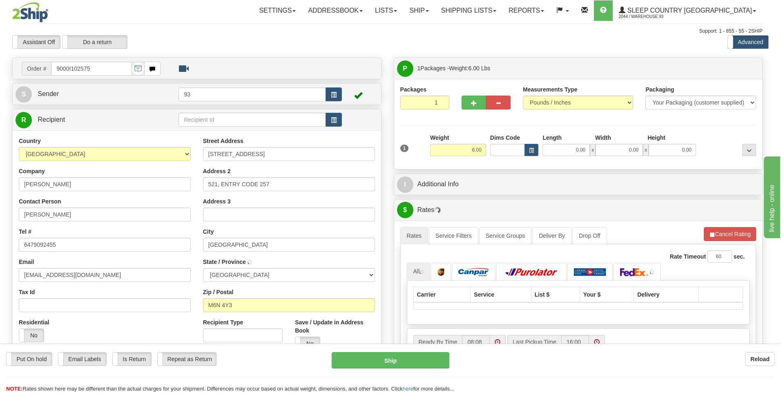
type input "YORK"
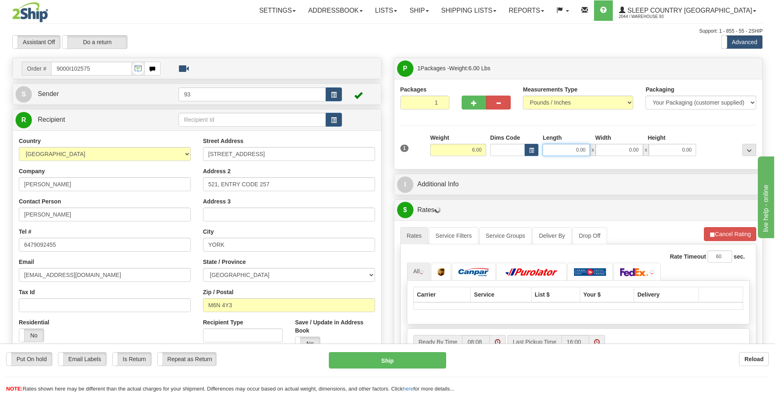
click at [555, 154] on input "0.00" at bounding box center [565, 150] width 47 height 12
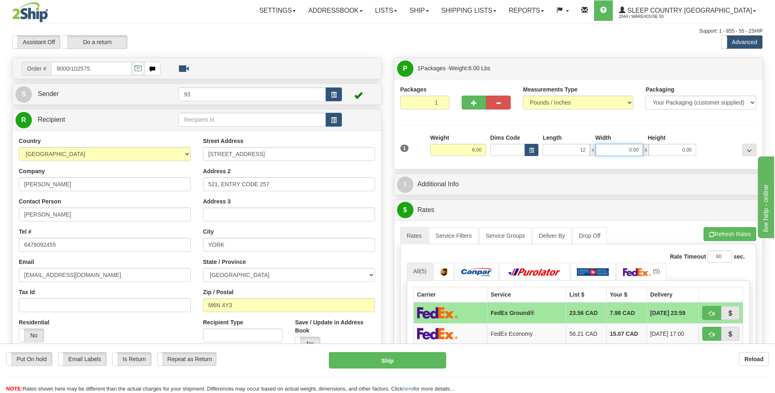
type input "12.00"
click at [615, 150] on input "0.00" at bounding box center [618, 150] width 47 height 12
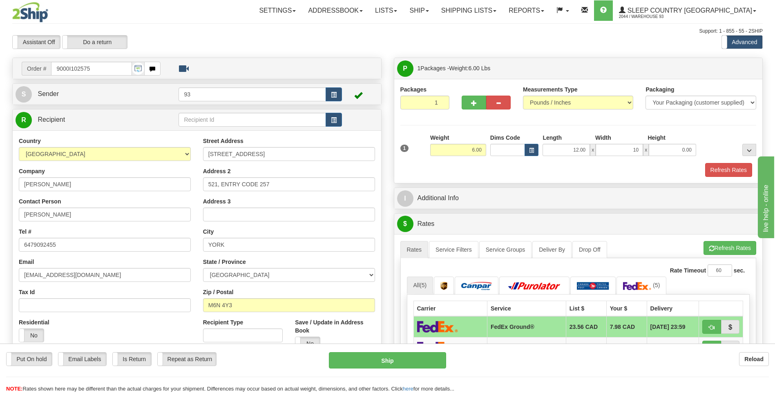
type input "10.00"
click at [685, 158] on div "1 Weight 6.00 Dims Code x x" at bounding box center [578, 148] width 360 height 29
click at [684, 152] on input "0.00" at bounding box center [671, 150] width 47 height 12
type input "4.00"
drag, startPoint x: 741, startPoint y: 178, endPoint x: 748, endPoint y: 166, distance: 14.1
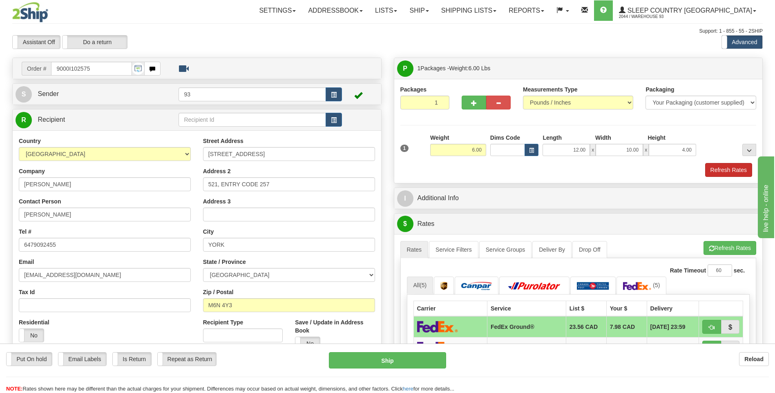
click at [743, 175] on div "Packages 1 1 Measurements Type" at bounding box center [578, 131] width 368 height 104
click at [748, 166] on button "Refresh Rates" at bounding box center [728, 170] width 47 height 14
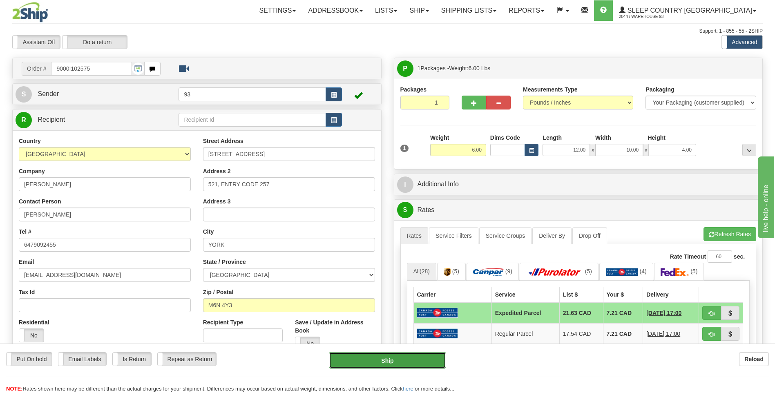
click at [400, 360] on button "Ship" at bounding box center [387, 360] width 117 height 16
type input "DOM.EP"
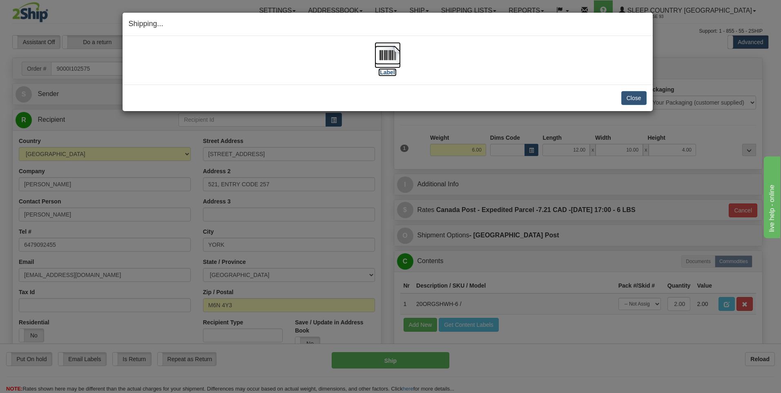
click at [391, 55] on img at bounding box center [387, 55] width 26 height 26
click at [639, 95] on button "Close" at bounding box center [633, 98] width 25 height 14
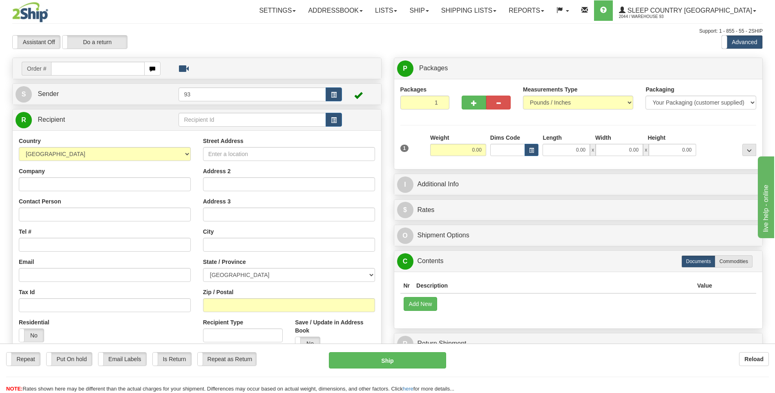
click at [69, 66] on input "text" at bounding box center [97, 69] width 93 height 14
type input "9000I102776"
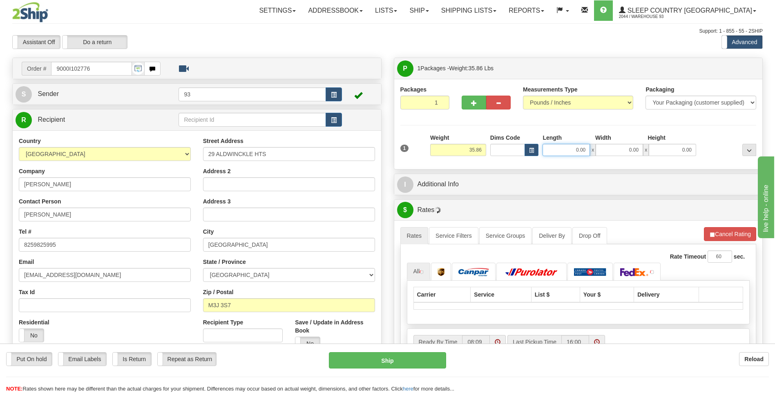
click at [570, 153] on input "0.00" at bounding box center [565, 150] width 47 height 12
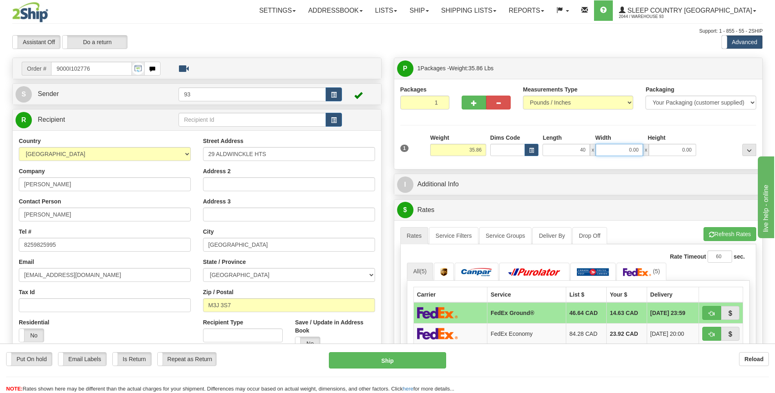
type input "40.00"
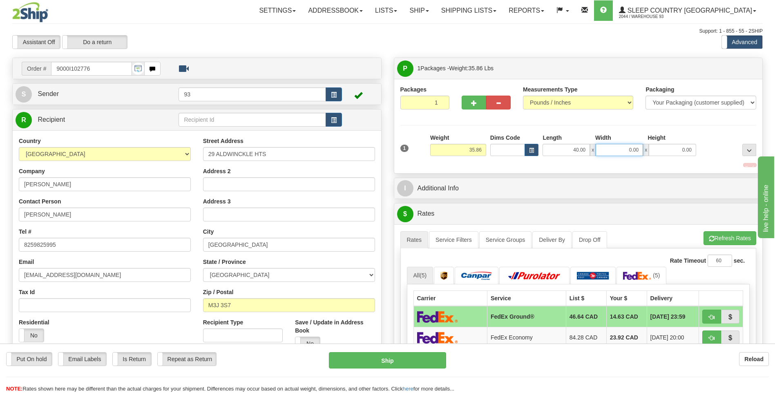
click at [636, 153] on input "0.00" at bounding box center [618, 150] width 47 height 12
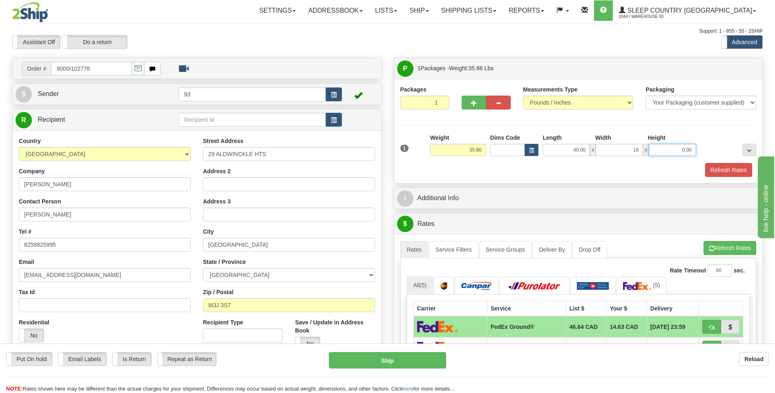
type input "18.00"
click at [671, 154] on input "0.00" at bounding box center [671, 150] width 47 height 12
type input "18.00"
click at [713, 172] on button "Refresh Rates" at bounding box center [728, 170] width 47 height 14
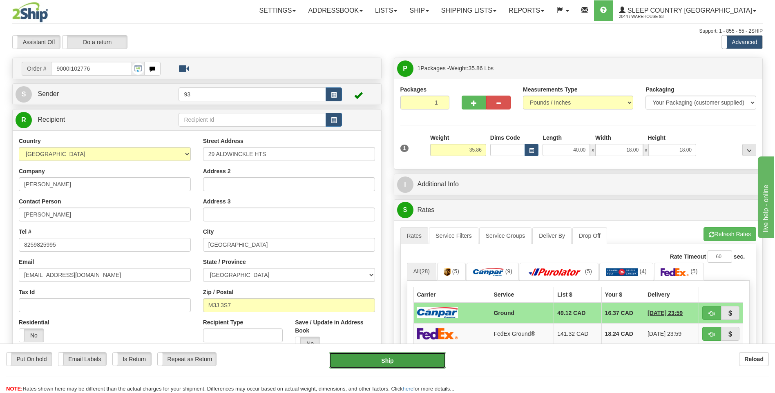
click at [426, 361] on button "Ship" at bounding box center [387, 360] width 117 height 16
type input "1"
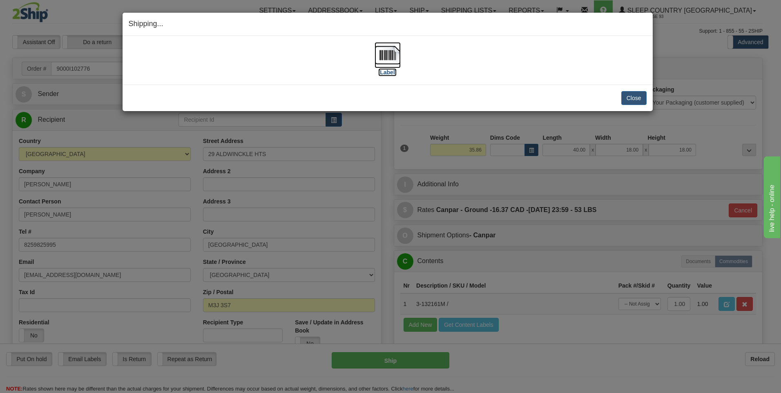
click at [387, 52] on img at bounding box center [387, 55] width 26 height 26
click at [627, 98] on button "Close" at bounding box center [633, 98] width 25 height 14
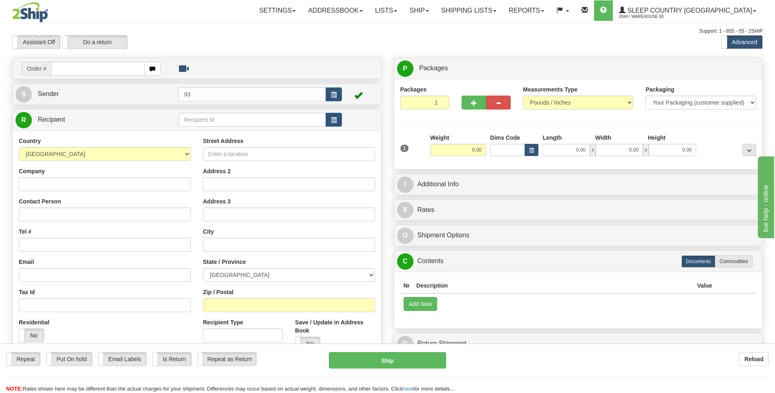
click at [67, 65] on input "text" at bounding box center [97, 69] width 93 height 14
type input "9000I103193"
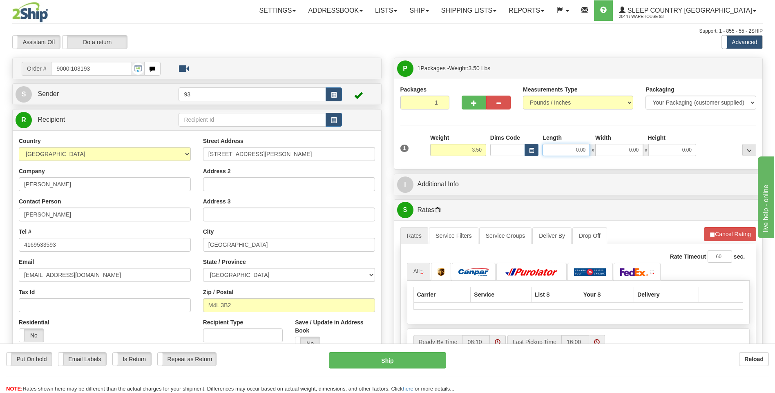
click at [559, 148] on input "0.00" at bounding box center [565, 150] width 47 height 12
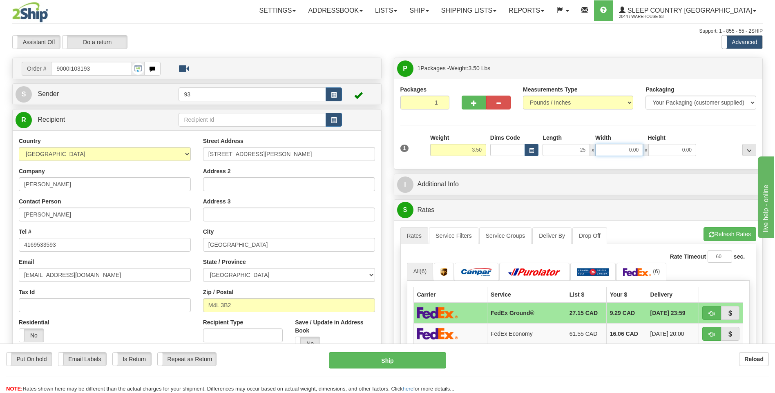
type input "25.00"
click at [624, 152] on input "0.00" at bounding box center [618, 150] width 47 height 12
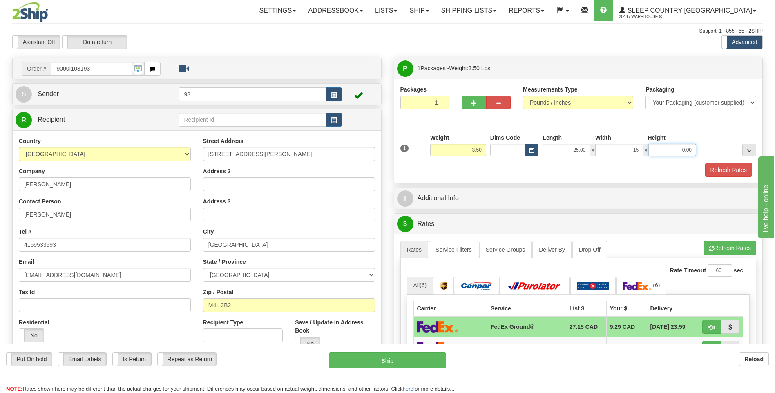
type input "15.00"
click at [689, 146] on input "0.00" at bounding box center [671, 150] width 47 height 12
type input "5.00"
click at [728, 169] on button "Refresh Rates" at bounding box center [728, 170] width 47 height 14
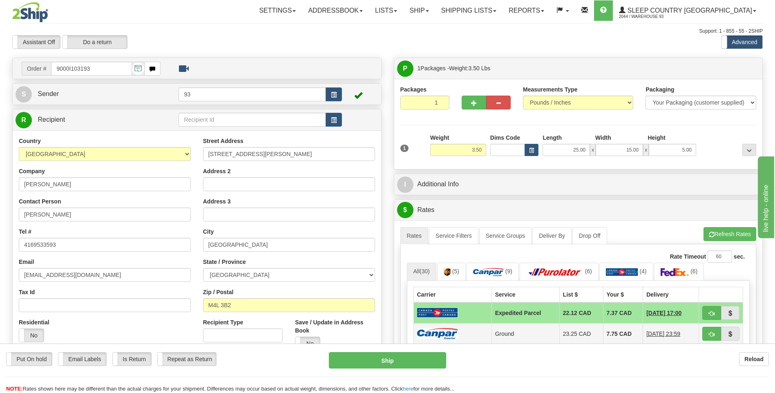
click at [466, 332] on td at bounding box center [452, 333] width 78 height 21
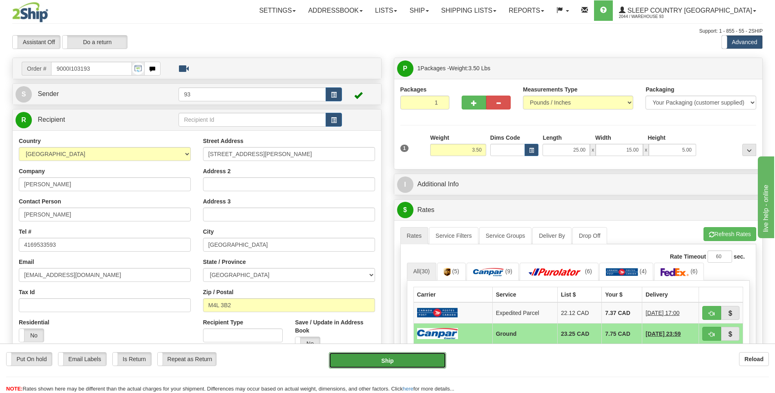
click at [417, 360] on button "Ship" at bounding box center [387, 360] width 117 height 16
type input "1"
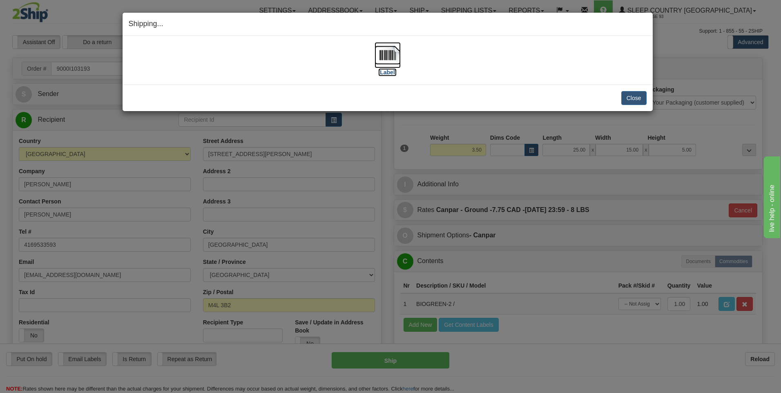
click at [394, 58] on img at bounding box center [387, 55] width 26 height 26
click at [630, 96] on button "Close" at bounding box center [633, 98] width 25 height 14
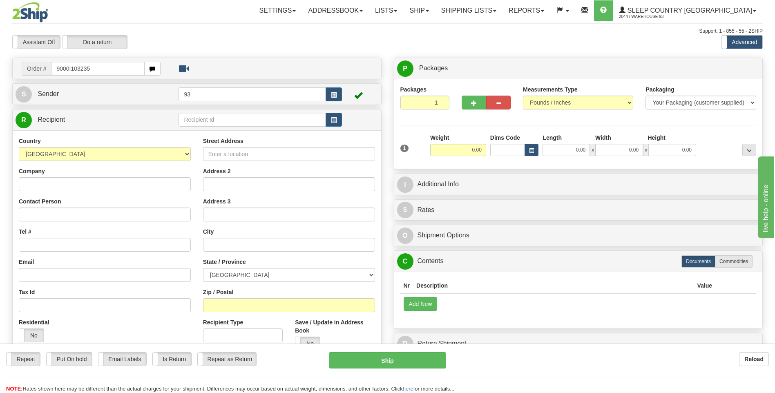
type input "9000I103235"
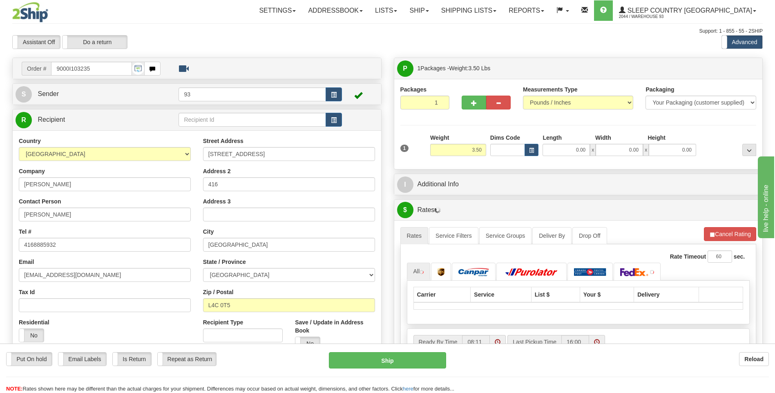
click at [564, 143] on div "Length" at bounding box center [566, 139] width 53 height 10
click at [565, 149] on input "0.00" at bounding box center [565, 150] width 47 height 12
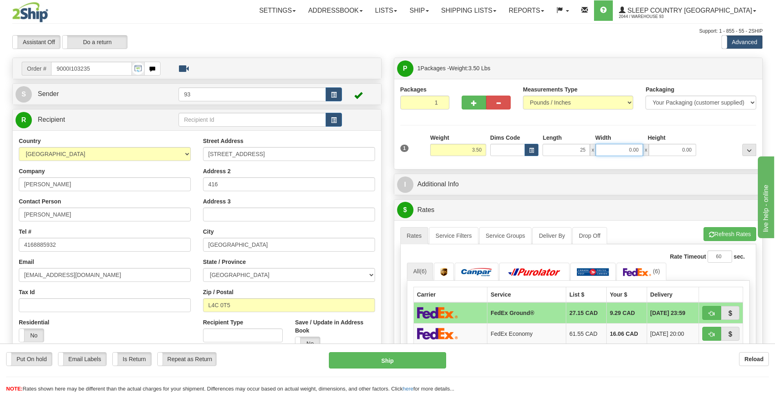
type input "25.00"
click at [615, 151] on input "0.00" at bounding box center [618, 150] width 47 height 12
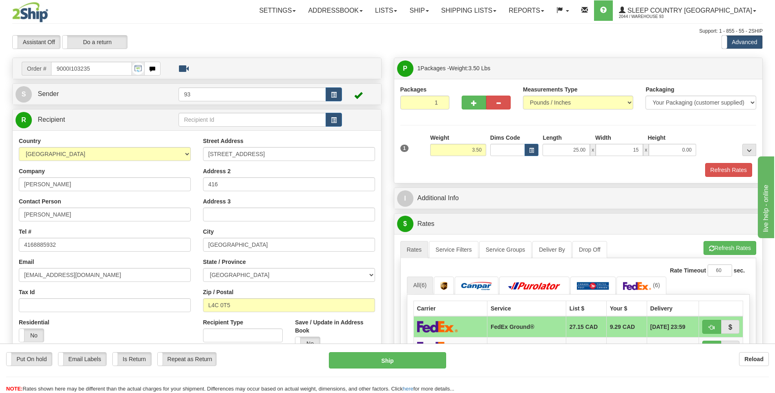
type input "15.00"
click at [698, 154] on div at bounding box center [728, 145] width 60 height 22
click at [676, 150] on input "0.00" at bounding box center [671, 150] width 47 height 12
type input "5.00"
click at [728, 174] on button "Refresh Rates" at bounding box center [728, 170] width 47 height 14
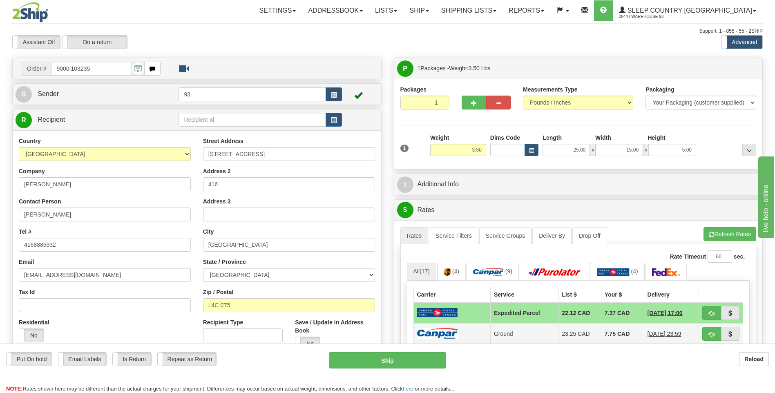
click at [454, 330] on img at bounding box center [437, 333] width 41 height 11
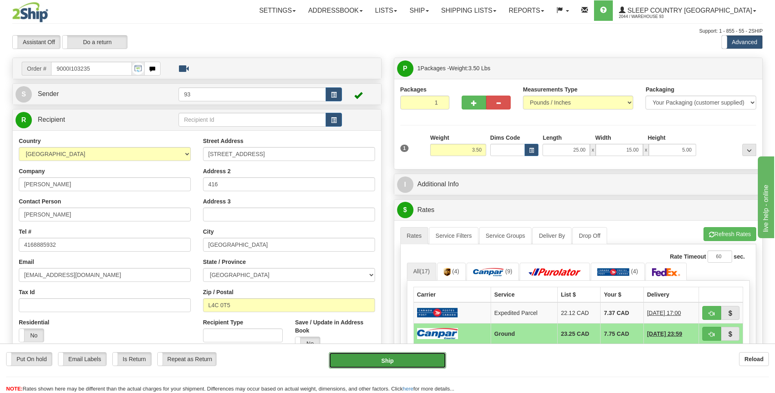
click at [409, 365] on button "Ship" at bounding box center [387, 360] width 117 height 16
type input "1"
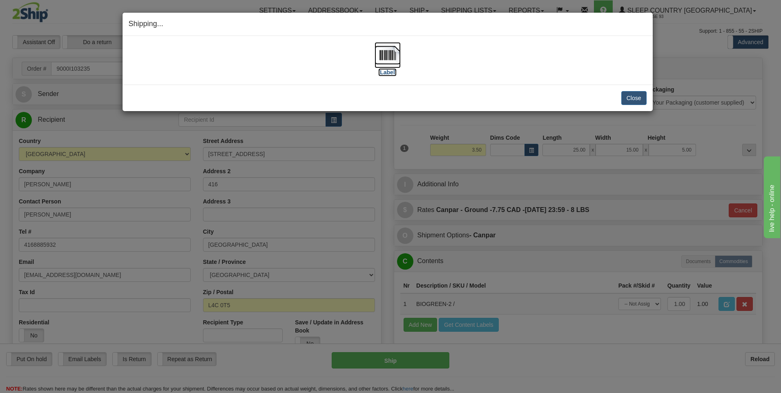
click at [385, 53] on img at bounding box center [387, 55] width 26 height 26
click at [640, 101] on button "Close" at bounding box center [633, 98] width 25 height 14
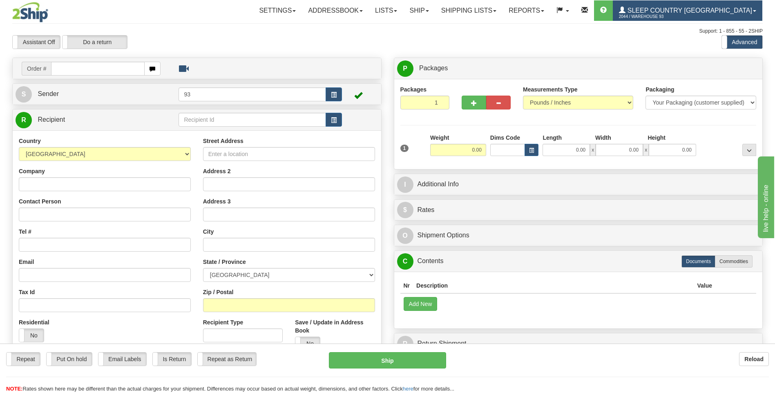
click at [693, 8] on span "Sleep Country [GEOGRAPHIC_DATA]" at bounding box center [688, 10] width 127 height 7
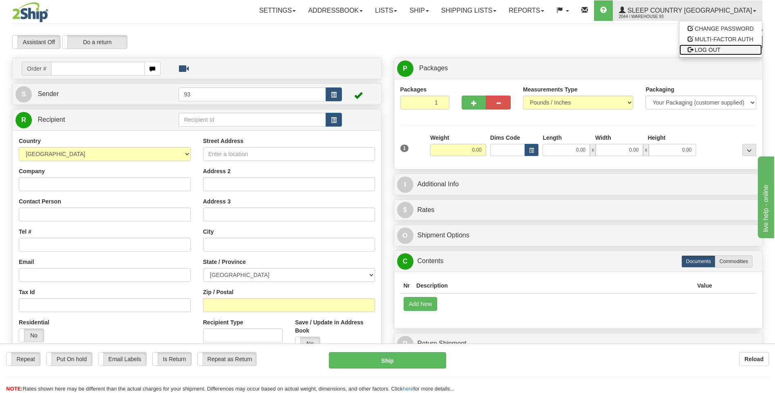
click at [722, 52] on link "LOG OUT" at bounding box center [720, 50] width 82 height 11
